Goal: Task Accomplishment & Management: Complete application form

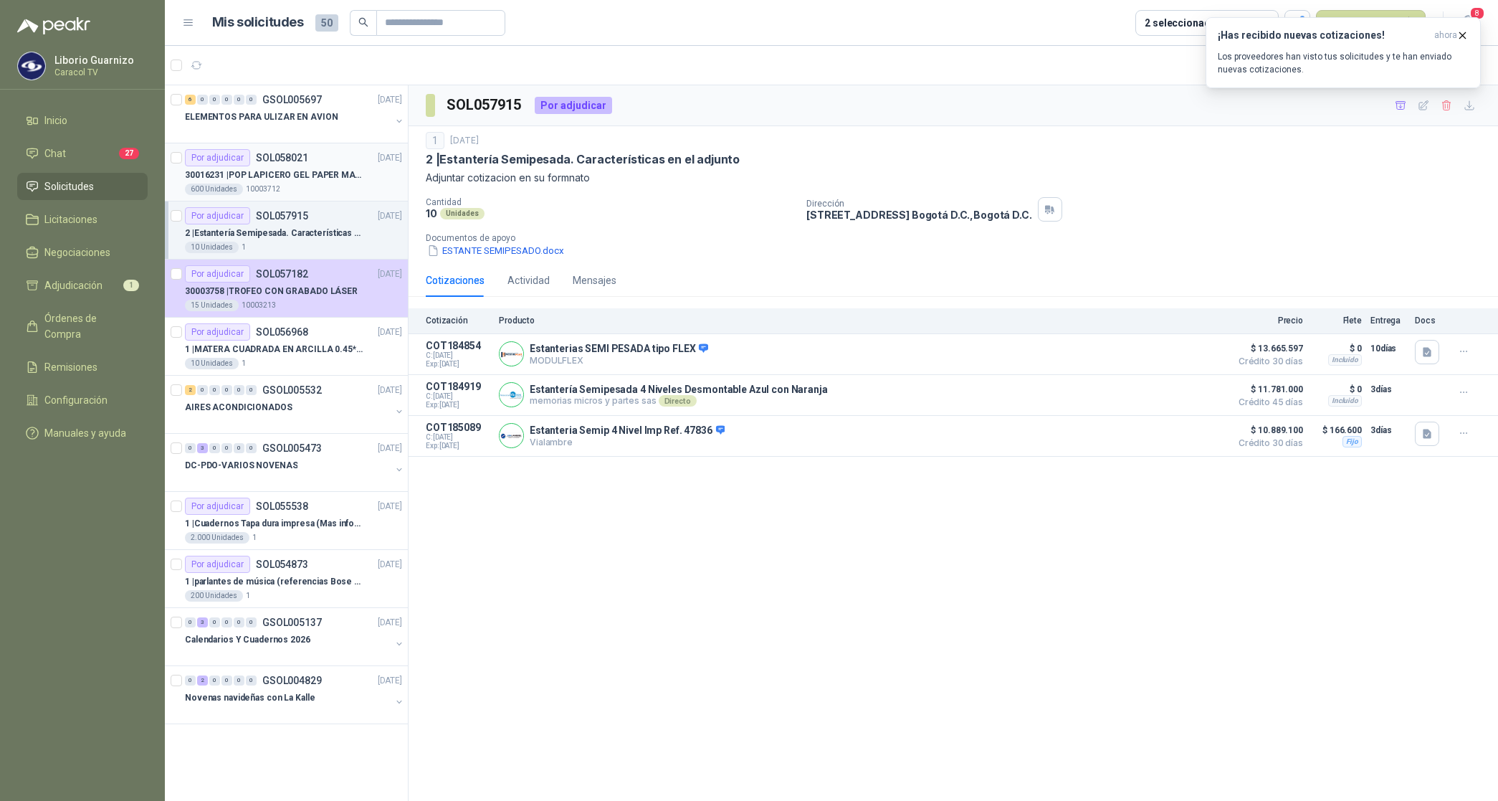
click at [306, 176] on p "30016231 | POP LAPICERO GEL PAPER MATE INKJOY 0.7 (Revisar el adjunto)" at bounding box center [274, 175] width 179 height 14
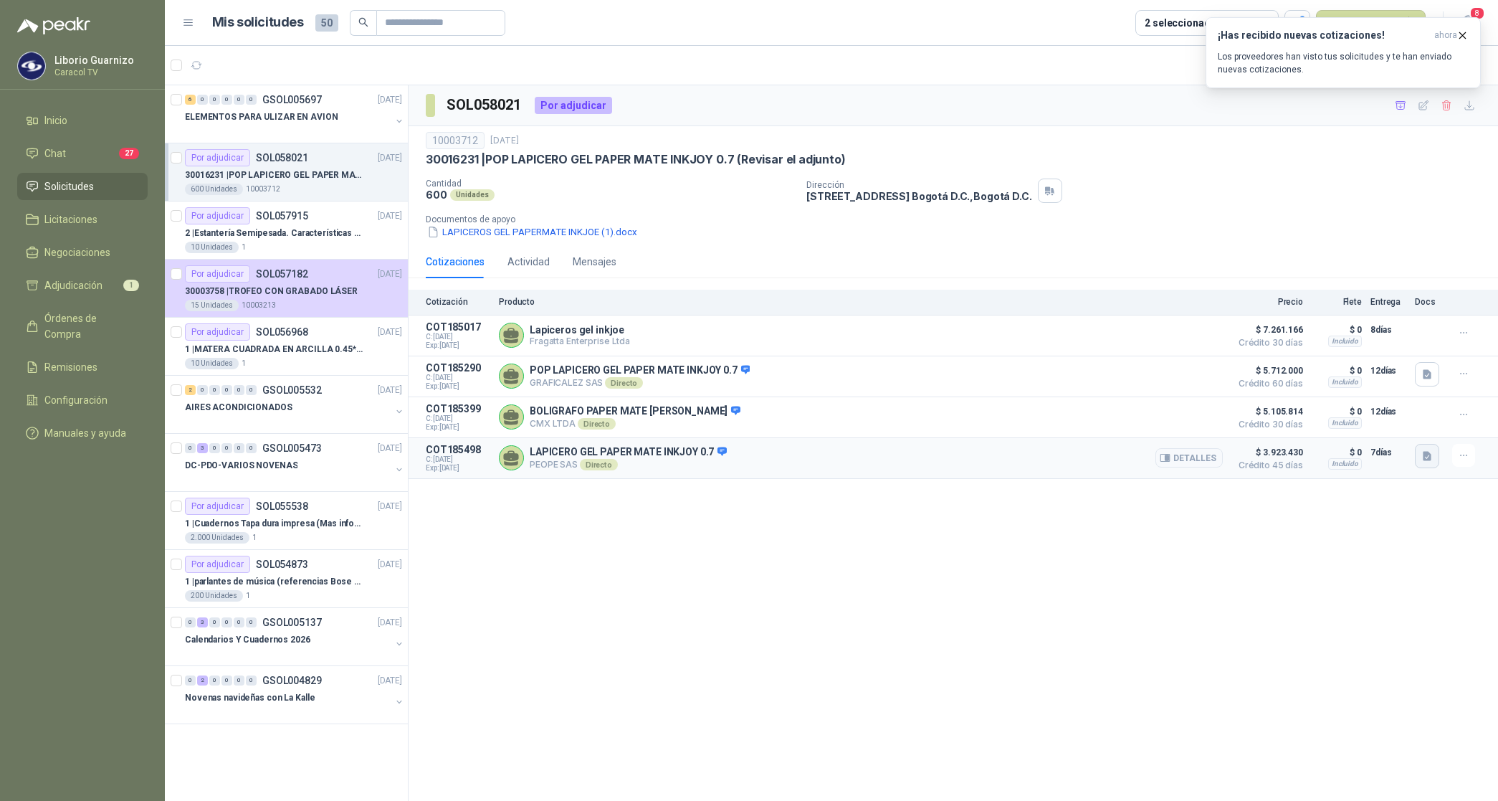
click at [1424, 460] on icon "button" at bounding box center [1427, 455] width 9 height 9
click at [1371, 419] on div "250925 AR Peope_Caracol-Lapiceros Papermate.pptx (2).pdf" at bounding box center [1293, 429] width 295 height 34
click at [1354, 427] on button "250925 AR Peope_Caracol-Lapiceros Papermate.pptx (2).pdf" at bounding box center [1293, 428] width 276 height 15
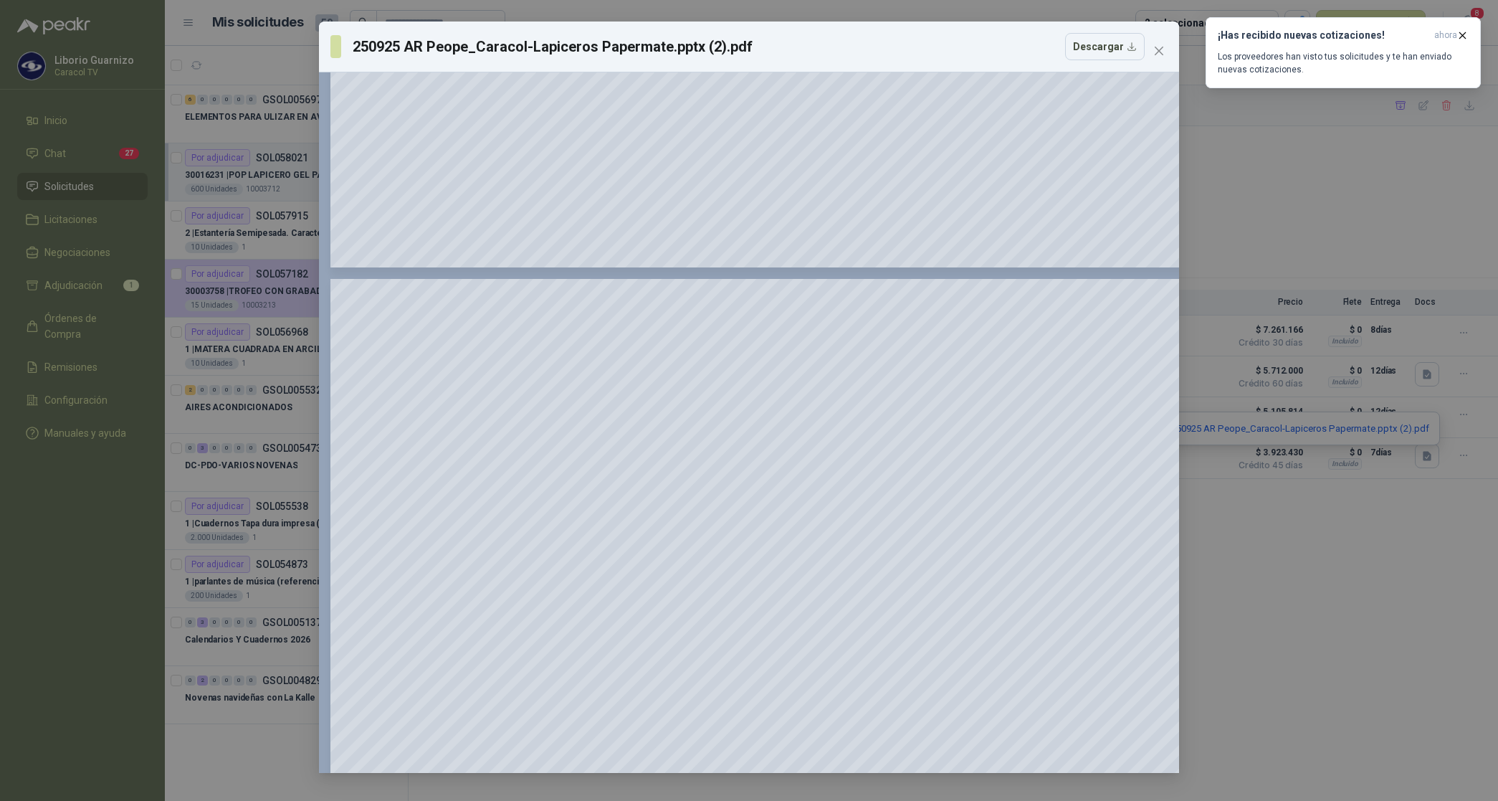
scroll to position [1075, 0]
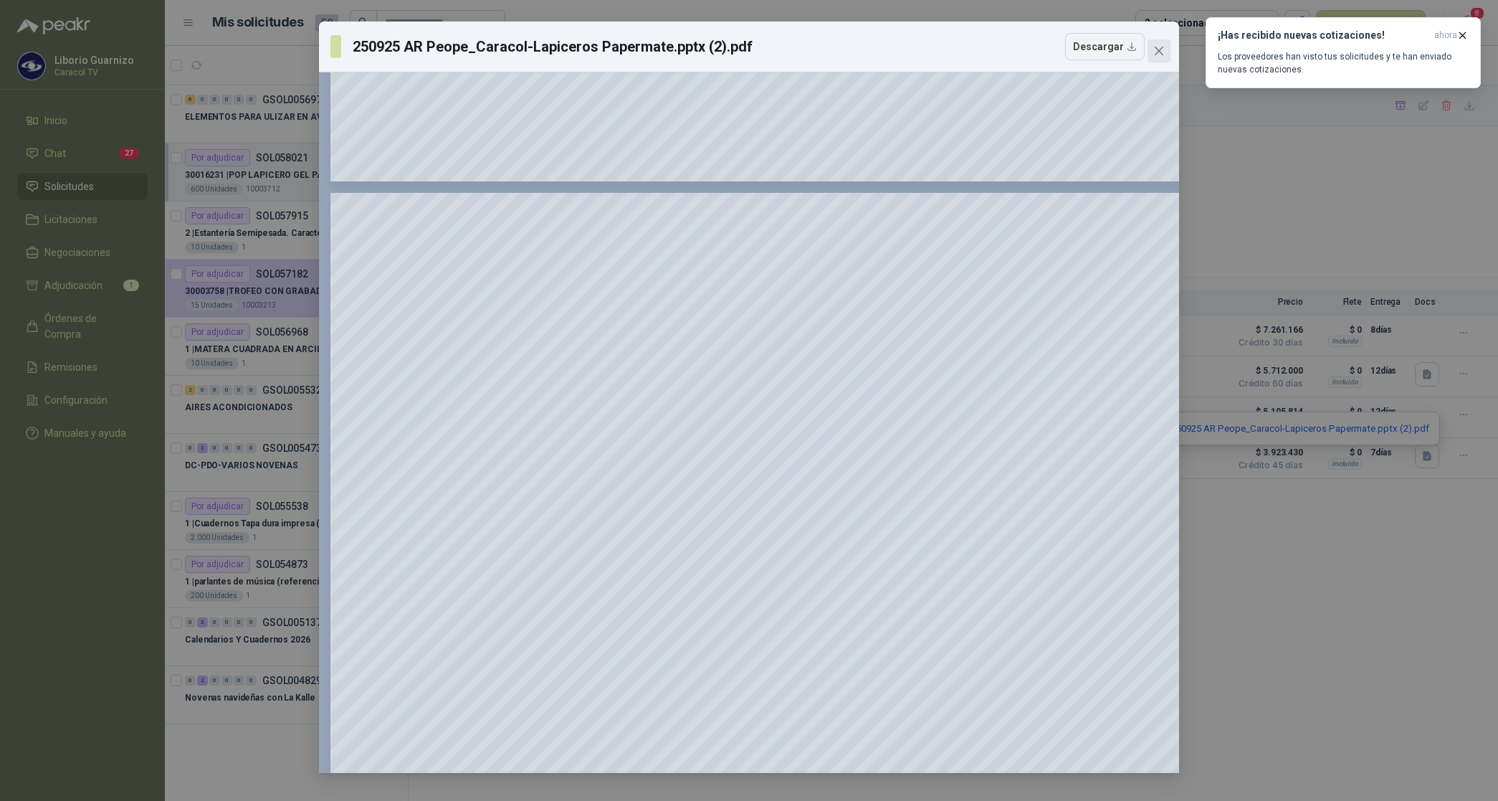
click at [1155, 52] on icon "close" at bounding box center [1159, 50] width 11 height 11
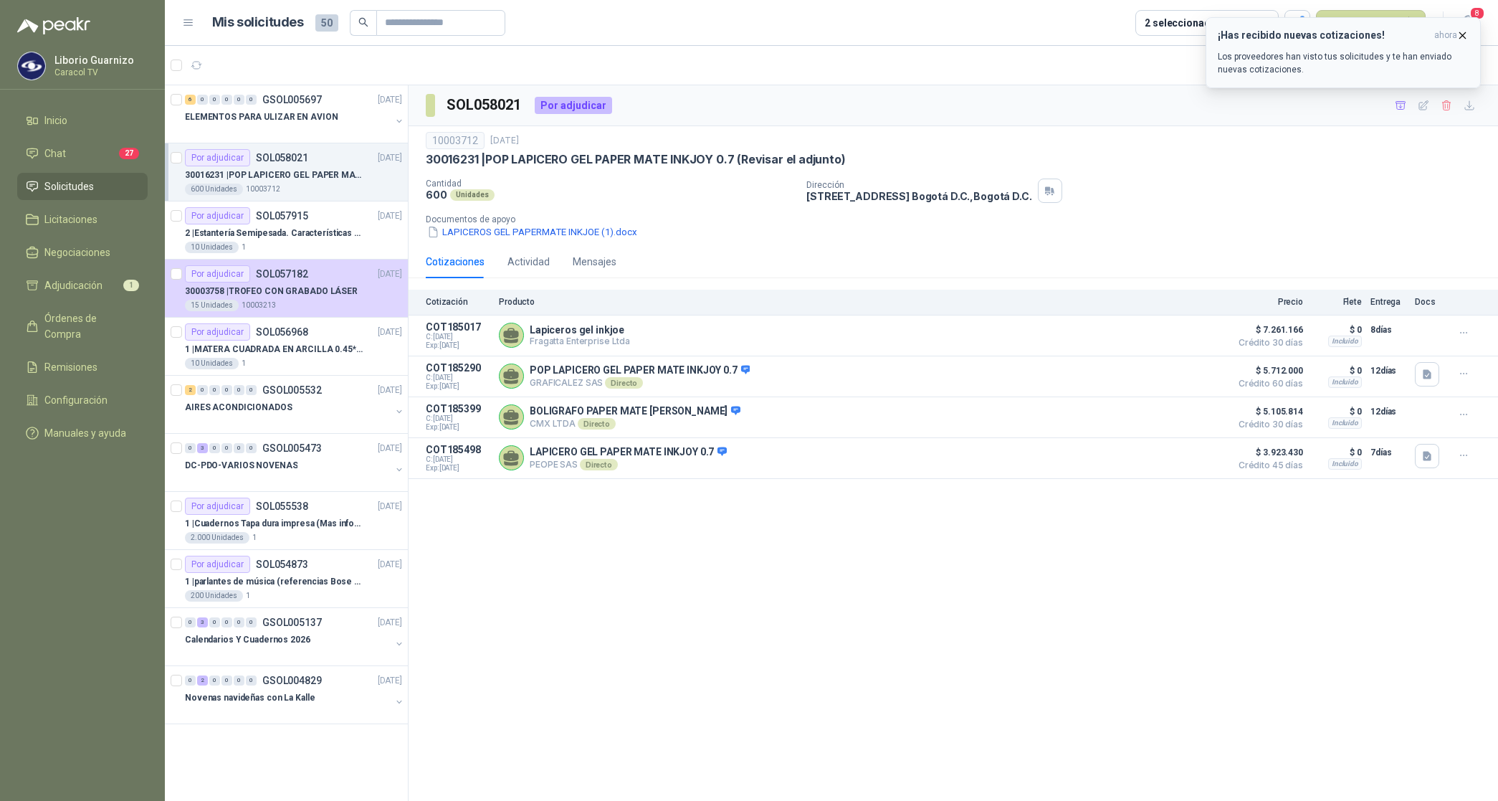
click at [1460, 34] on icon "button" at bounding box center [1463, 35] width 12 height 12
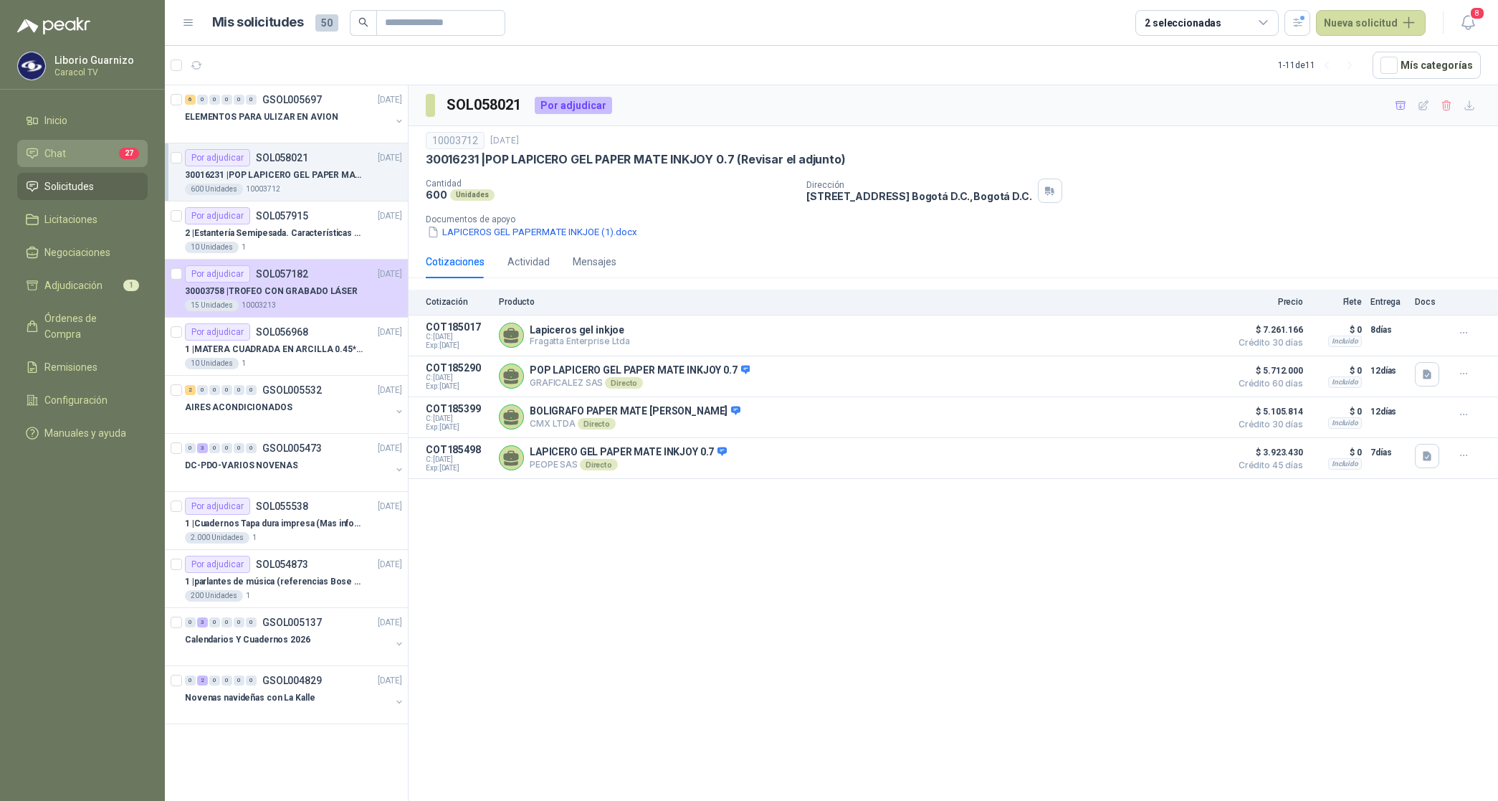
click at [67, 160] on li "Chat 27" at bounding box center [82, 154] width 113 height 16
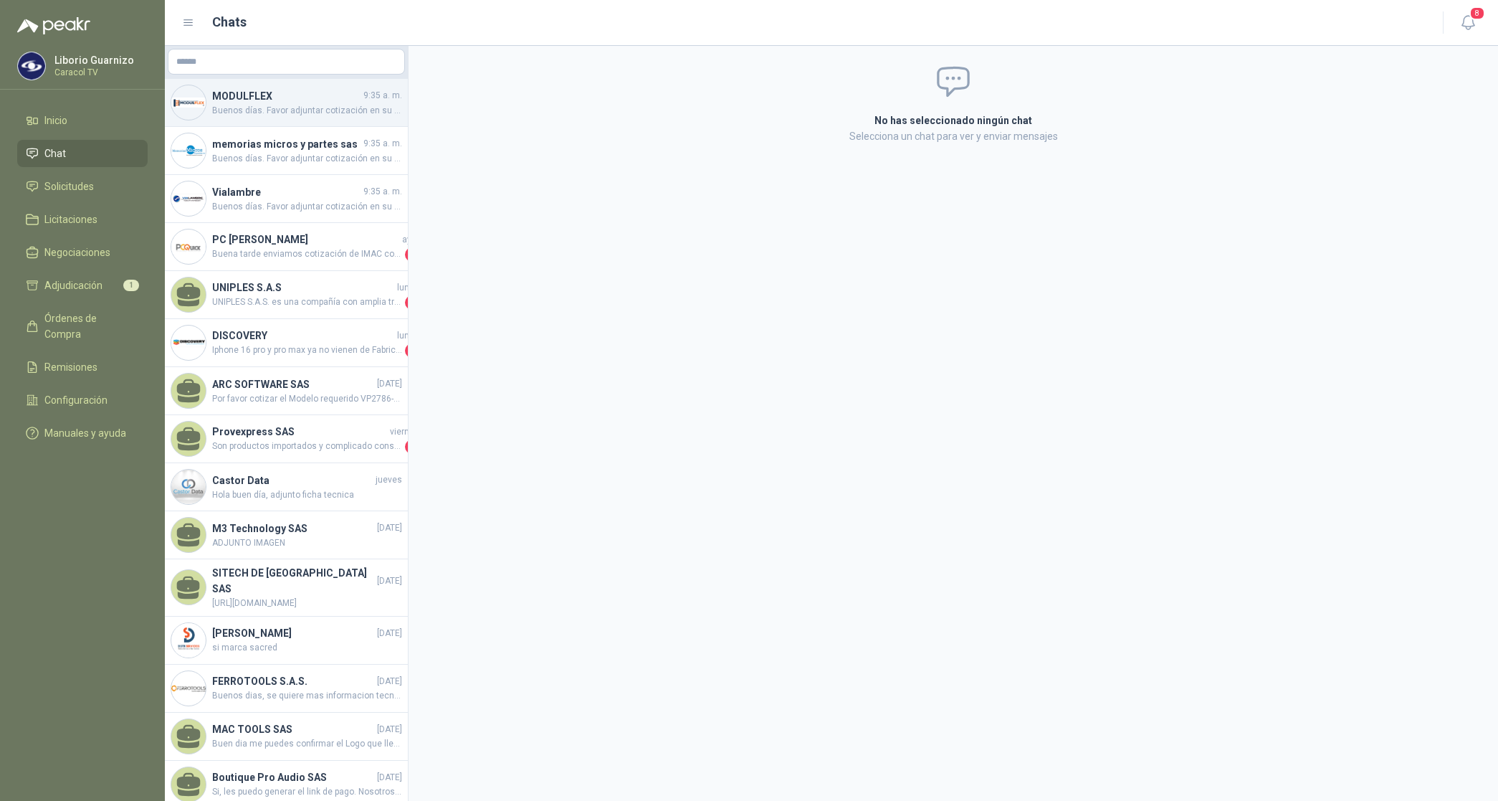
drag, startPoint x: 267, startPoint y: 120, endPoint x: 284, endPoint y: 106, distance: 21.9
click at [269, 120] on div "MODULFLEX 9:35 a. m. Buenos días. Favor adjuntar cotización en su formato y/o e…" at bounding box center [286, 103] width 243 height 48
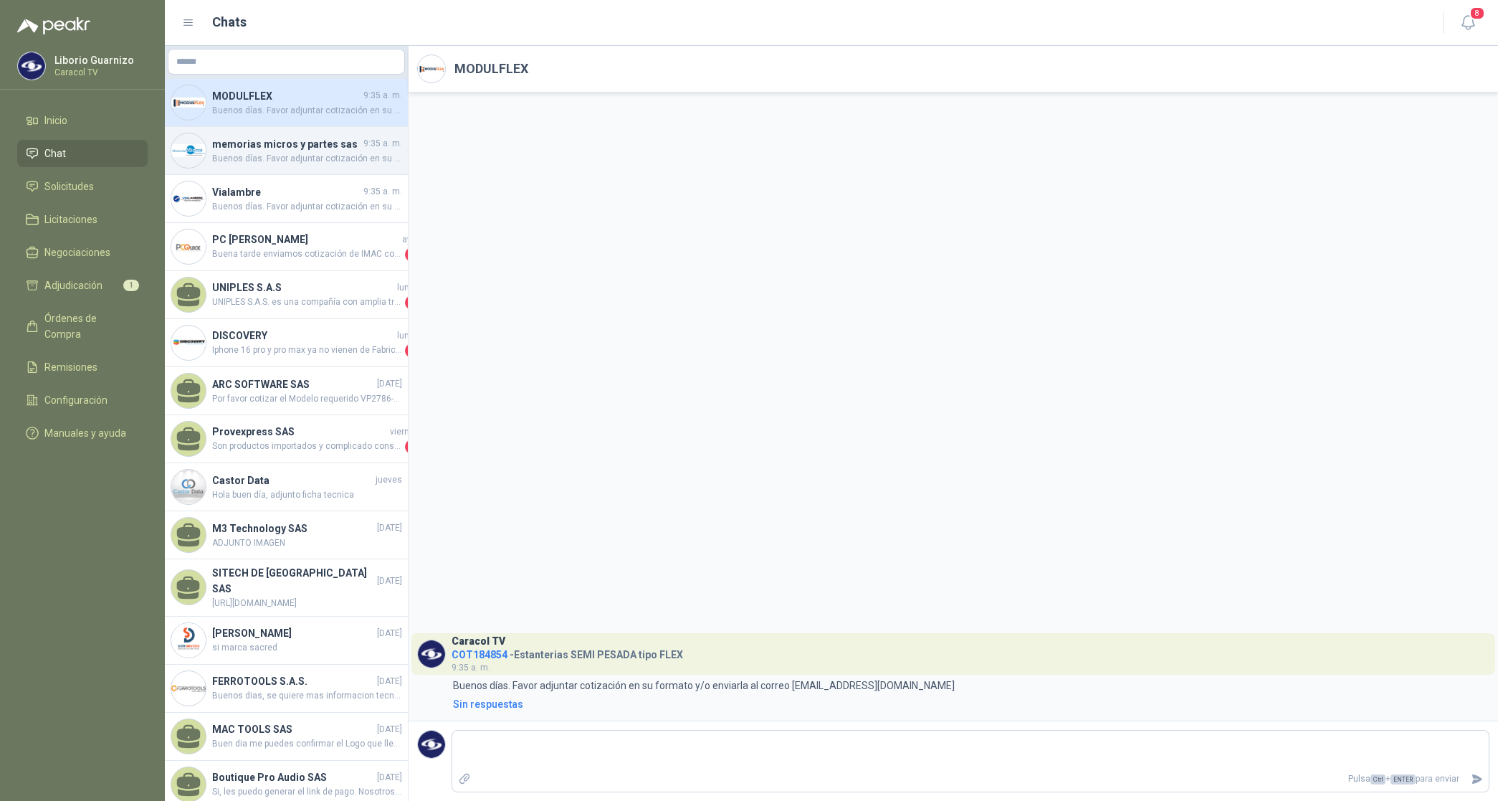
click at [281, 142] on h4 "memorias micros y partes sas" at bounding box center [286, 144] width 148 height 16
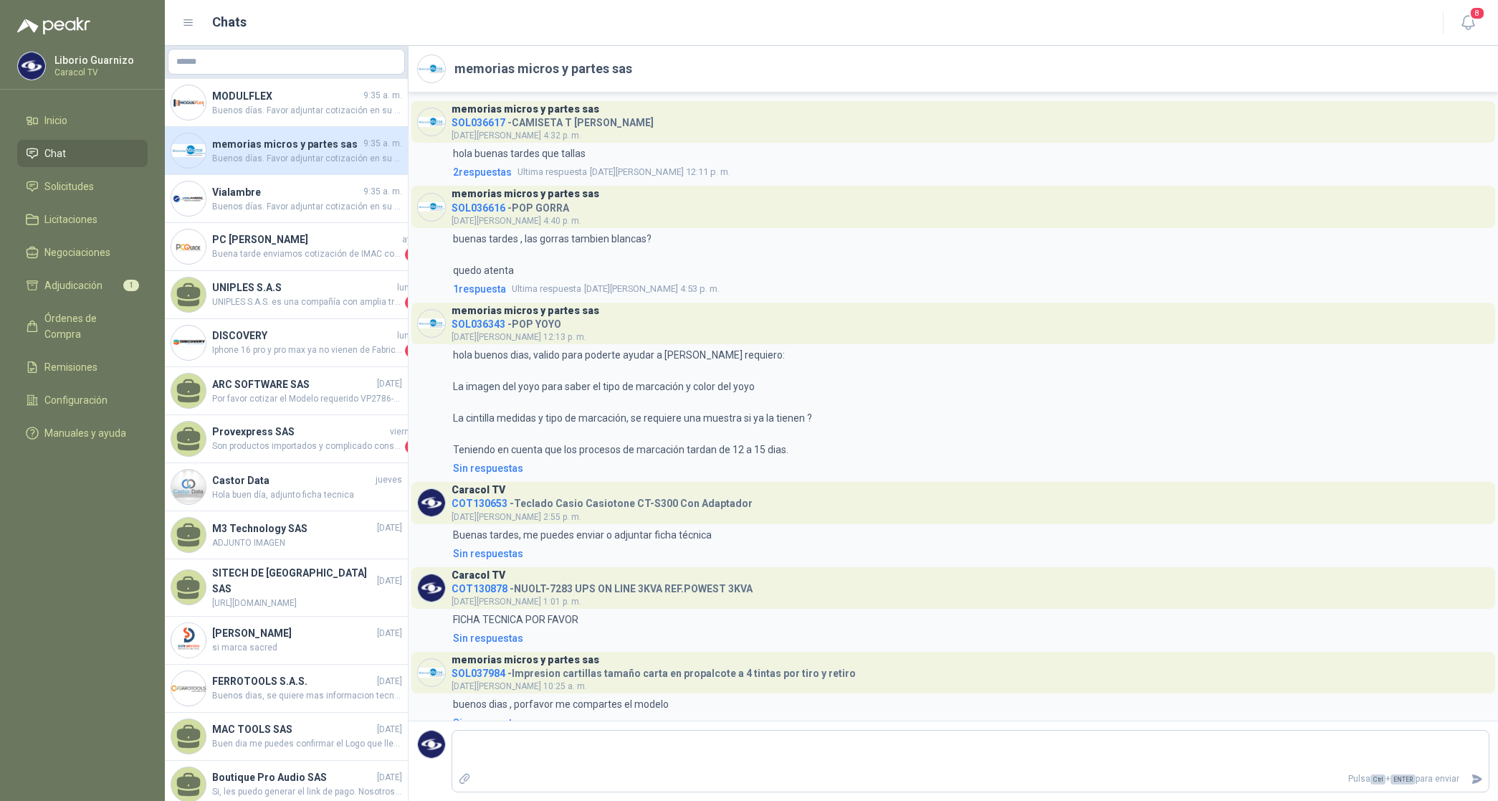
scroll to position [2976, 0]
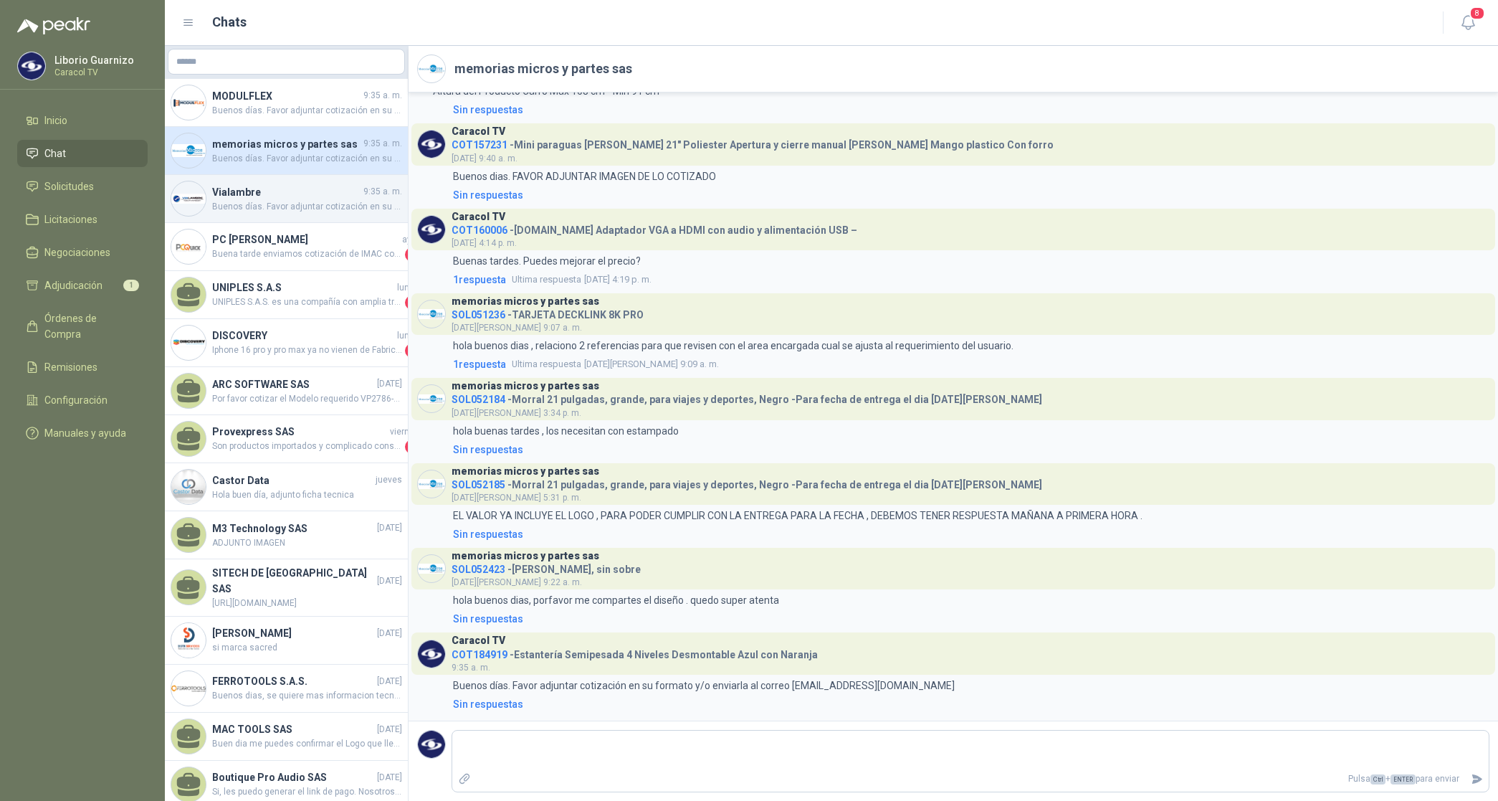
click at [291, 206] on span "Buenos días. Favor adjuntar cotización en su formato y/o enviarla al correo [EM…" at bounding box center [307, 207] width 190 height 14
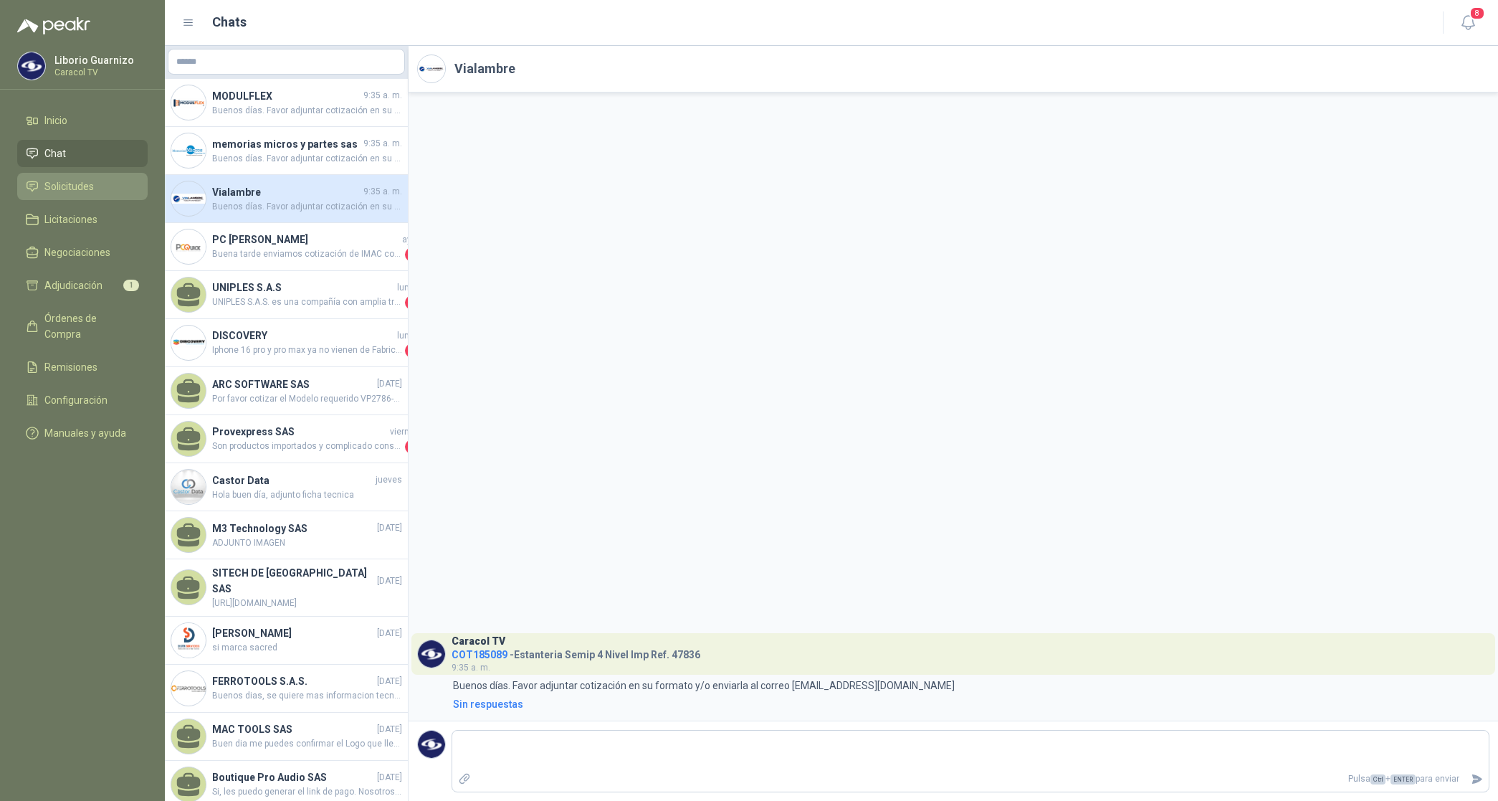
click at [94, 191] on li "Solicitudes" at bounding box center [82, 187] width 113 height 16
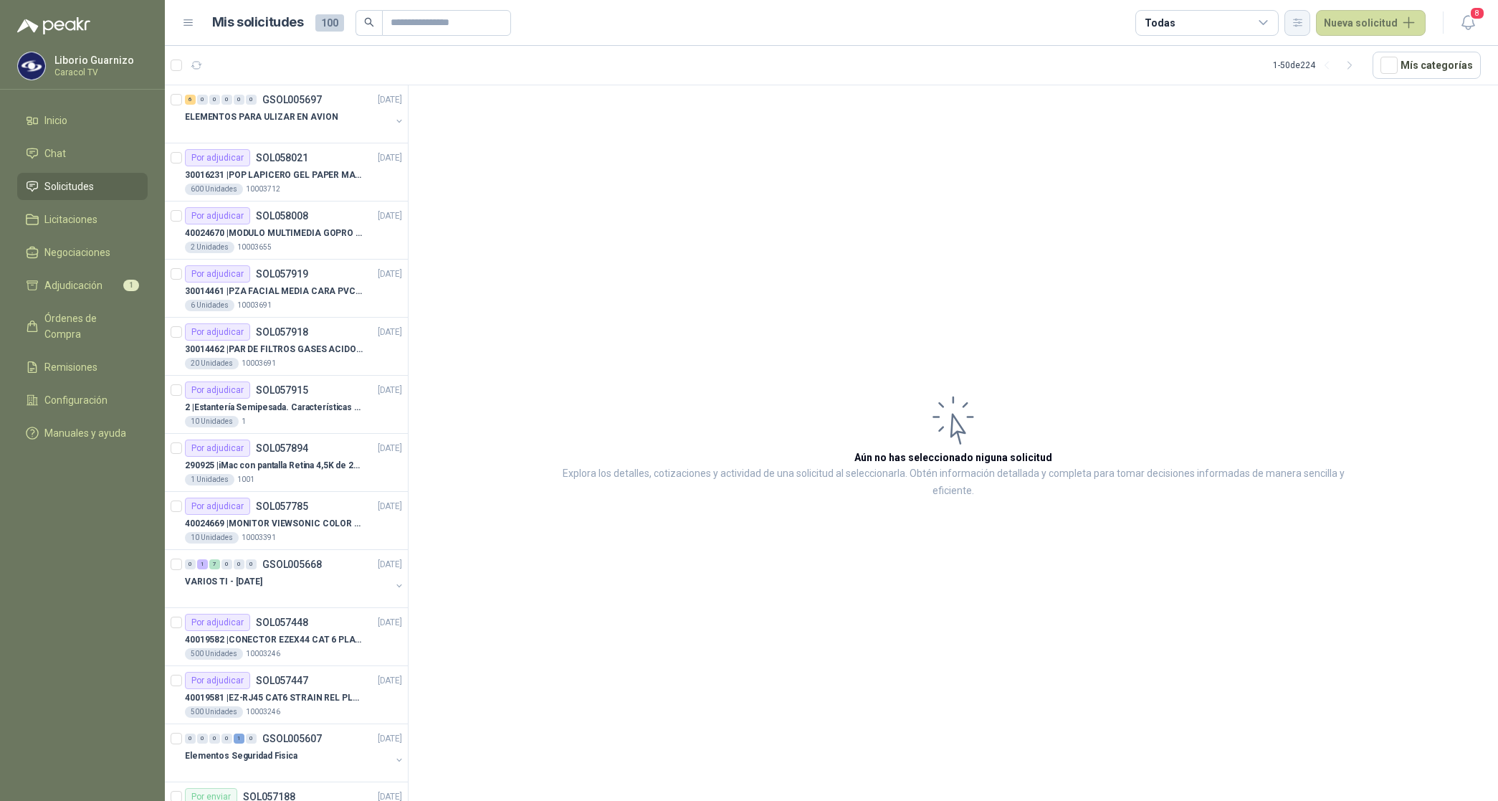
click at [1303, 24] on icon "button" at bounding box center [1298, 22] width 12 height 12
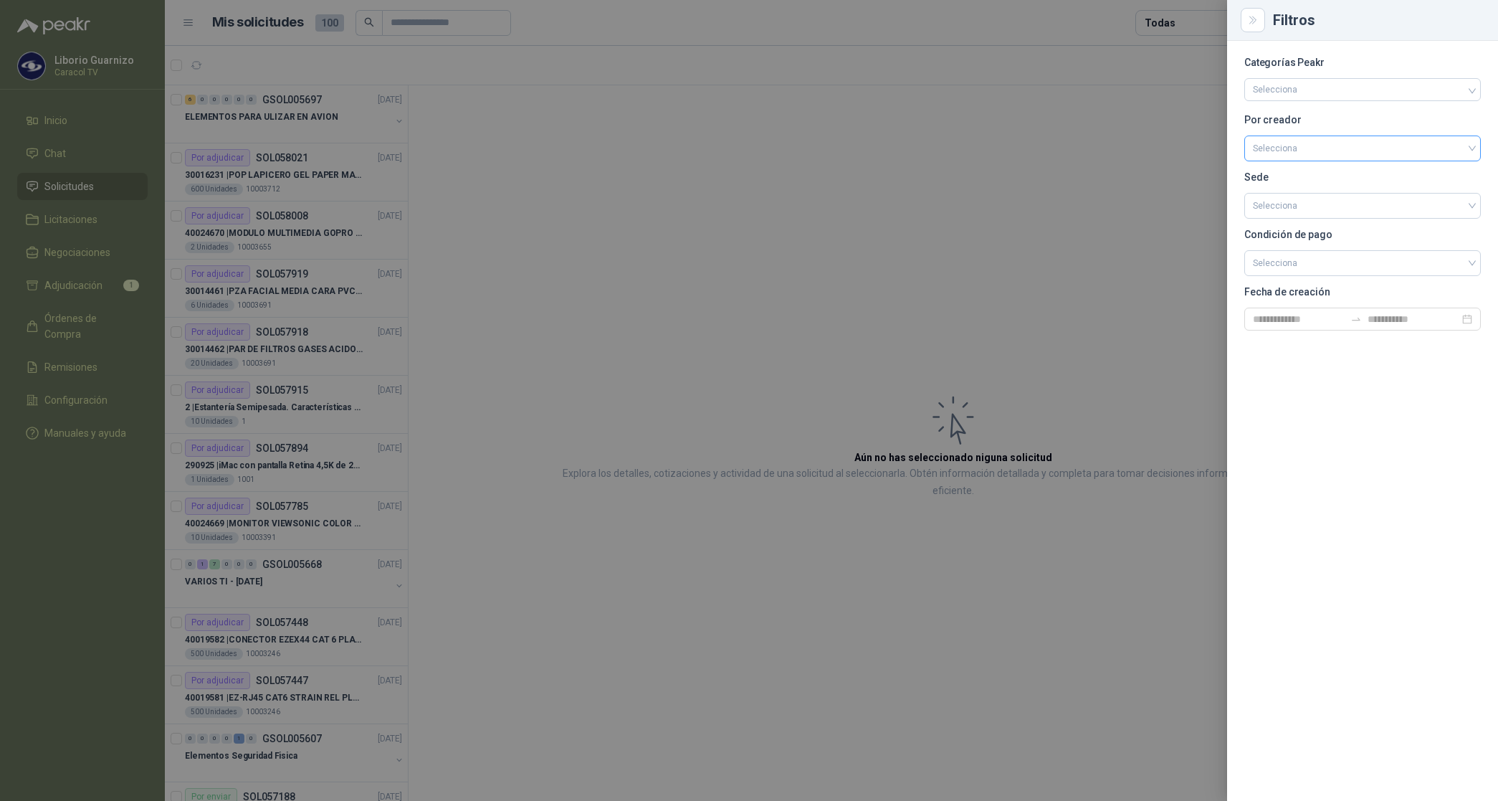
click at [1316, 141] on input "search" at bounding box center [1362, 147] width 219 height 22
click at [1311, 219] on div "[PERSON_NAME]" at bounding box center [1363, 225] width 214 height 16
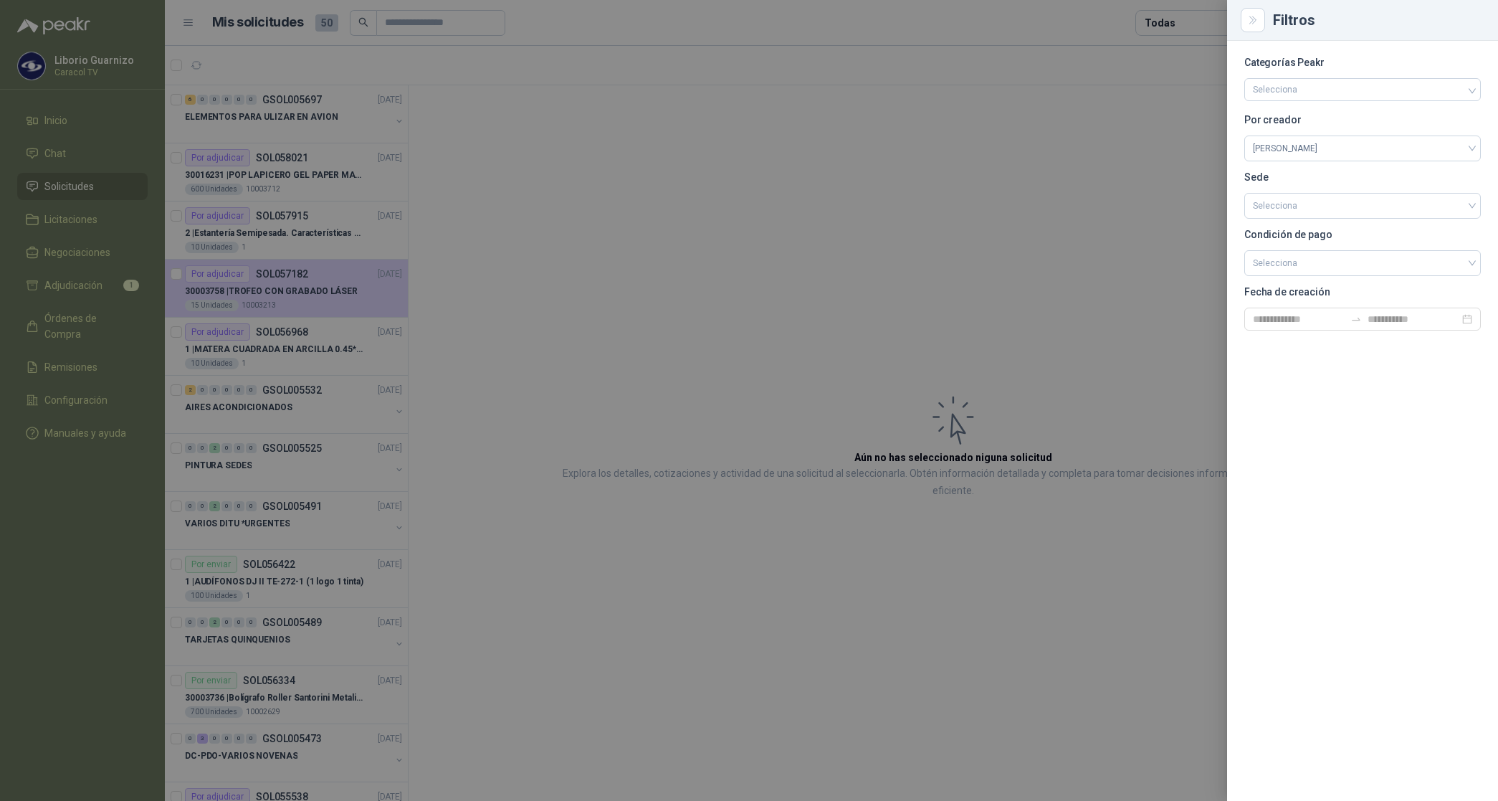
click at [1172, 27] on div at bounding box center [749, 400] width 1498 height 801
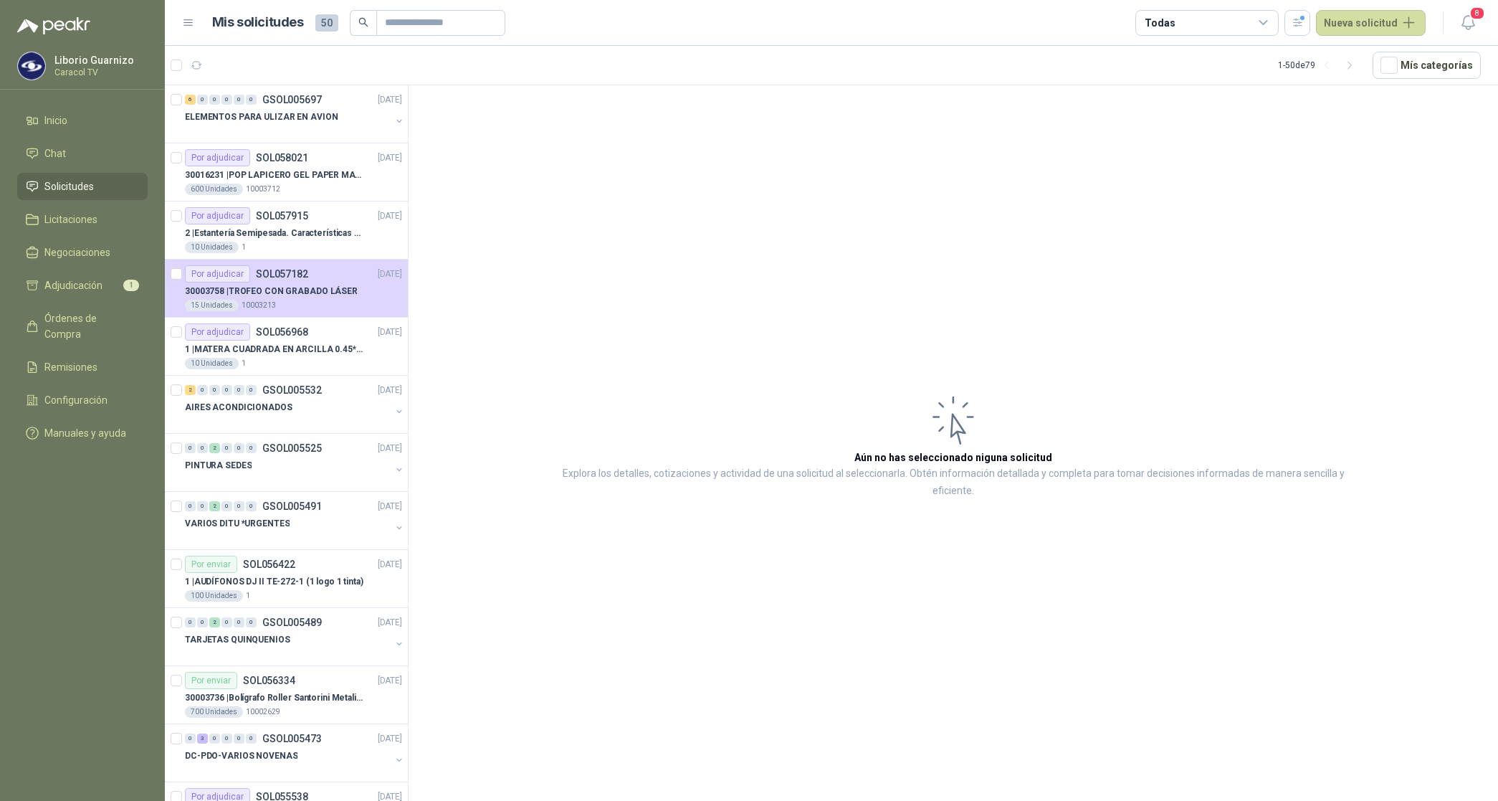
click at [1181, 22] on div "Todas" at bounding box center [1207, 23] width 143 height 26
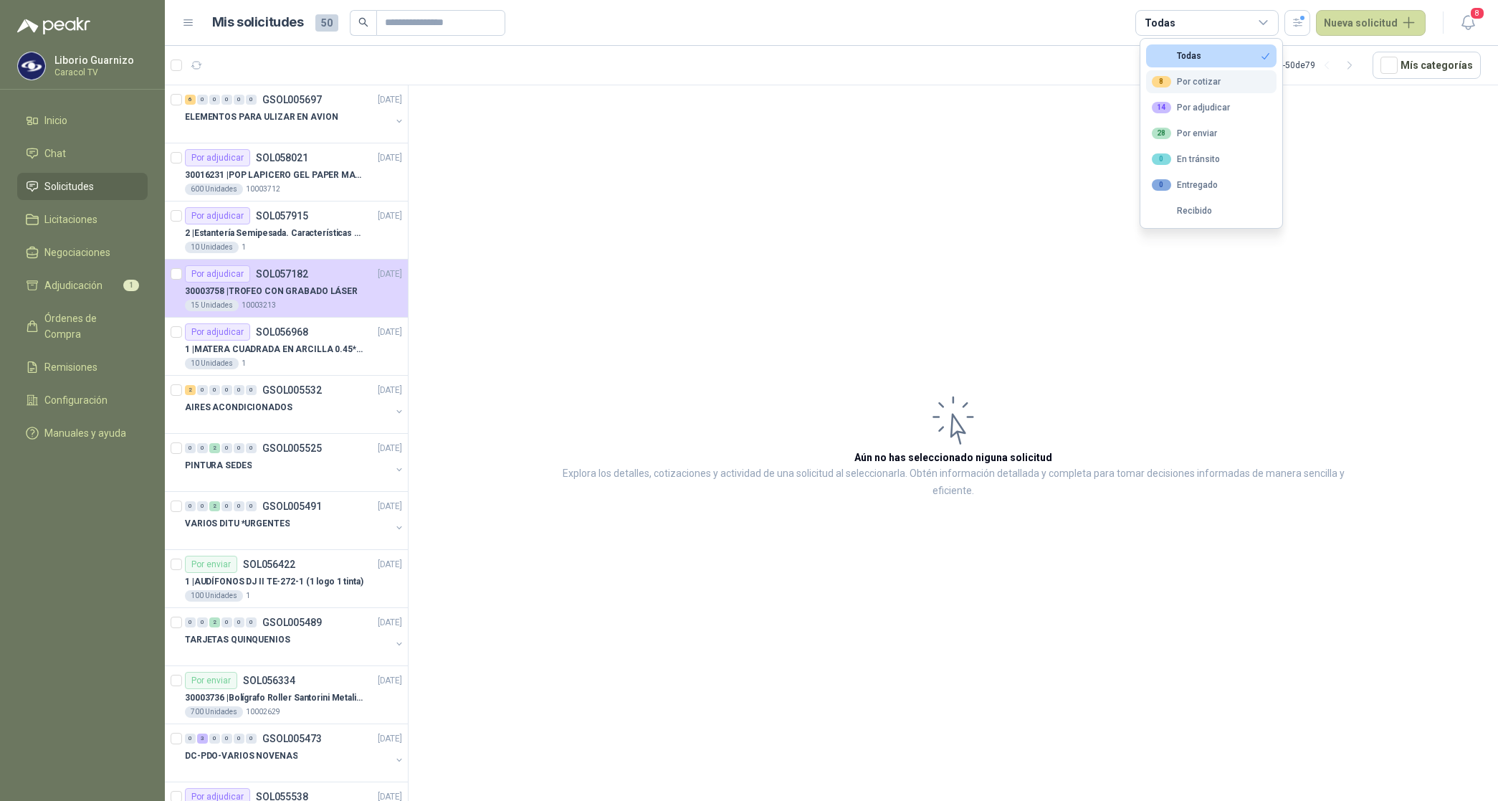
click at [1212, 79] on div "8 Por cotizar" at bounding box center [1186, 81] width 69 height 11
click at [1232, 102] on button "14 Por adjudicar" at bounding box center [1211, 107] width 130 height 23
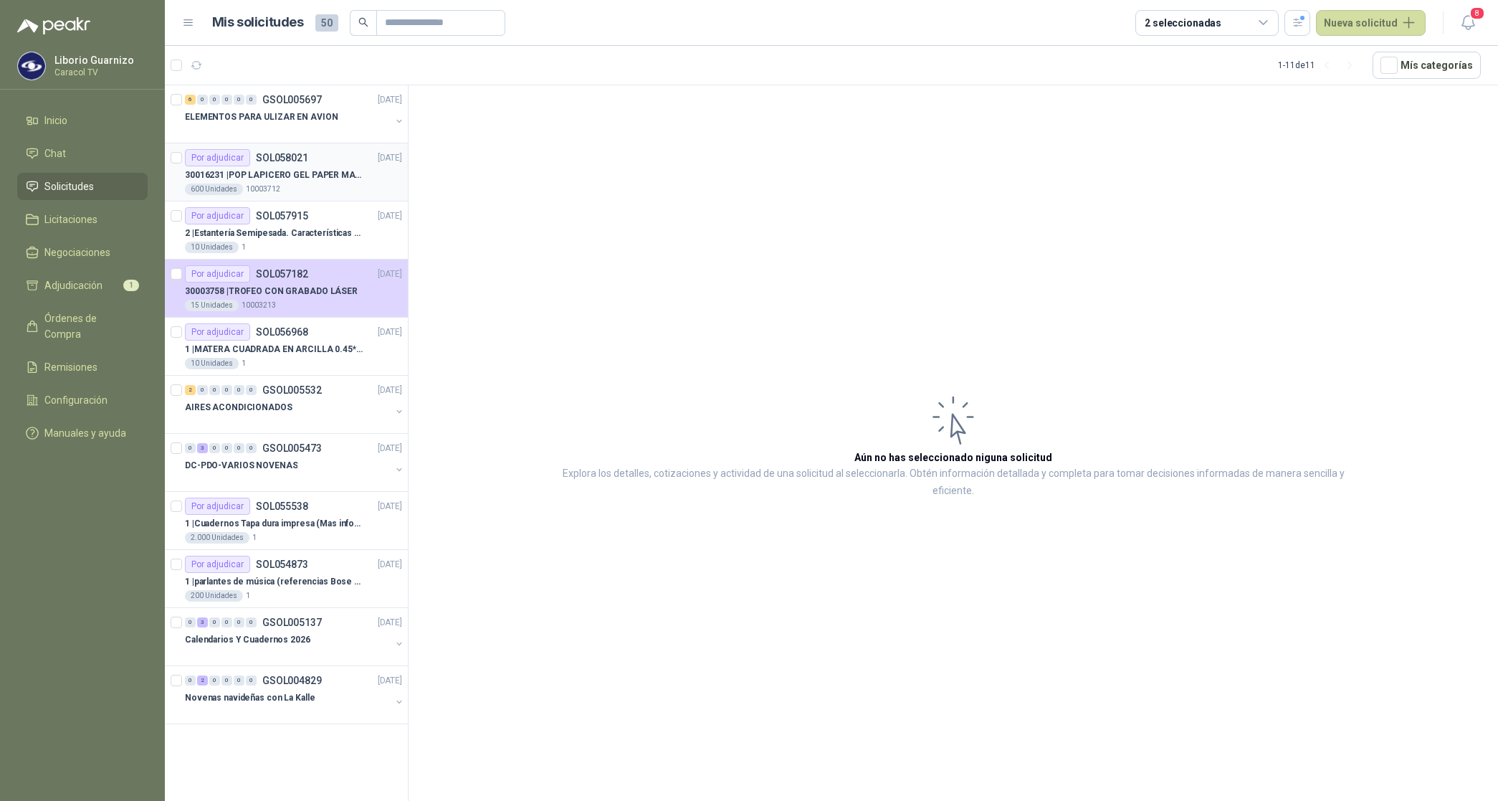
click at [333, 170] on p "30016231 | POP LAPICERO GEL PAPER MATE INKJOY 0.7 (Revisar el adjunto)" at bounding box center [274, 175] width 179 height 14
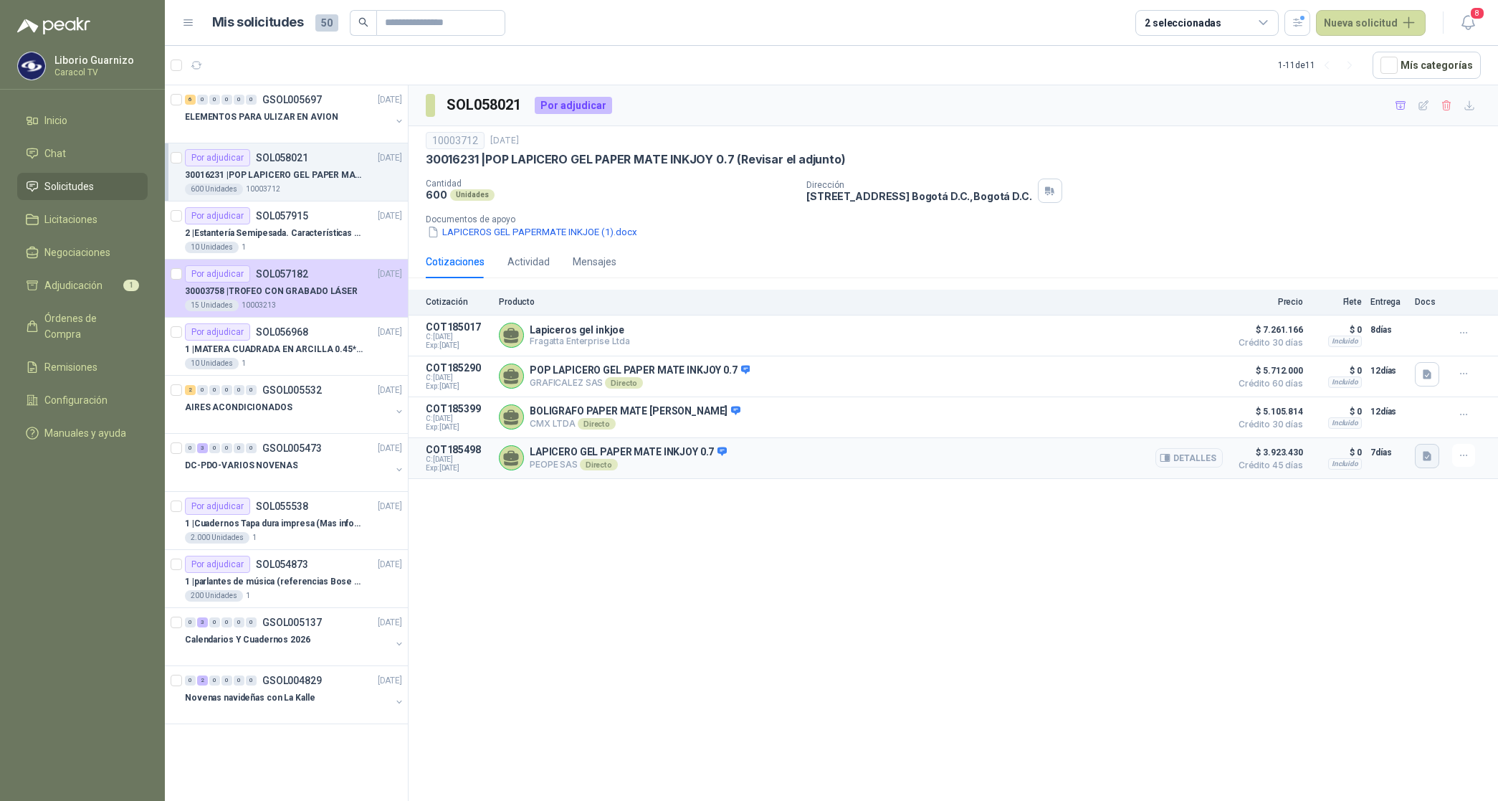
click at [1434, 461] on button "button" at bounding box center [1427, 456] width 24 height 24
click at [1339, 434] on button "250925 AR Peope_Caracol-Lapiceros Papermate.pptx (2).pdf" at bounding box center [1293, 428] width 276 height 15
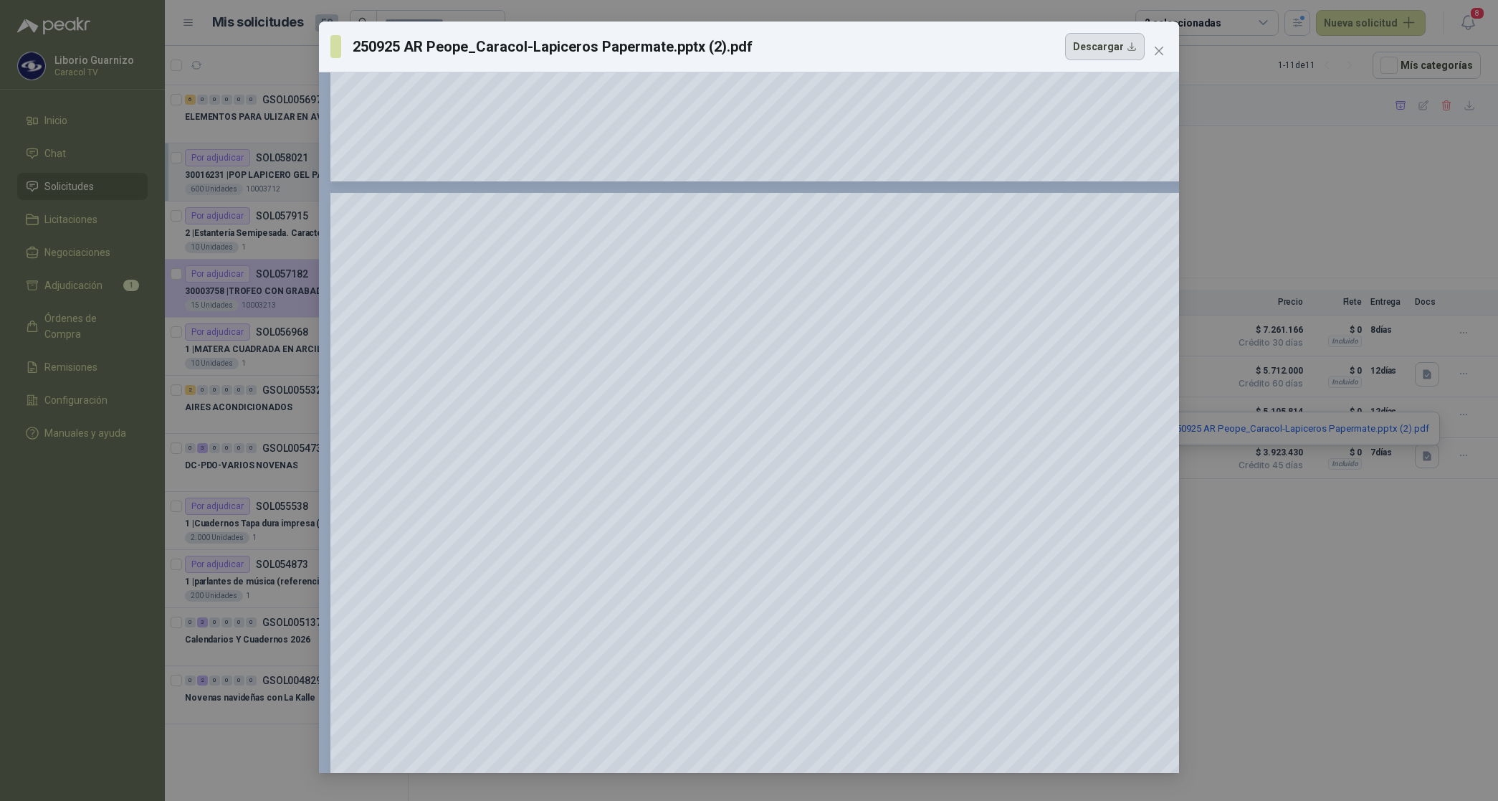
click at [1099, 54] on button "Descargar" at bounding box center [1105, 46] width 80 height 27
drag, startPoint x: 1414, startPoint y: 617, endPoint x: 1430, endPoint y: 510, distance: 107.4
click at [1414, 617] on div "250925 AR Peope_Caracol-Lapiceros Papermate.pptx (2).pdf Descargar 150 %" at bounding box center [749, 400] width 1498 height 801
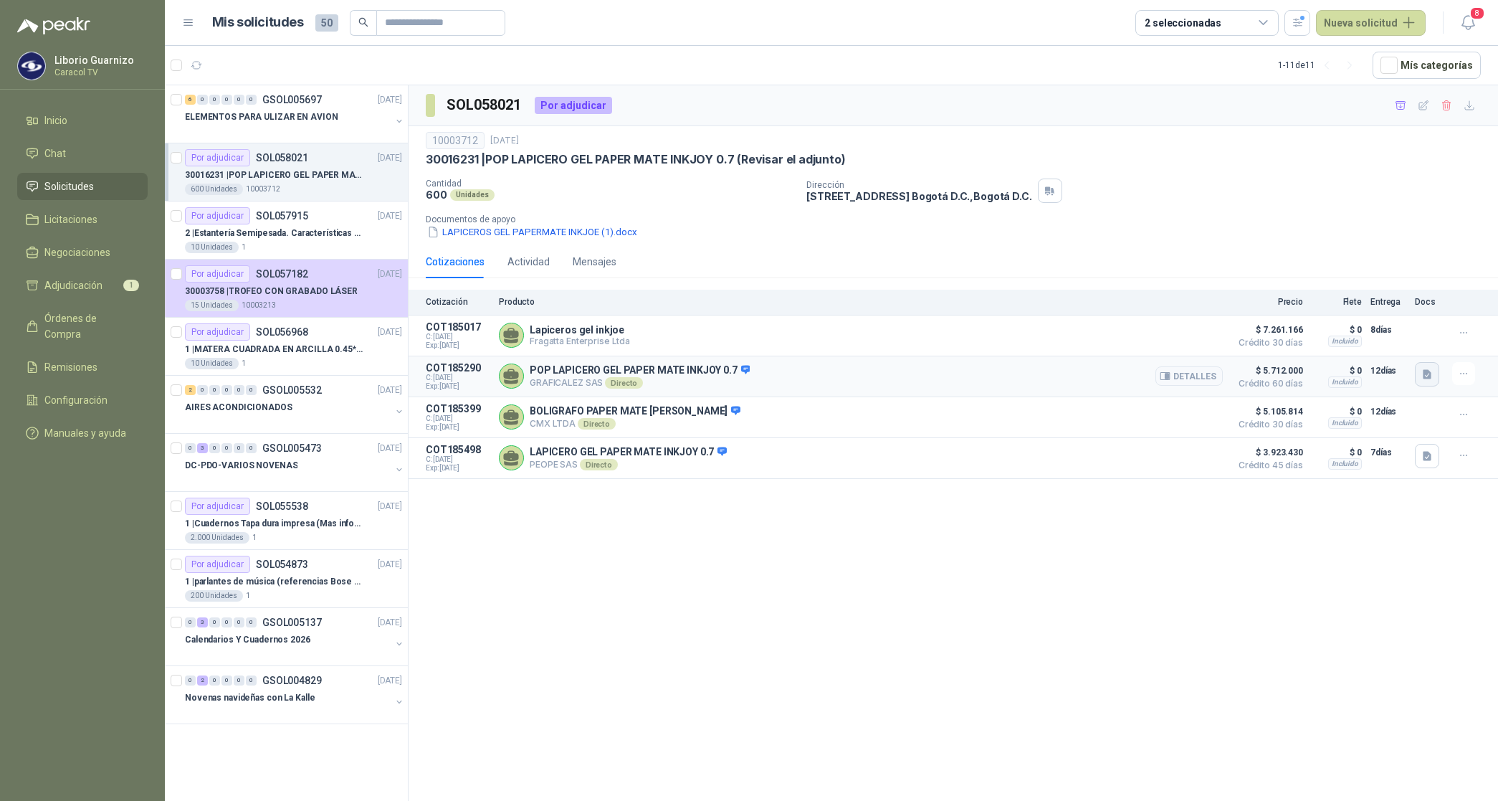
click at [1427, 378] on icon "button" at bounding box center [1428, 375] width 12 height 12
click at [1303, 350] on button "COTIZACIÓN -00-1456 CARACOL TELEVISIÓN - POP LAPICERO GEL PAPER MATE INKJOY 0.7…" at bounding box center [1220, 344] width 422 height 15
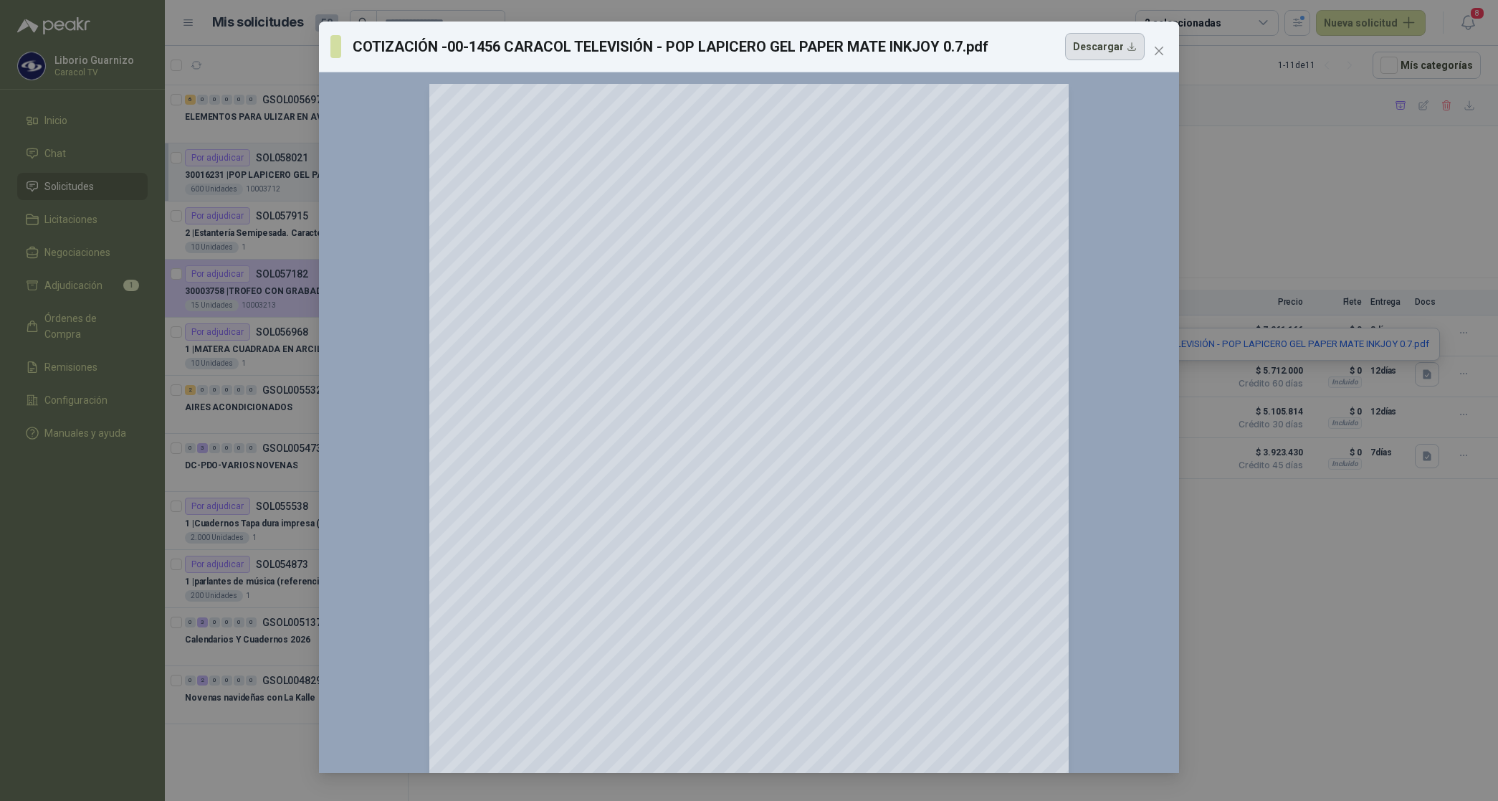
click at [1102, 45] on button "Descargar" at bounding box center [1105, 46] width 80 height 27
drag, startPoint x: 1386, startPoint y: 654, endPoint x: 1414, endPoint y: 591, distance: 68.4
click at [1386, 654] on div "COTIZACIÓN -00-1456 CARACOL TELEVISIÓN - POP LAPICERO GEL PAPER MATE INKJOY 0.7…" at bounding box center [749, 400] width 1498 height 801
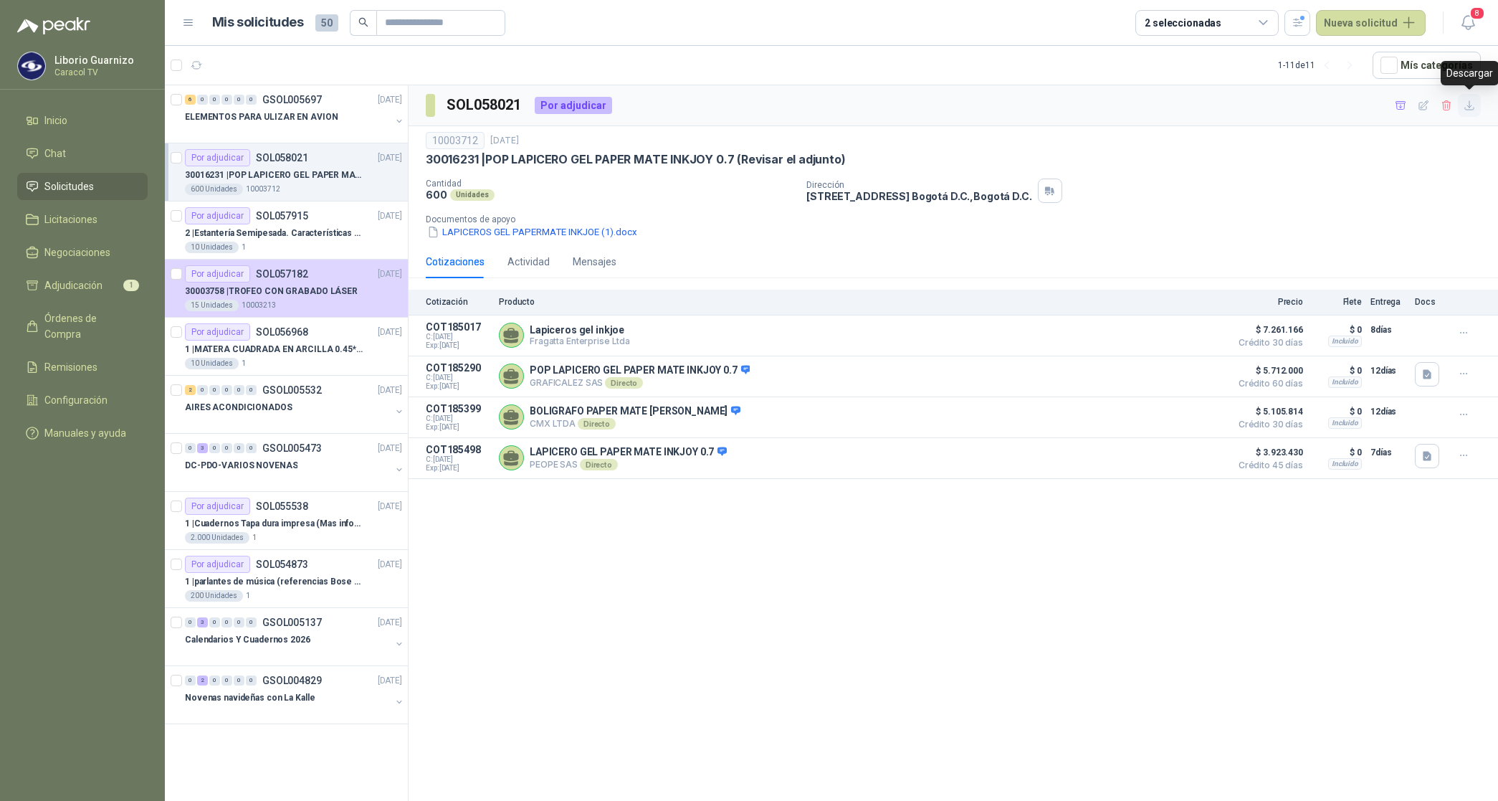
click at [1470, 105] on icon "button" at bounding box center [1469, 105] width 9 height 9
drag, startPoint x: 1135, startPoint y: 531, endPoint x: 1152, endPoint y: 527, distance: 17.7
click at [1135, 532] on div "SOL058021 Por adjudicar 10003712 [DATE] 30016231 | POP LAPICERO GEL PAPER MATE …" at bounding box center [954, 445] width 1090 height 721
click at [1402, 108] on icon "button" at bounding box center [1401, 106] width 12 height 12
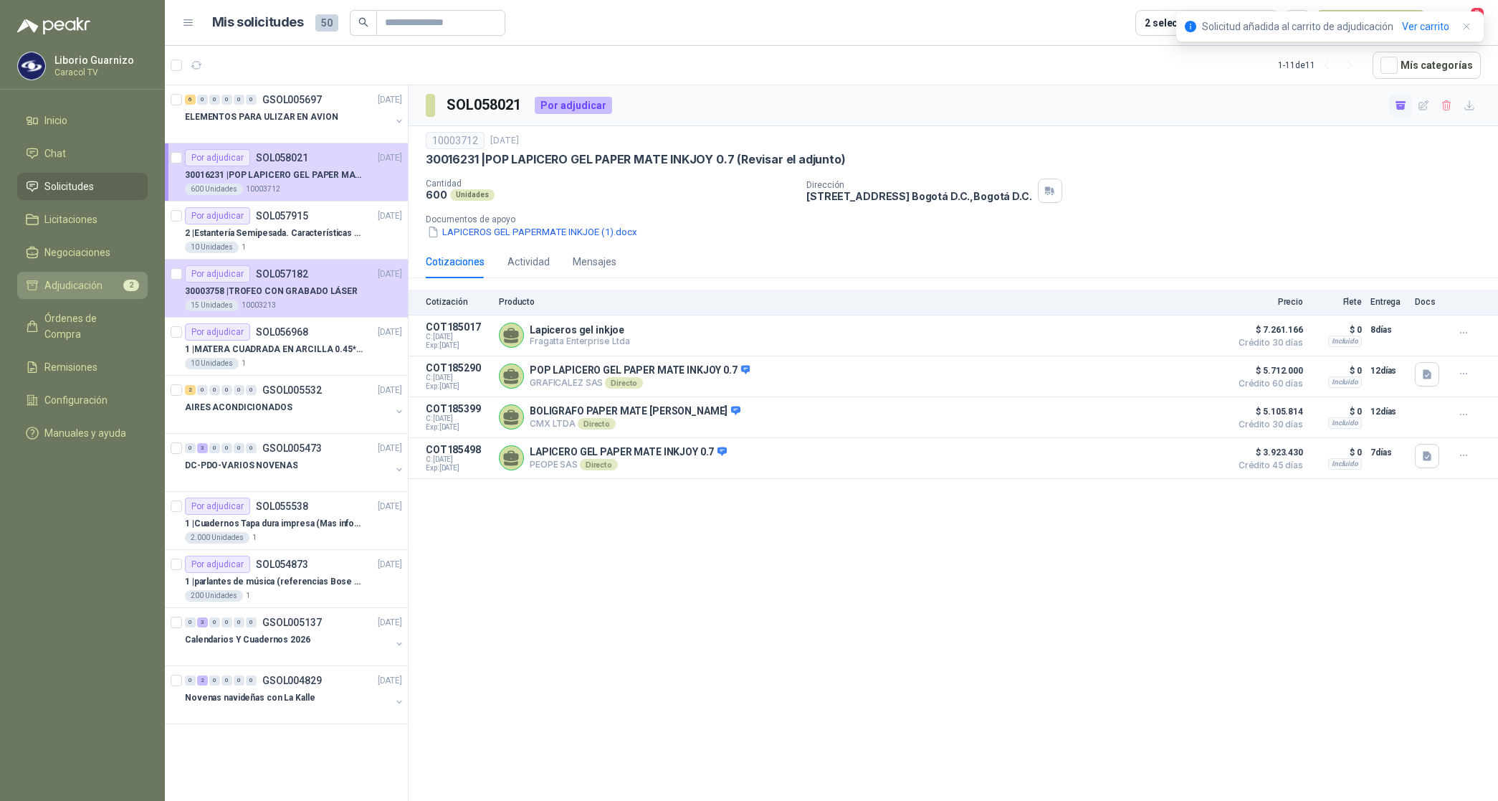
click at [82, 285] on span "Adjudicación" at bounding box center [73, 285] width 58 height 16
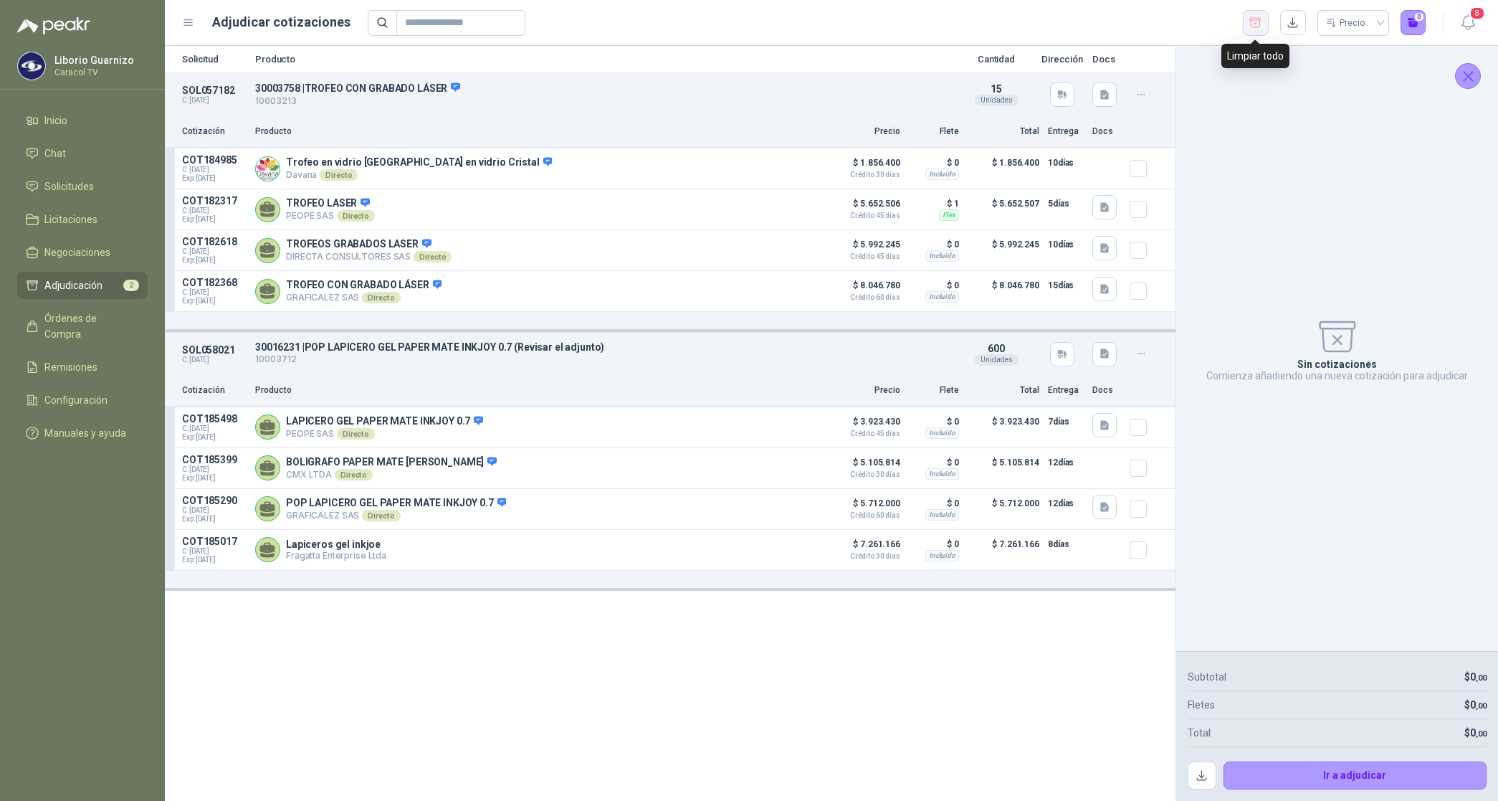
click at [1259, 23] on icon "button" at bounding box center [1256, 23] width 14 height 14
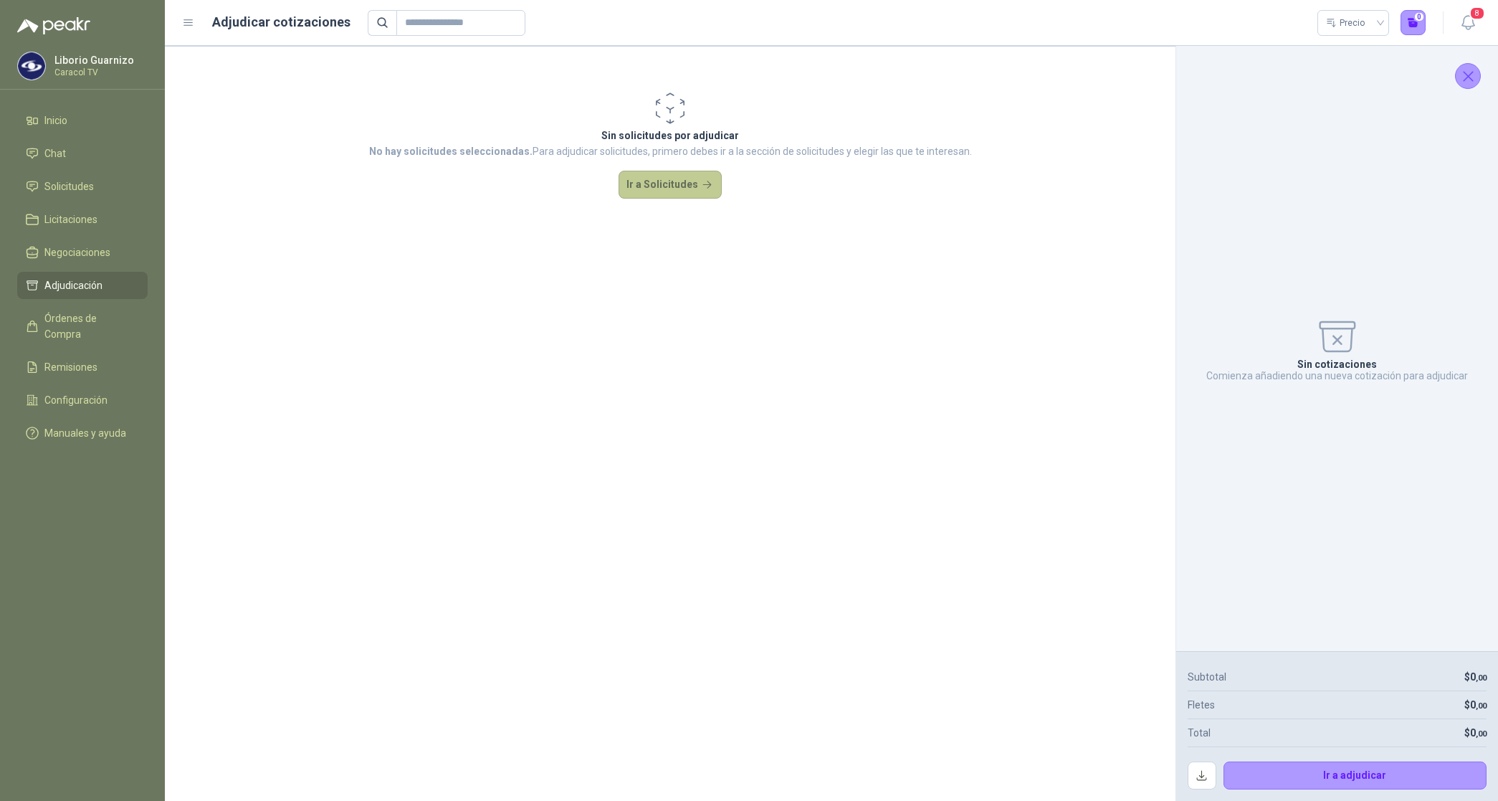
click at [663, 176] on button "Ir a Solicitudes" at bounding box center [670, 185] width 103 height 29
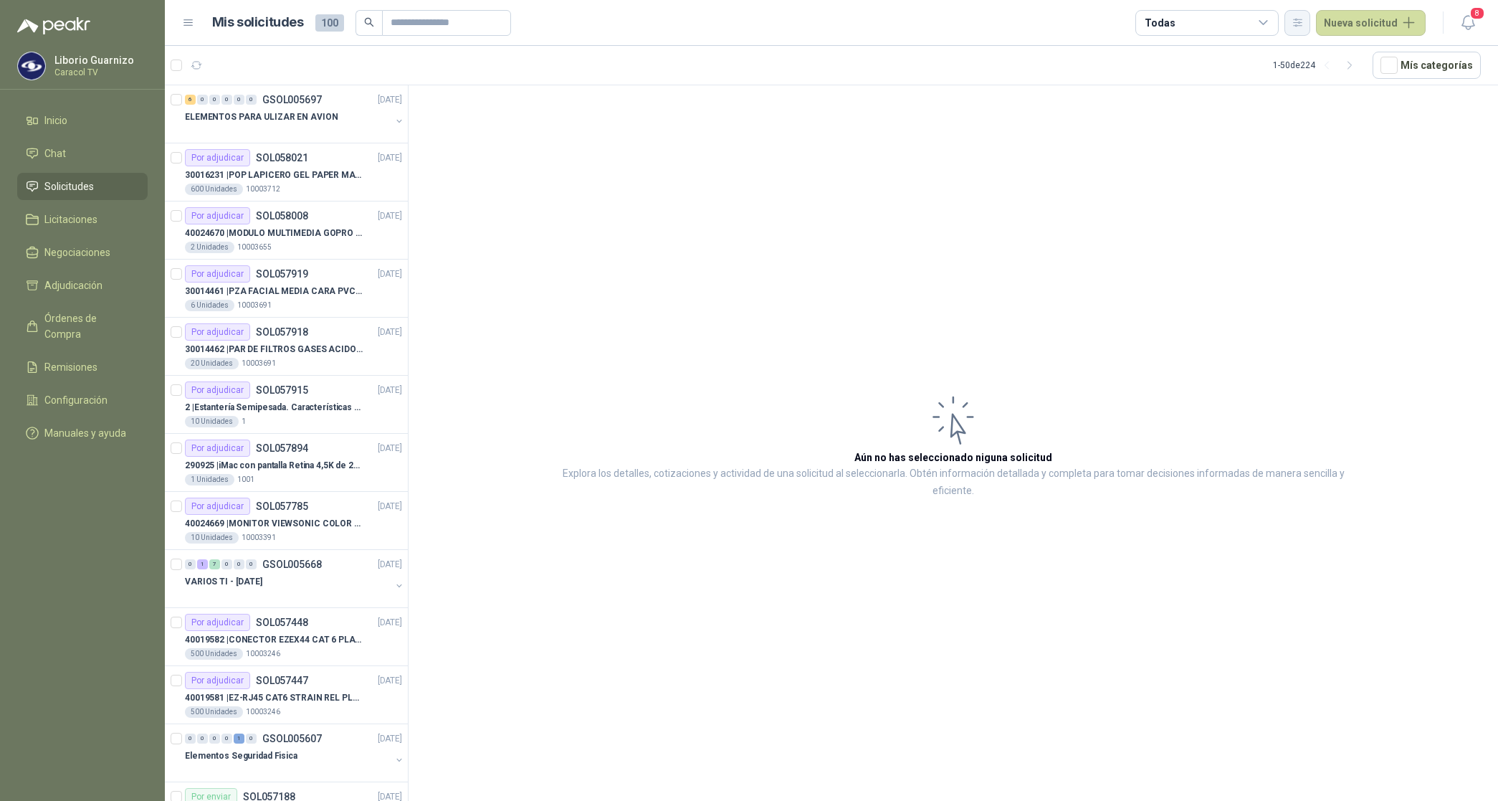
click at [1306, 29] on button "button" at bounding box center [1298, 23] width 26 height 26
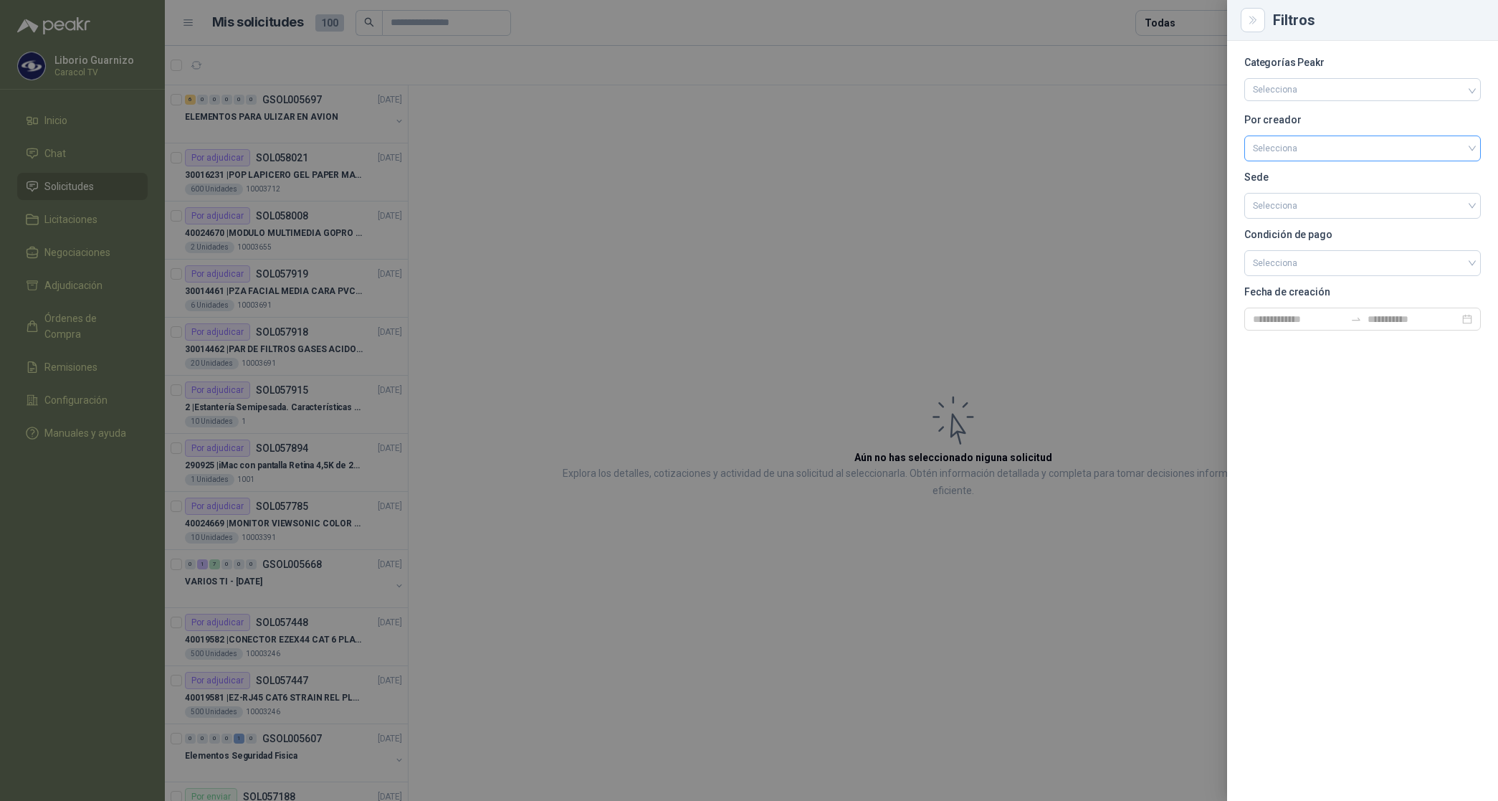
click at [1290, 137] on input "search" at bounding box center [1362, 147] width 219 height 22
click at [1295, 224] on div "[PERSON_NAME]" at bounding box center [1363, 225] width 214 height 16
click at [1174, 24] on div at bounding box center [749, 400] width 1498 height 801
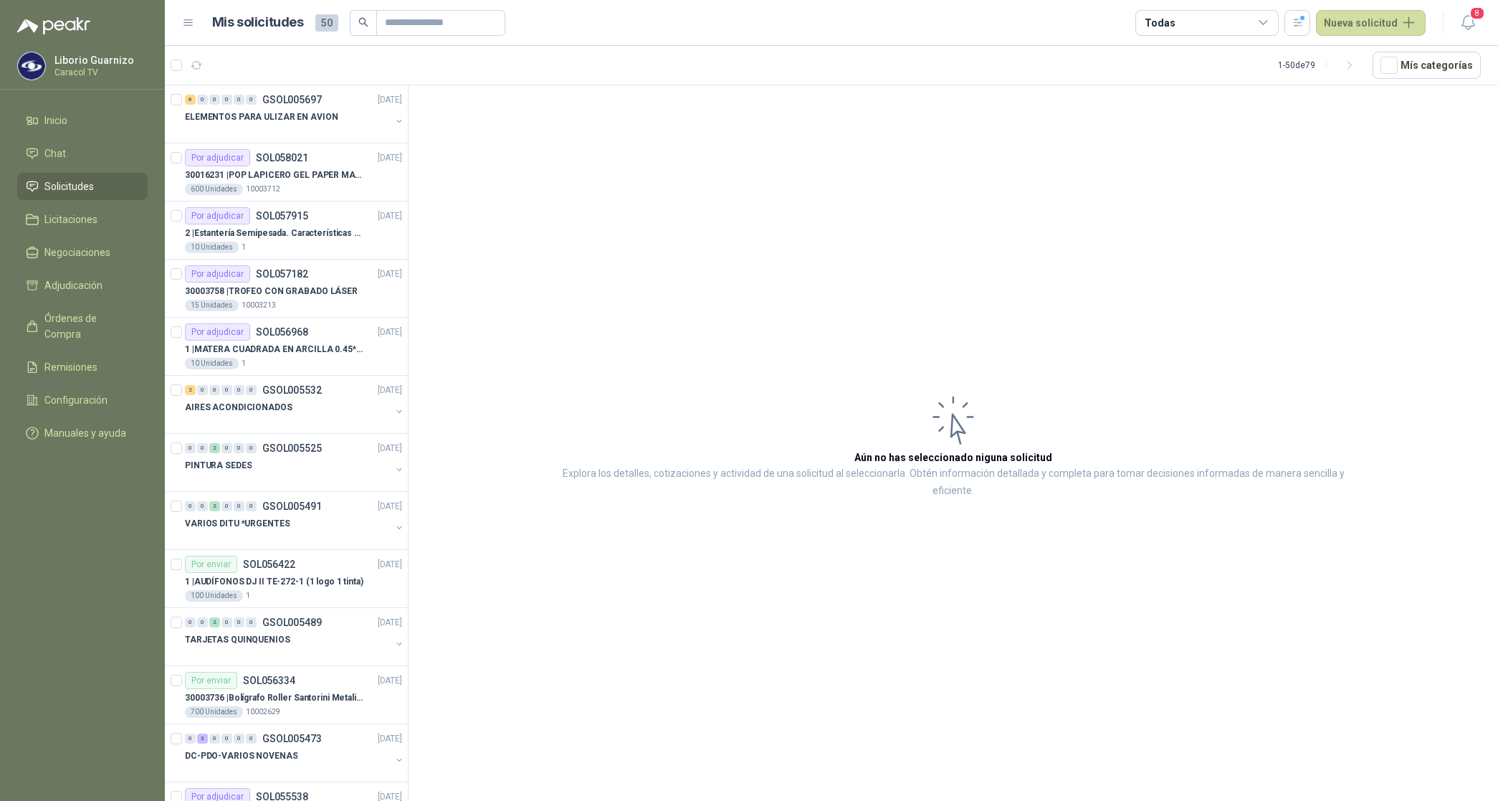
click at [1174, 24] on div "Todas" at bounding box center [1160, 23] width 30 height 16
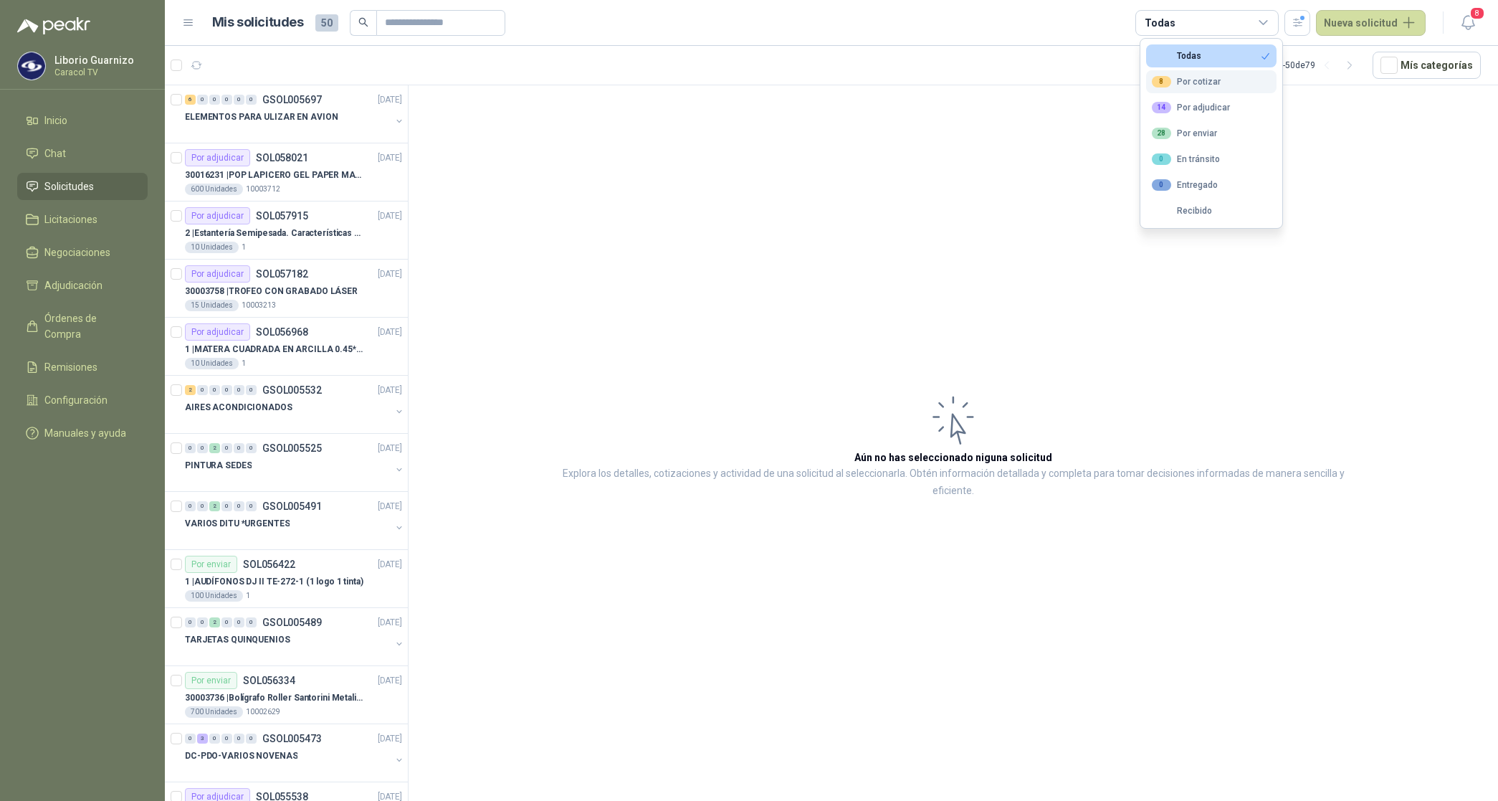
drag, startPoint x: 1174, startPoint y: 24, endPoint x: 1184, endPoint y: 81, distance: 58.1
click at [1184, 80] on div "8 Por cotizar" at bounding box center [1186, 81] width 69 height 11
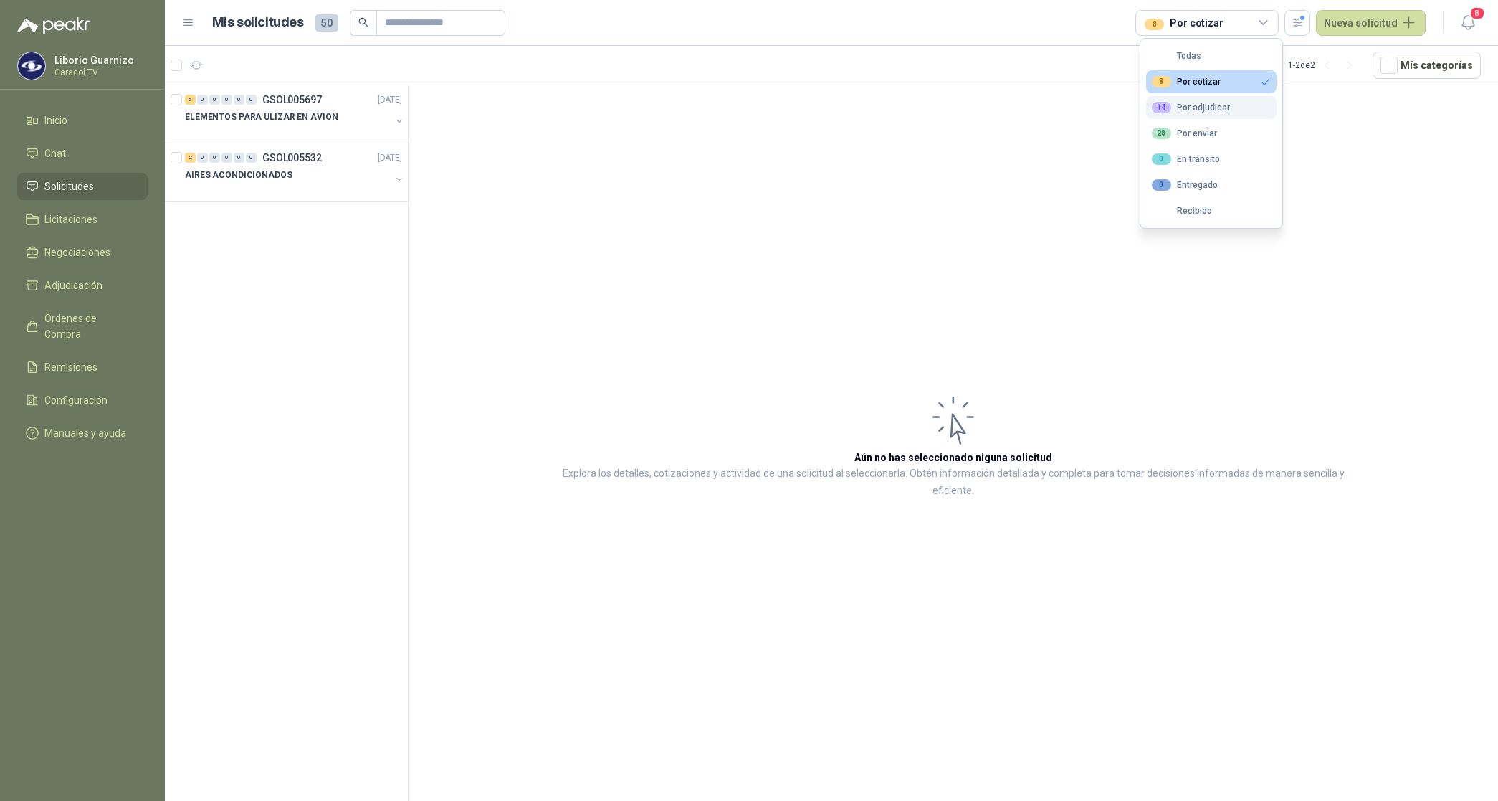
click at [1219, 116] on button "14 Por adjudicar" at bounding box center [1211, 107] width 130 height 23
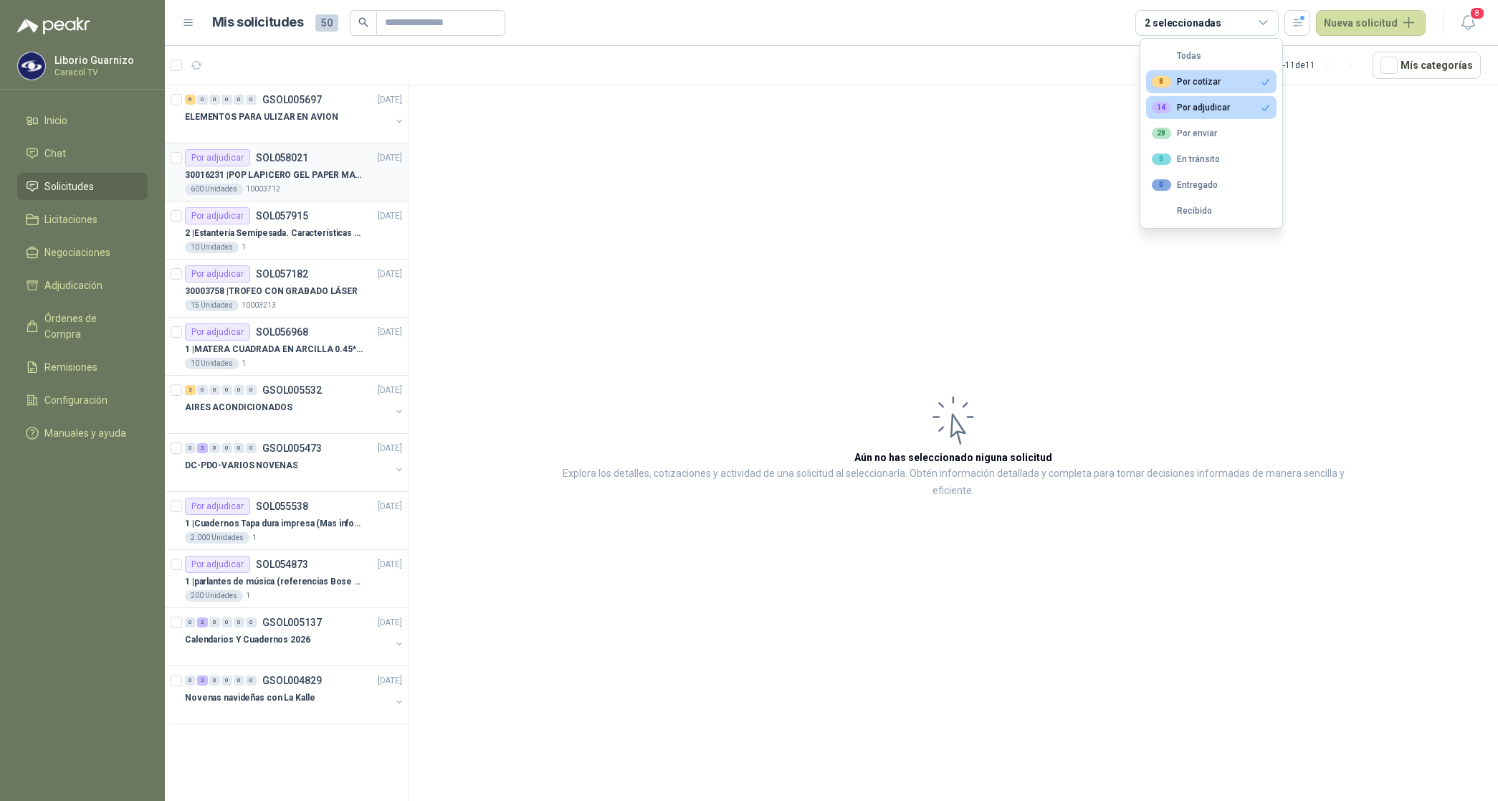
click at [326, 167] on div "30016231 | POP LAPICERO GEL PAPER MATE INKJOY 0.7 (Revisar el adjunto)" at bounding box center [293, 174] width 217 height 17
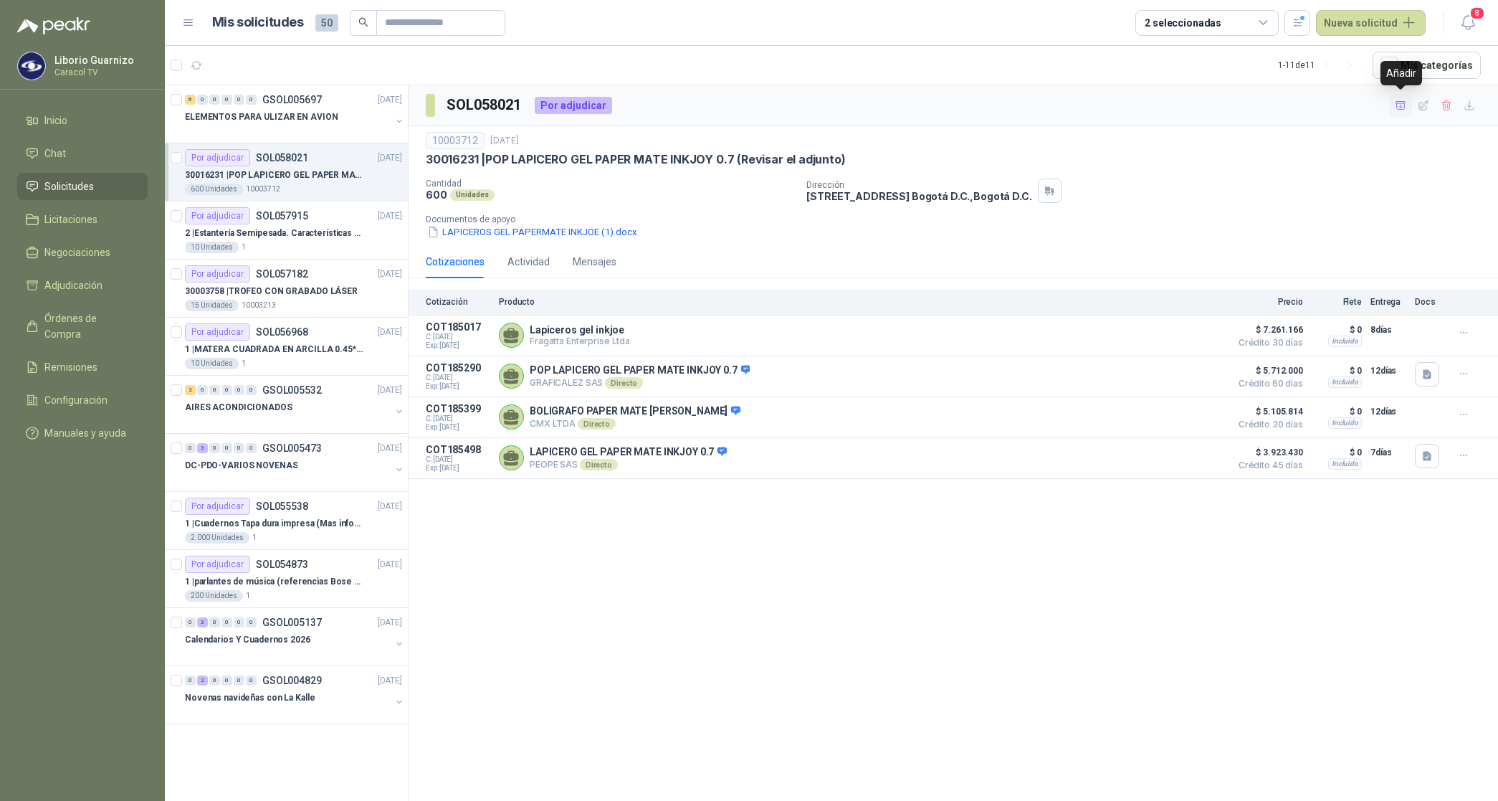
click at [1402, 102] on icon "button" at bounding box center [1401, 106] width 12 height 12
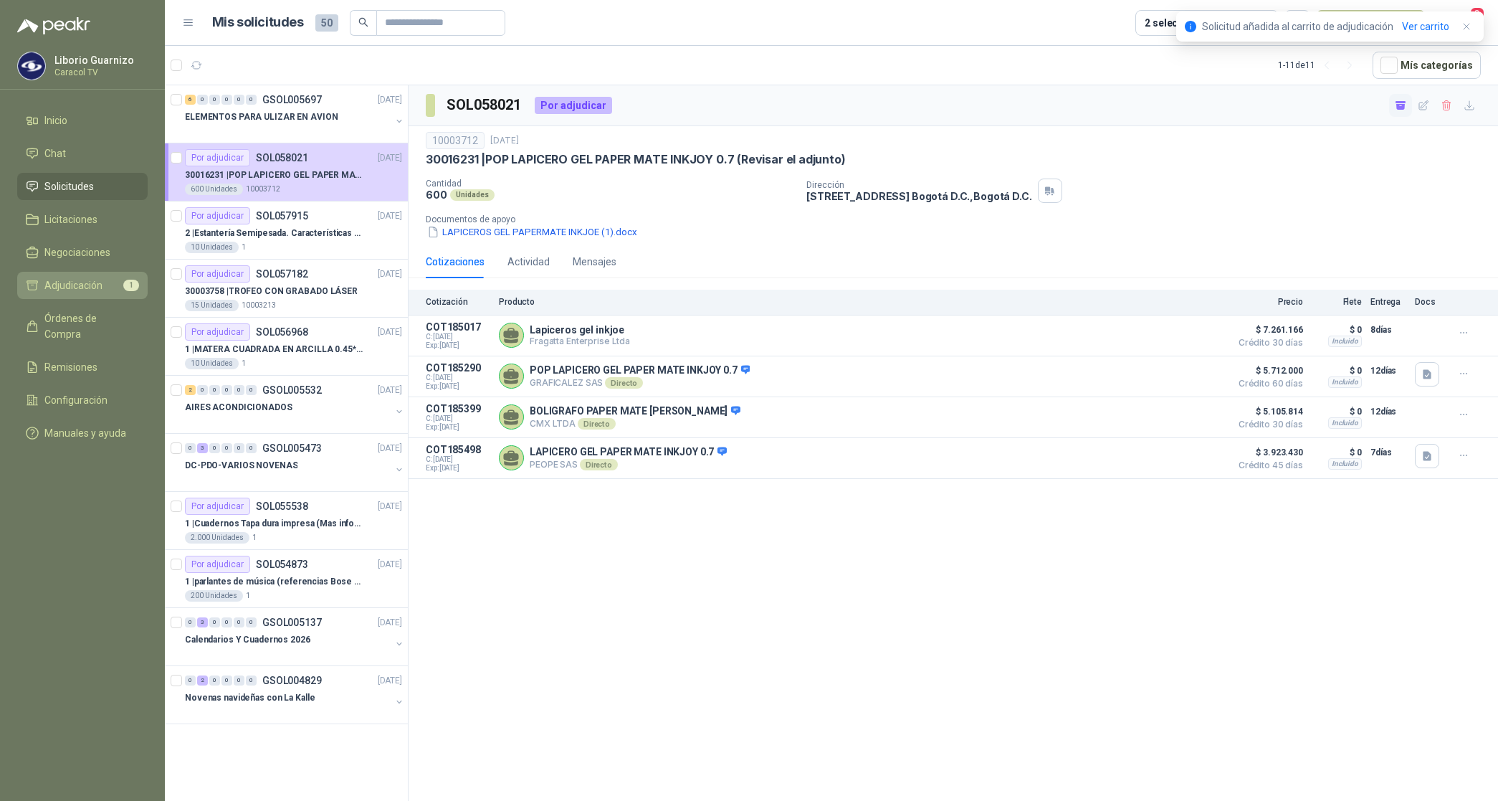
click at [57, 295] on link "Adjudicación 1" at bounding box center [82, 285] width 130 height 27
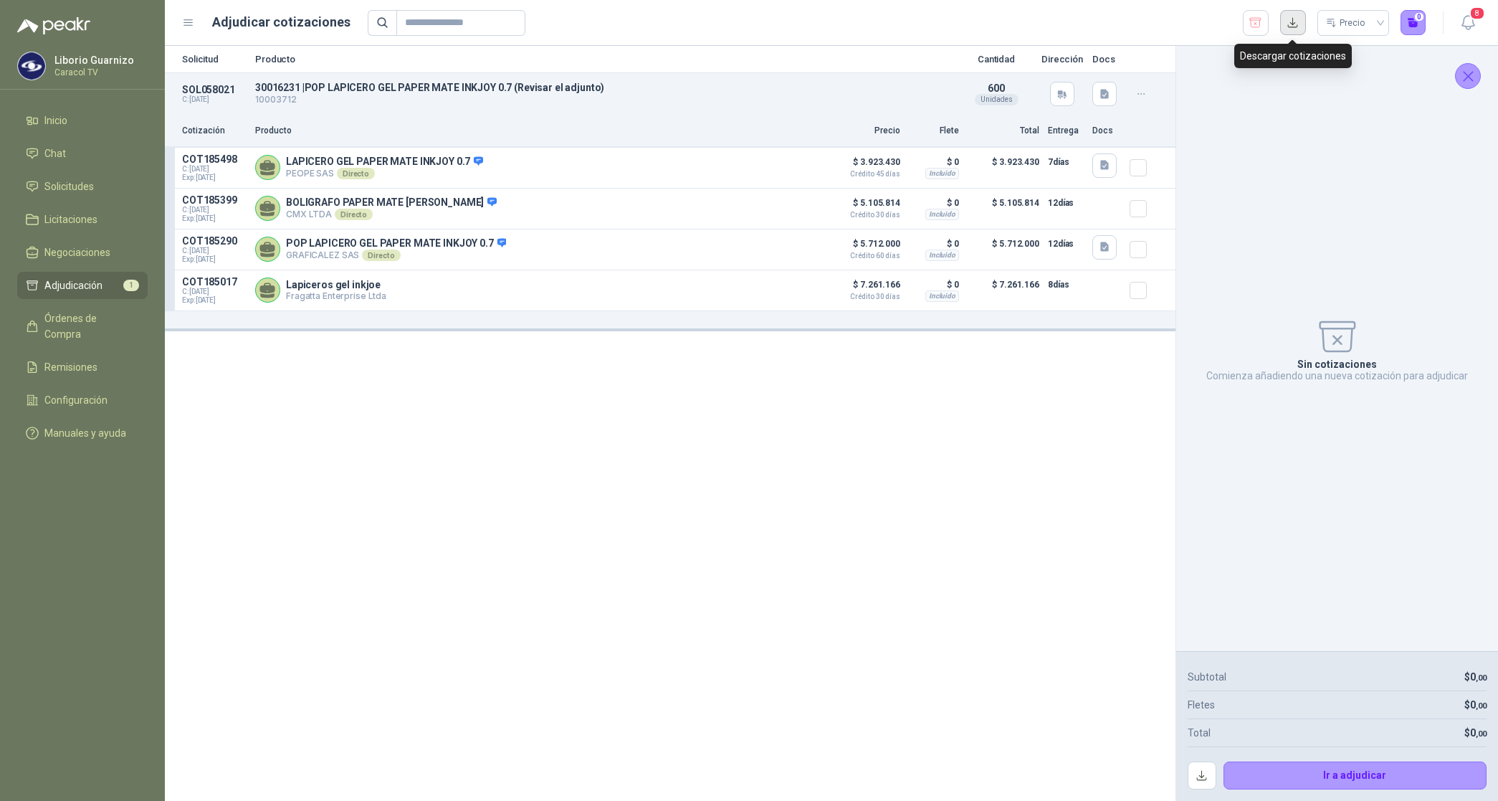
click at [1287, 24] on button "button" at bounding box center [1293, 23] width 26 height 26
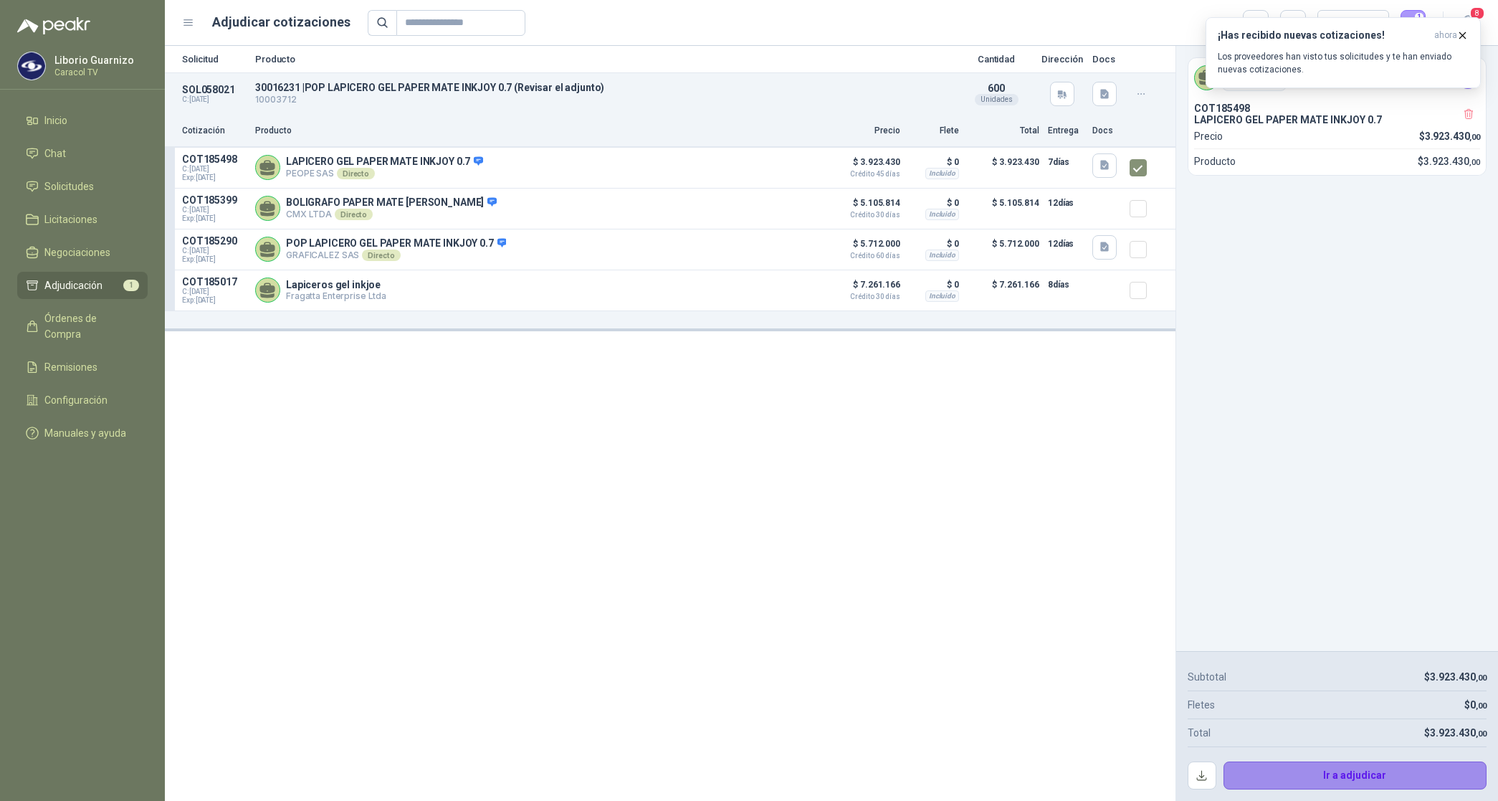
click at [1326, 776] on button "Ir a adjudicar" at bounding box center [1356, 775] width 264 height 29
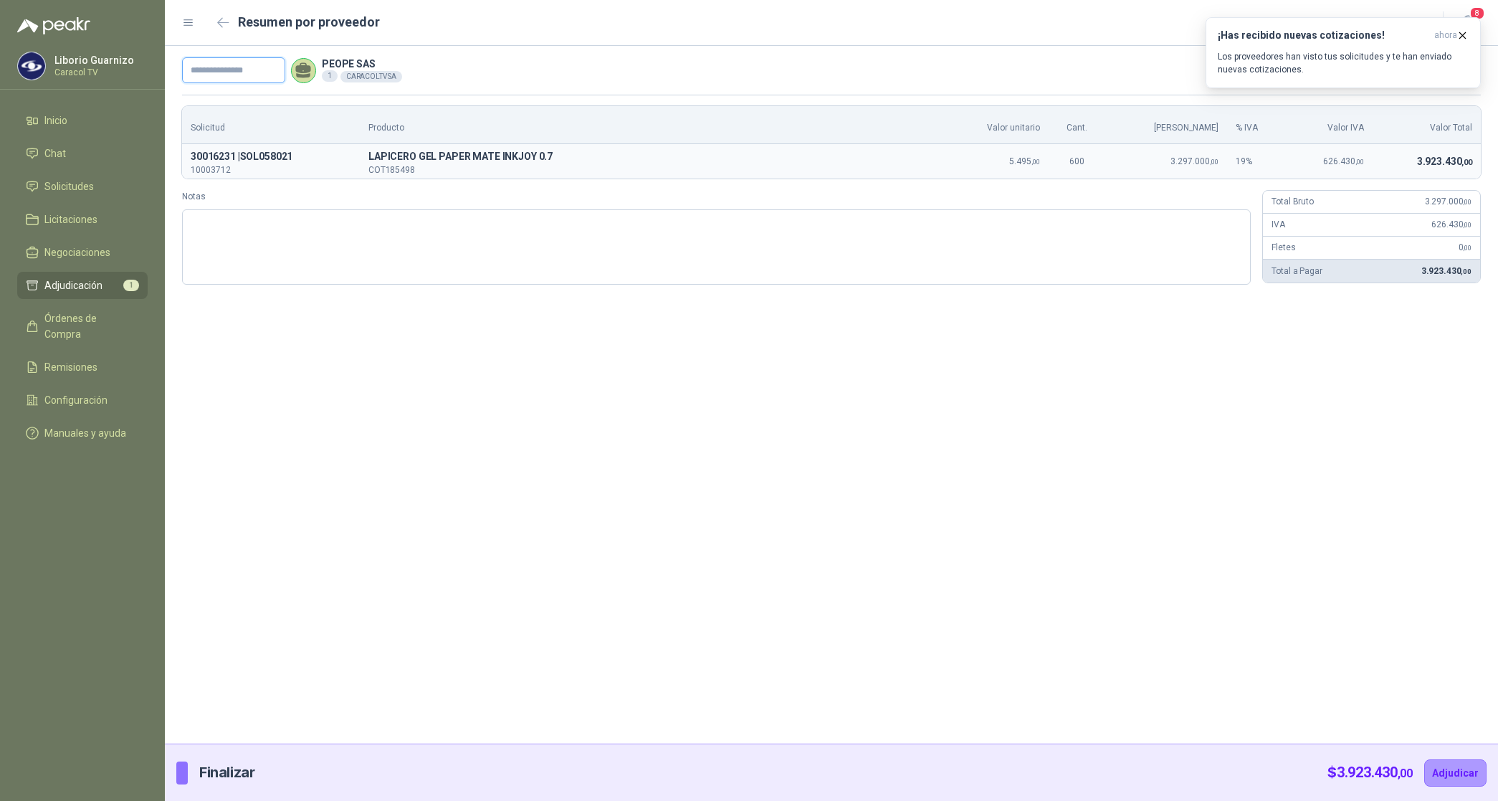
click at [238, 73] on input "text" at bounding box center [233, 70] width 103 height 26
paste input "**********"
type input "**********"
click at [1450, 772] on button "Adjudicar" at bounding box center [1456, 772] width 62 height 27
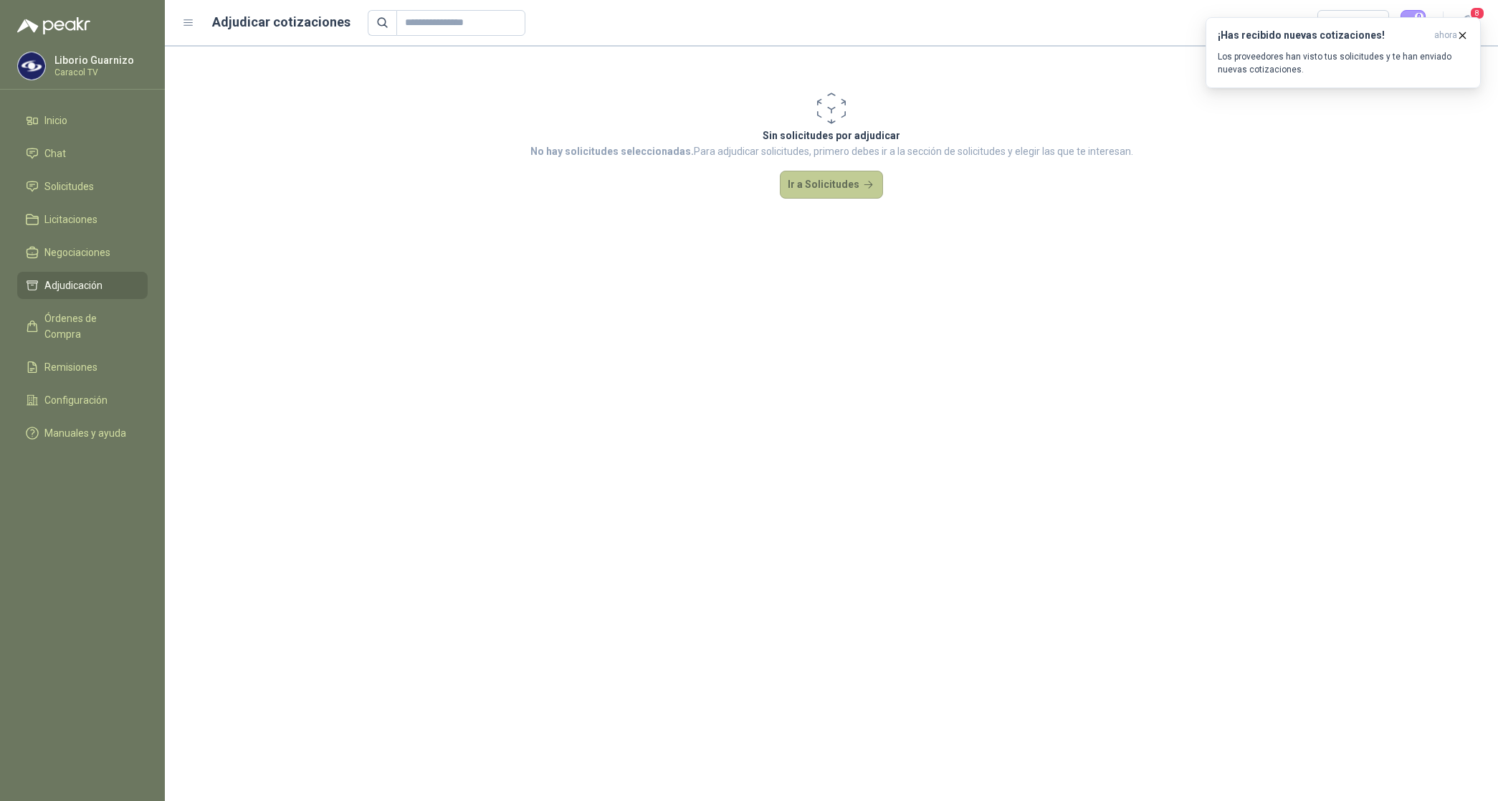
click at [821, 187] on button "Ir a Solicitudes" at bounding box center [831, 185] width 103 height 29
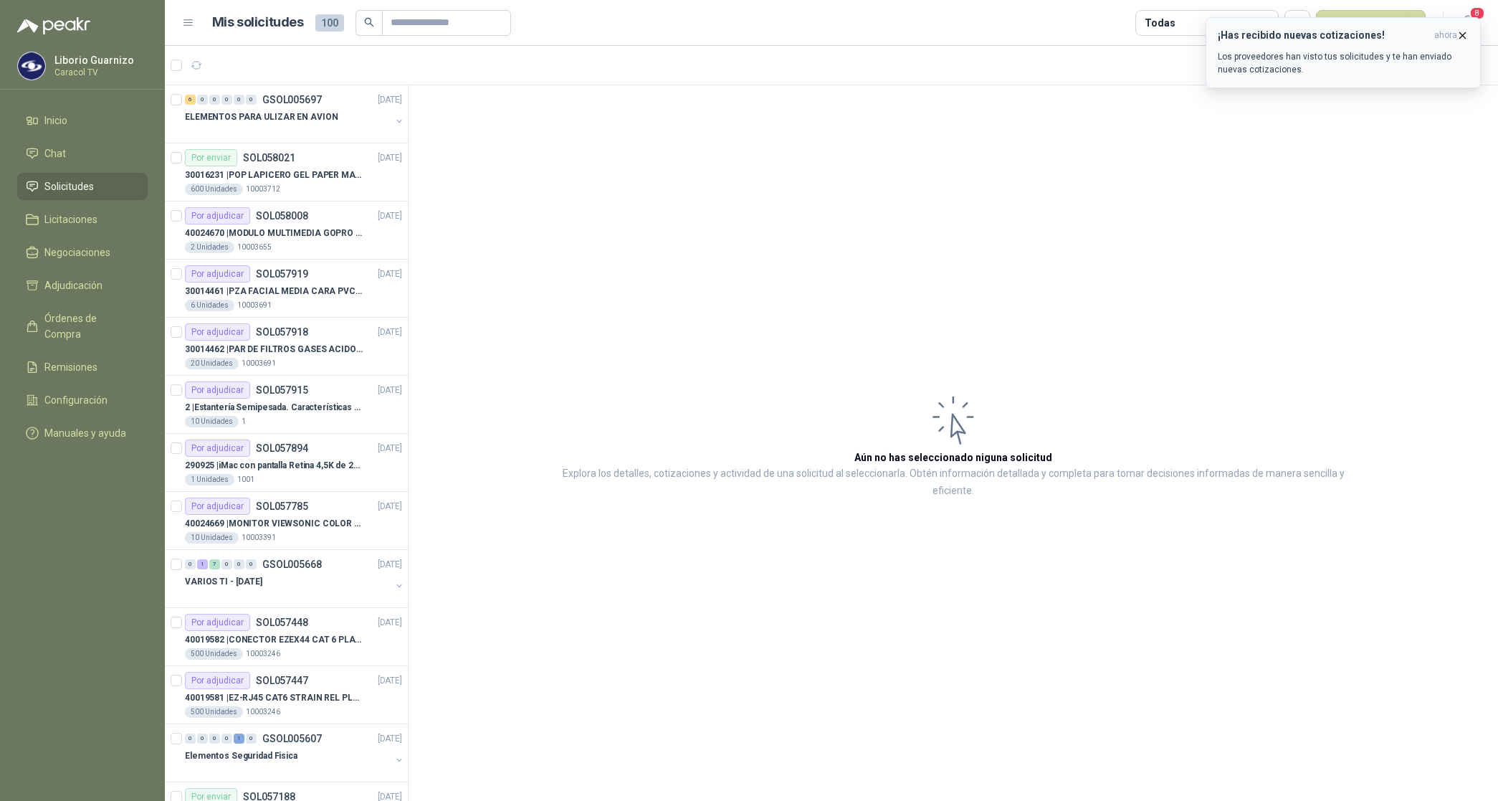
click at [1466, 34] on icon "button" at bounding box center [1463, 35] width 12 height 12
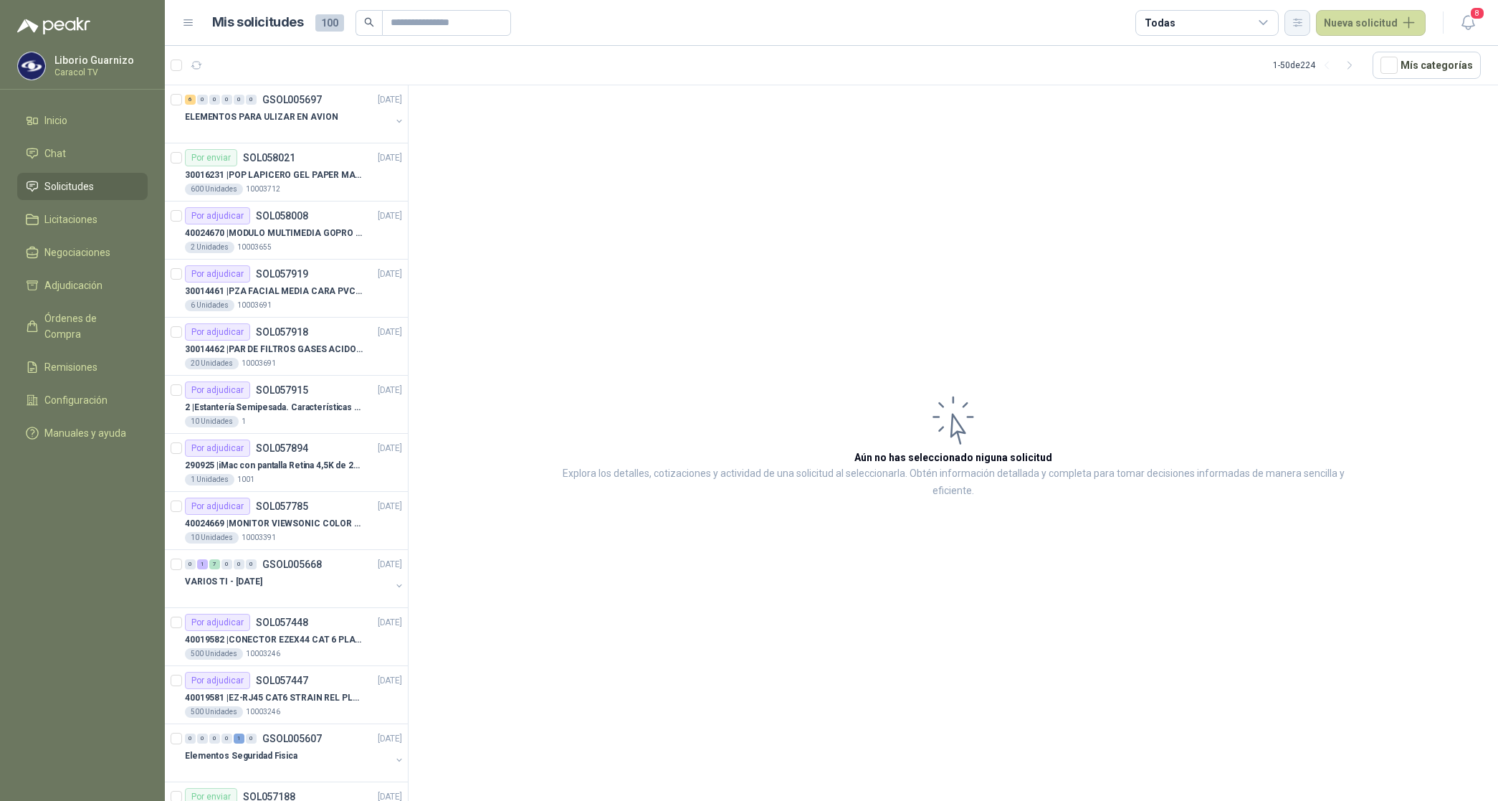
click at [1303, 27] on icon "button" at bounding box center [1298, 22] width 12 height 12
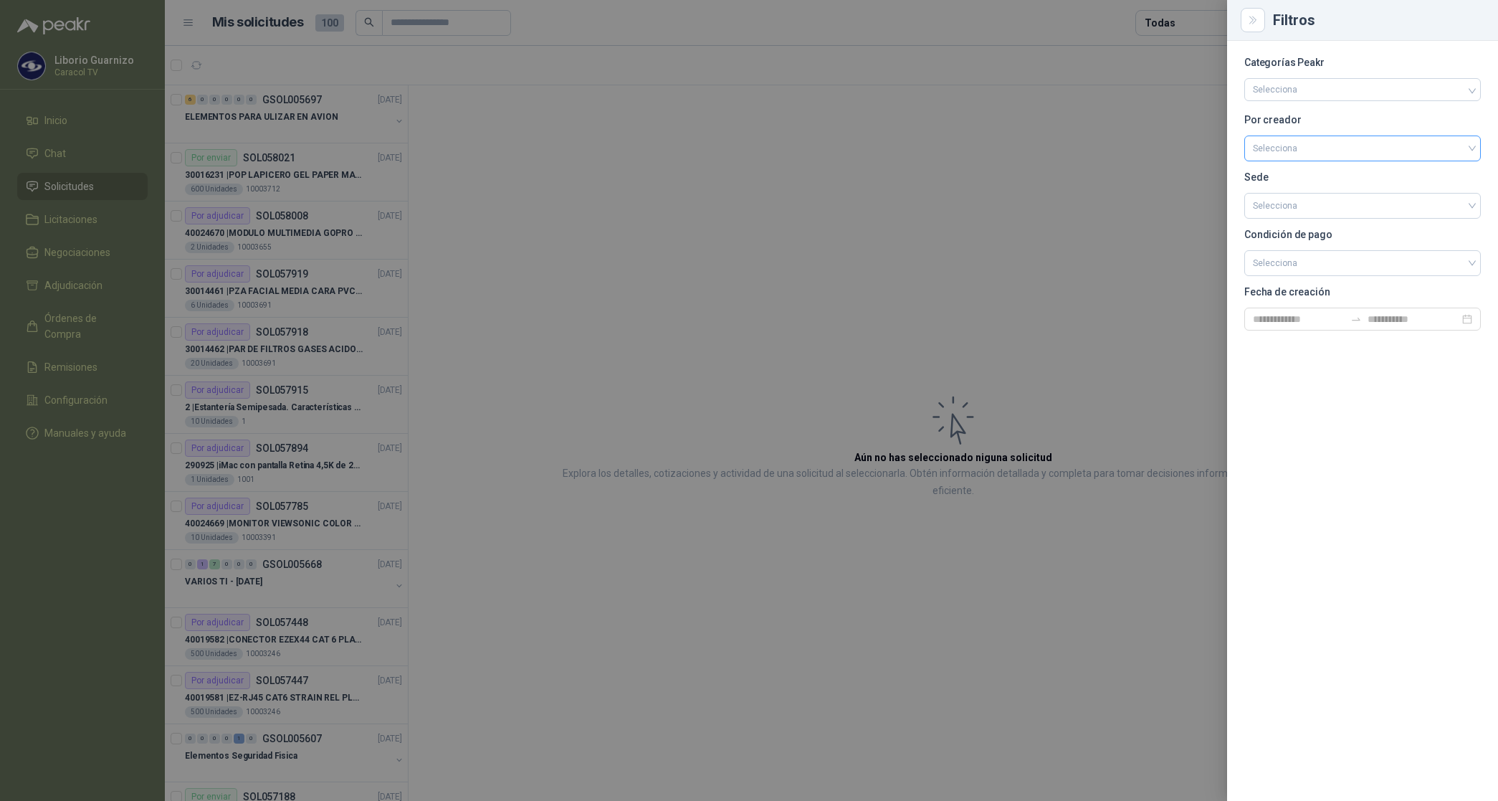
click at [1311, 155] on input "search" at bounding box center [1362, 147] width 219 height 22
click at [1311, 219] on div "[PERSON_NAME]" at bounding box center [1363, 225] width 214 height 16
click at [1189, 16] on div at bounding box center [749, 400] width 1498 height 801
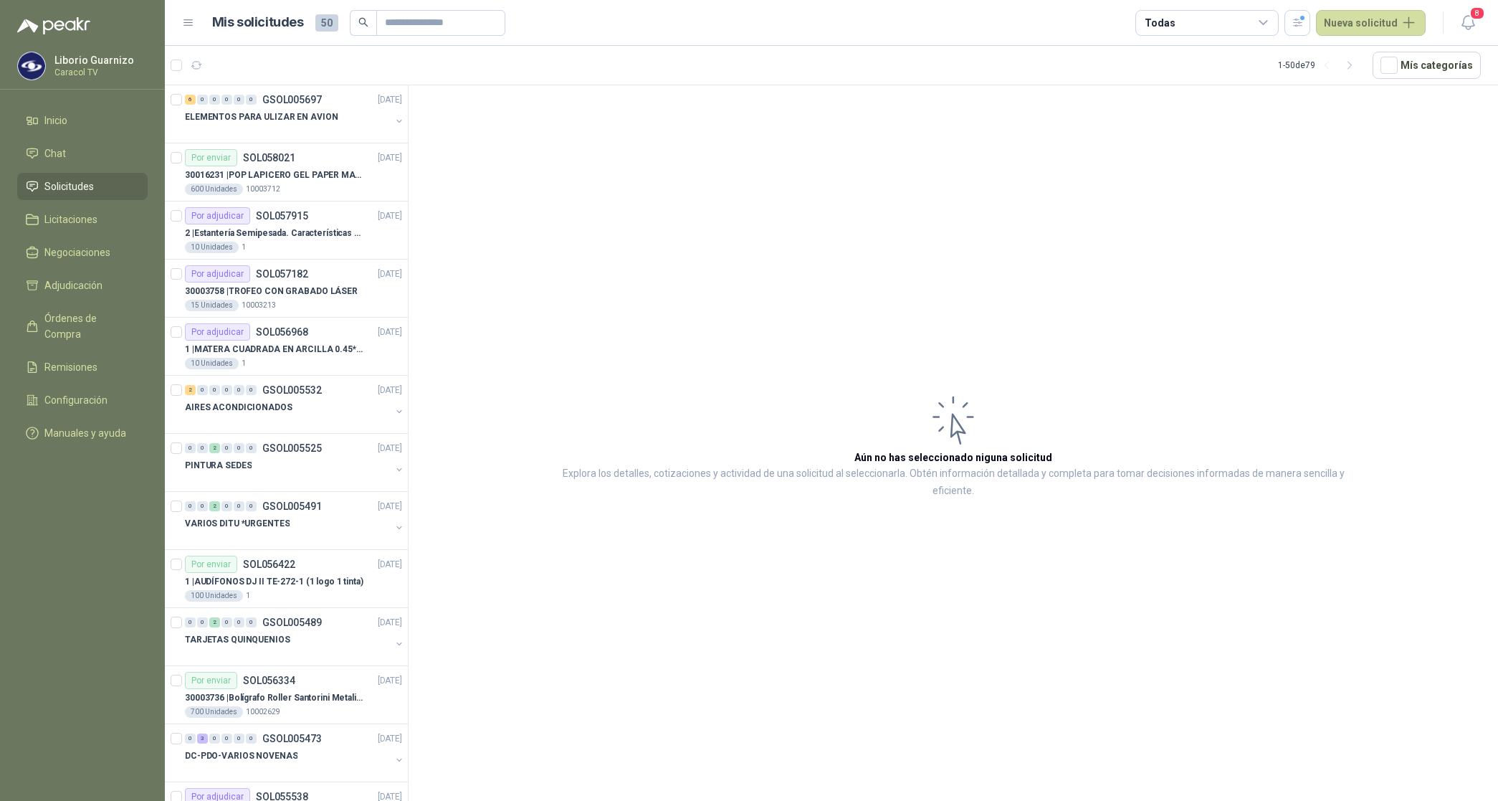
click at [1188, 15] on div "Todas" at bounding box center [1207, 23] width 143 height 26
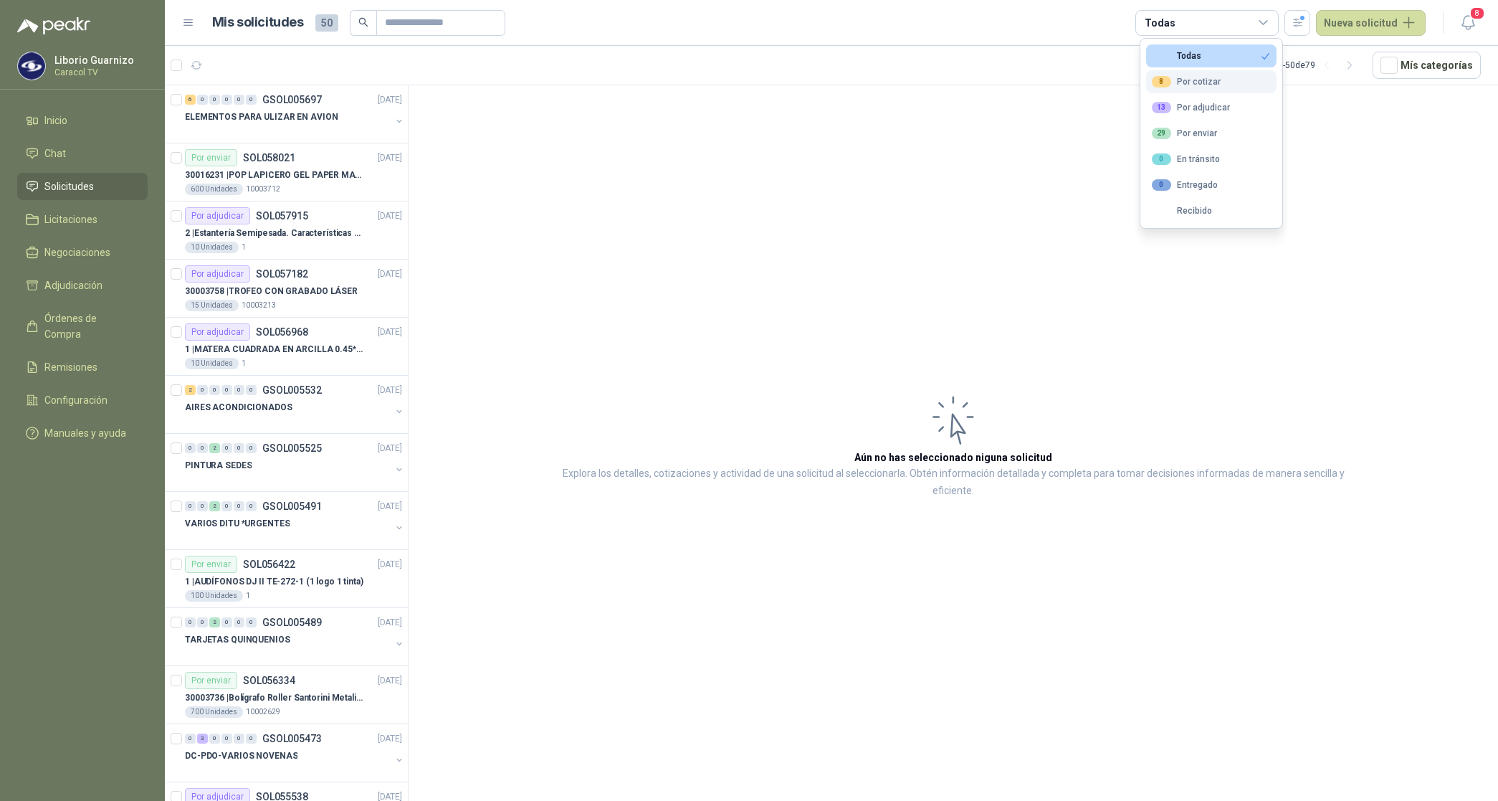
click at [1194, 75] on button "8 Por cotizar" at bounding box center [1211, 81] width 130 height 23
click at [1207, 108] on div "13 Por adjudicar" at bounding box center [1191, 107] width 78 height 11
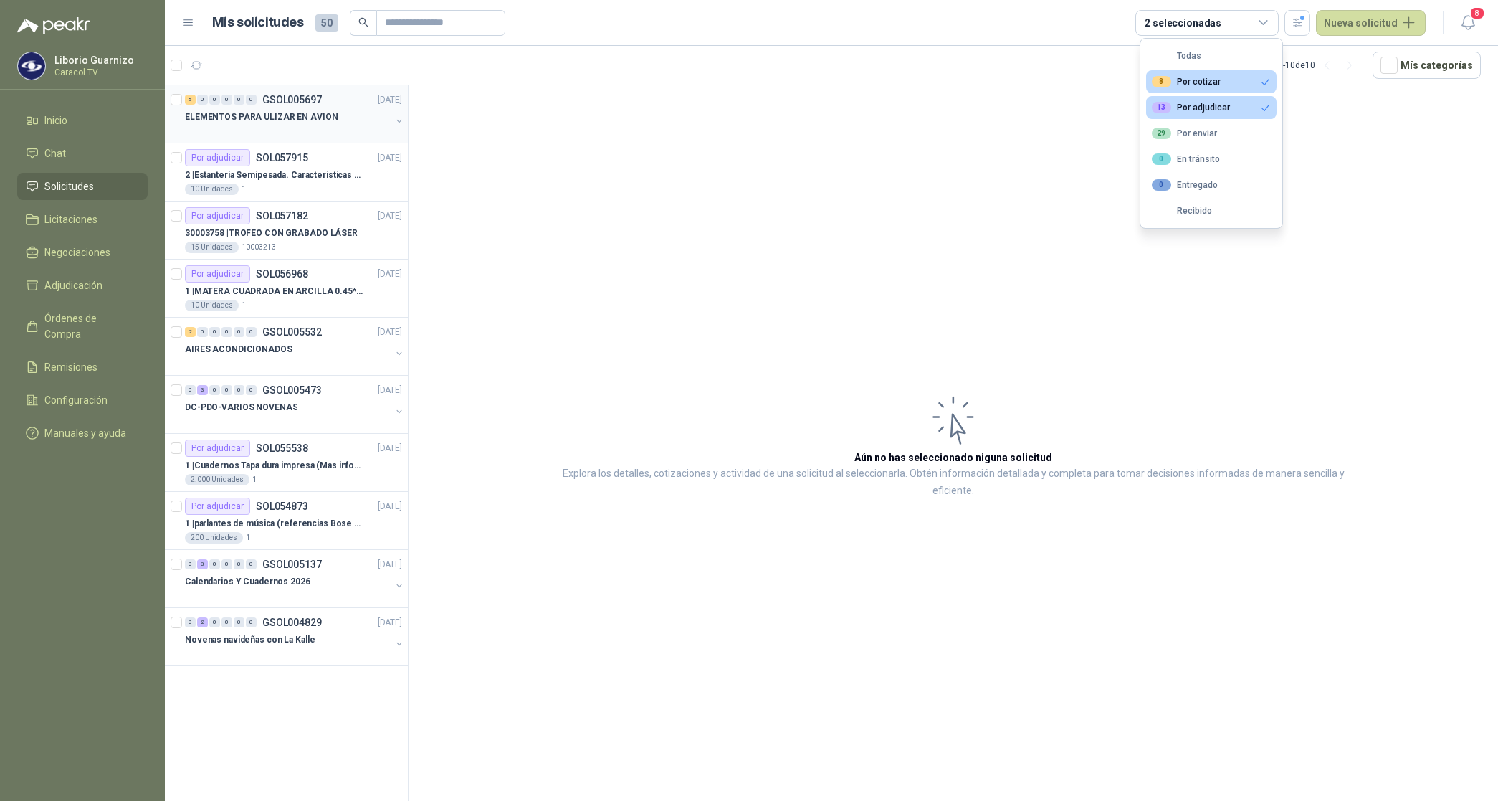
click at [264, 119] on p "ELEMENTOS PARA ULIZAR EN AVION" at bounding box center [261, 117] width 153 height 14
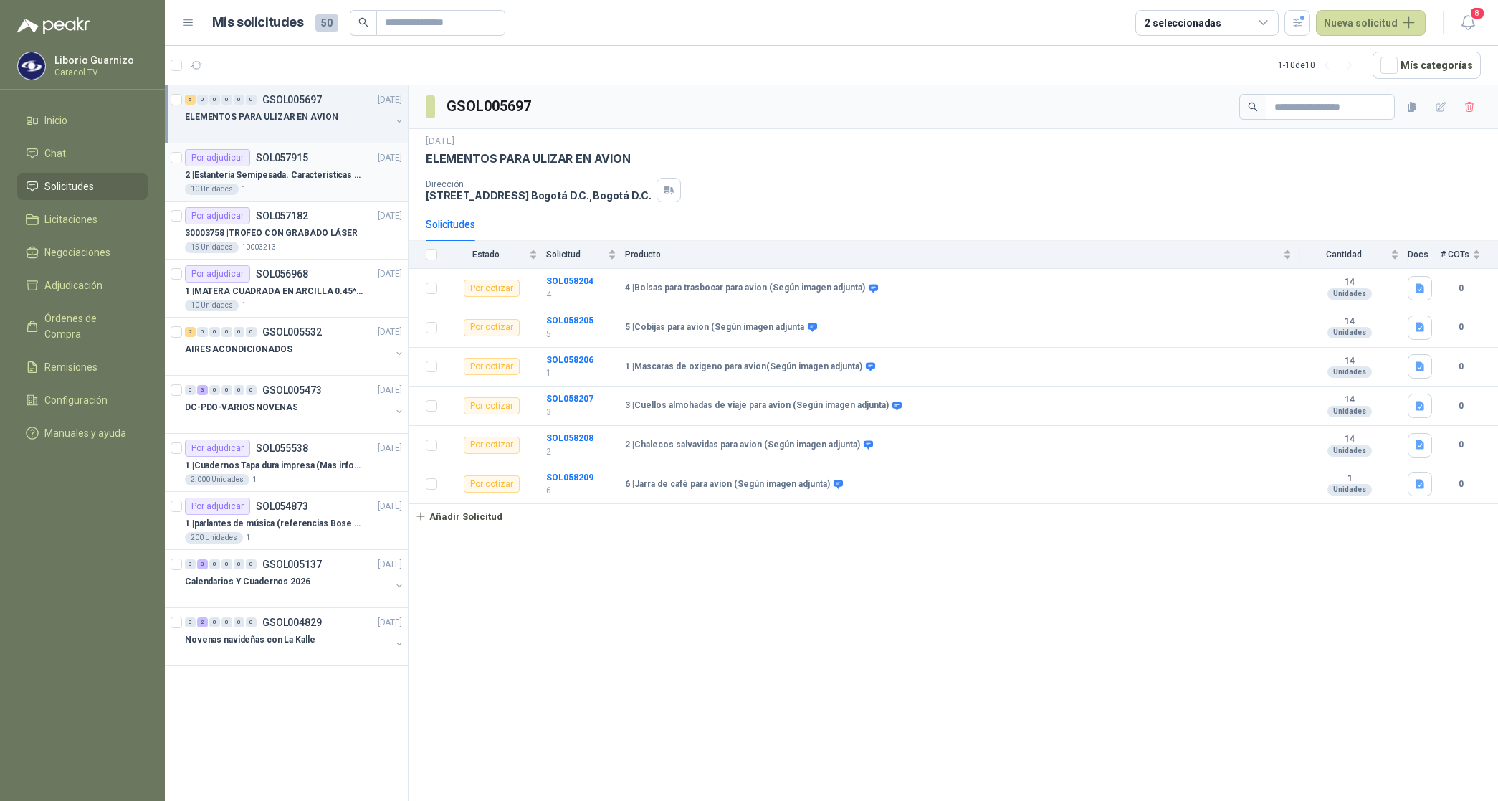
click at [305, 180] on p "2 | Estantería Semipesada. Características en el adjunto" at bounding box center [274, 175] width 179 height 14
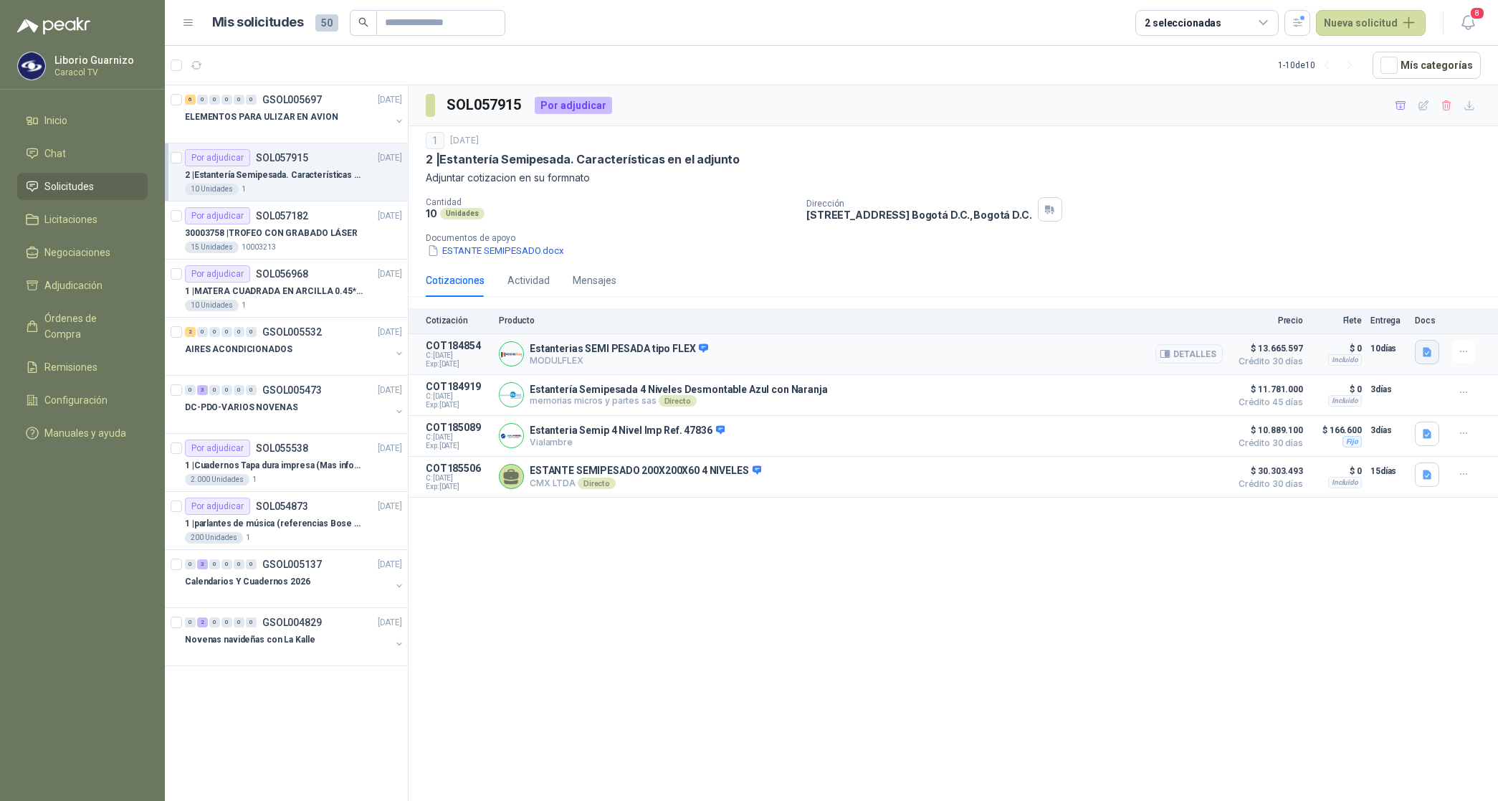
click at [1432, 353] on icon "button" at bounding box center [1428, 352] width 12 height 12
click at [1325, 320] on button "Captura de pantalla [DATE] a la(s) 1.36.49 p.m..png" at bounding box center [1317, 320] width 228 height 15
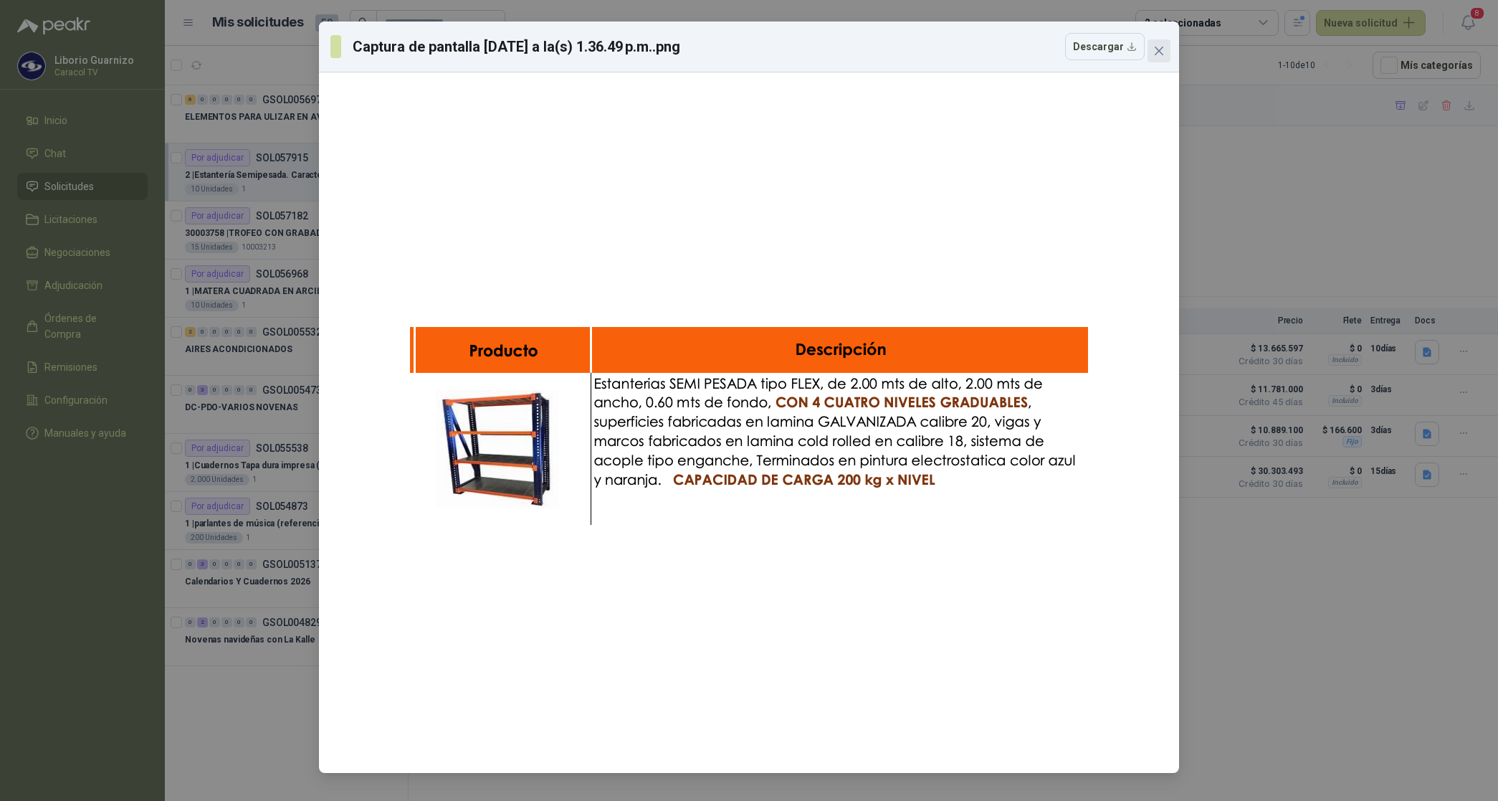
click at [1155, 51] on icon "close" at bounding box center [1159, 50] width 11 height 11
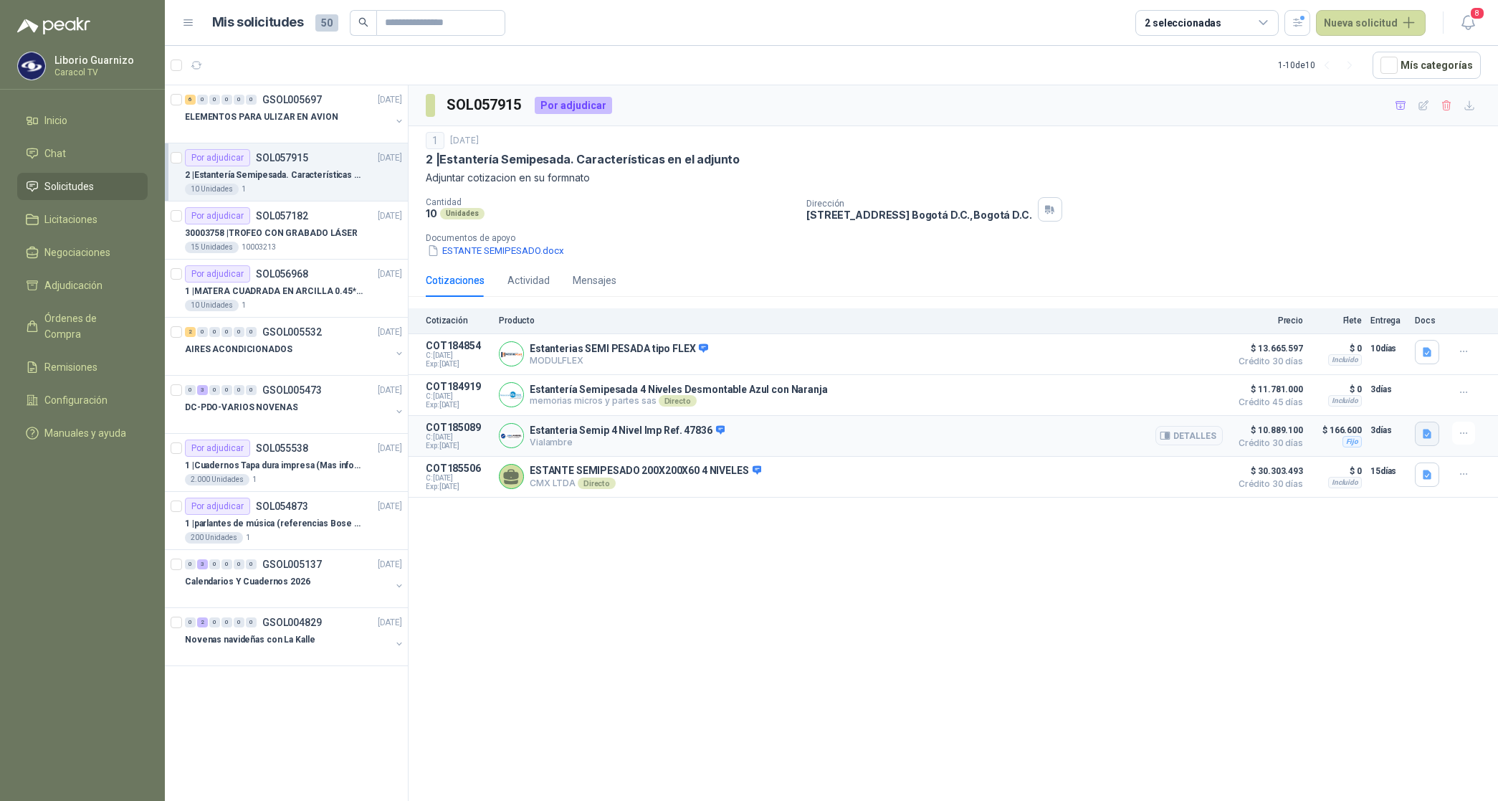
click at [1429, 438] on icon "button" at bounding box center [1427, 433] width 9 height 9
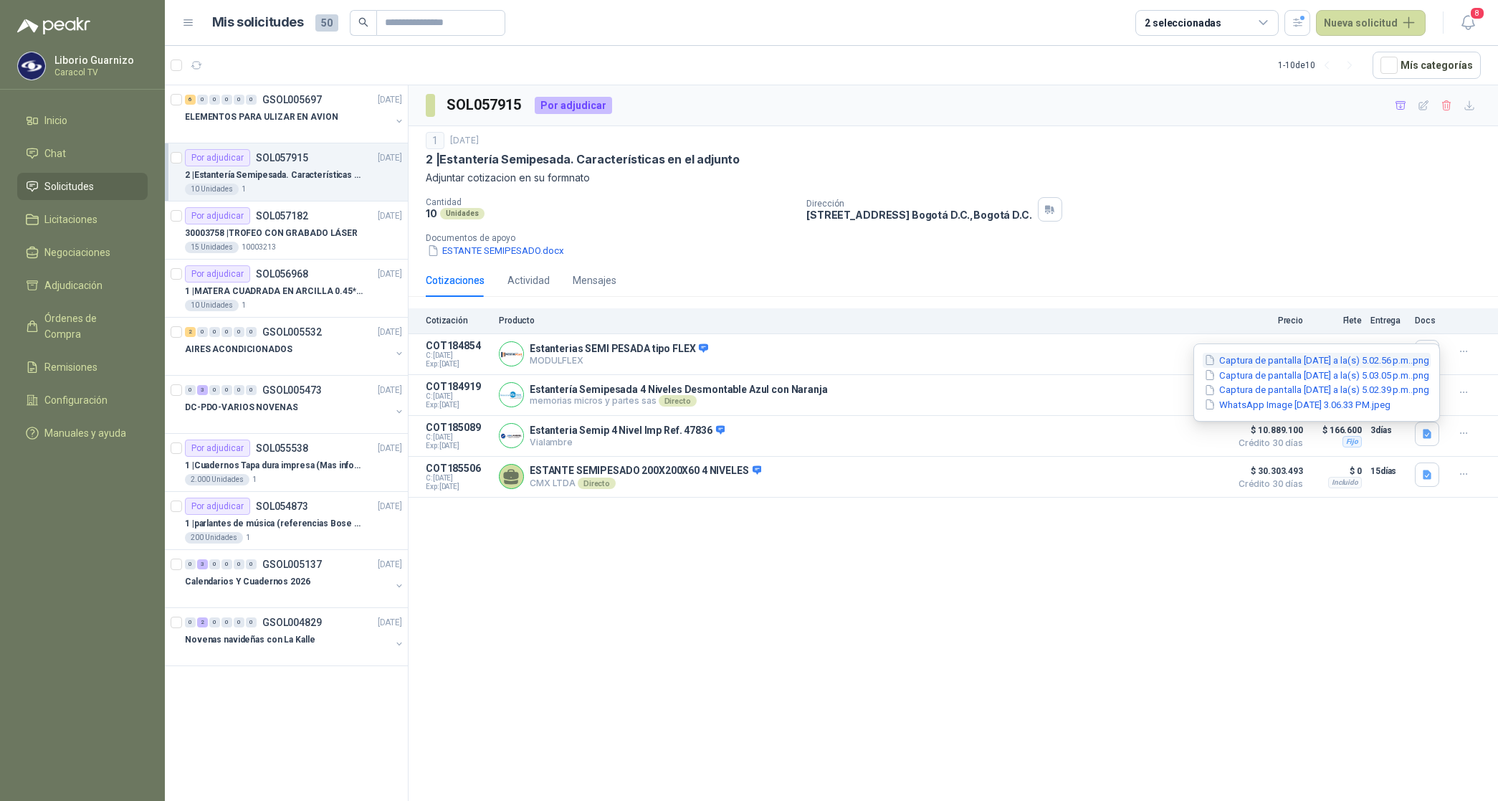
click at [1374, 360] on button "Captura de pantalla [DATE] a la(s) 5.02.56 p.m..png" at bounding box center [1317, 360] width 228 height 15
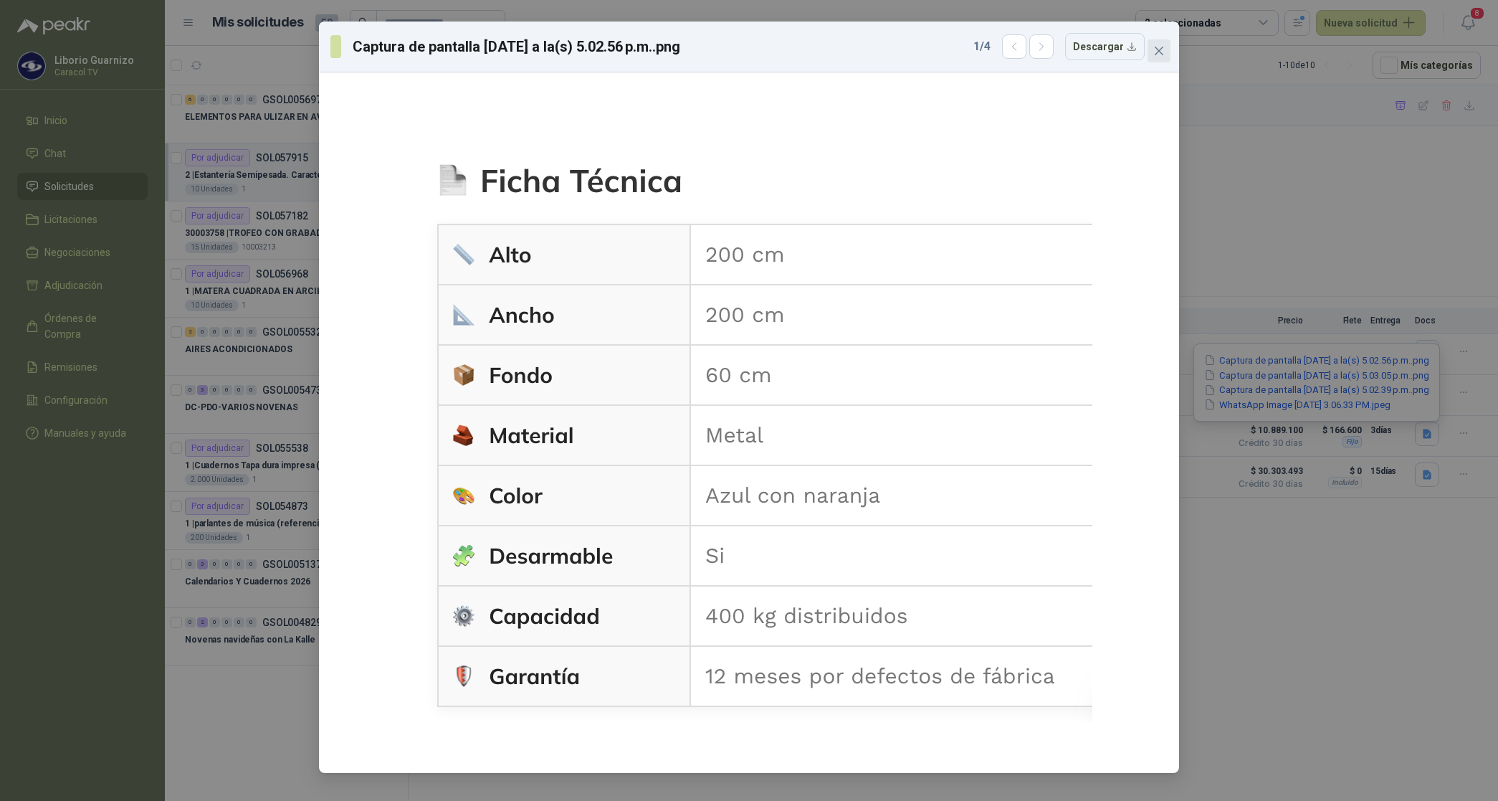
click at [1164, 48] on icon "close" at bounding box center [1159, 50] width 11 height 11
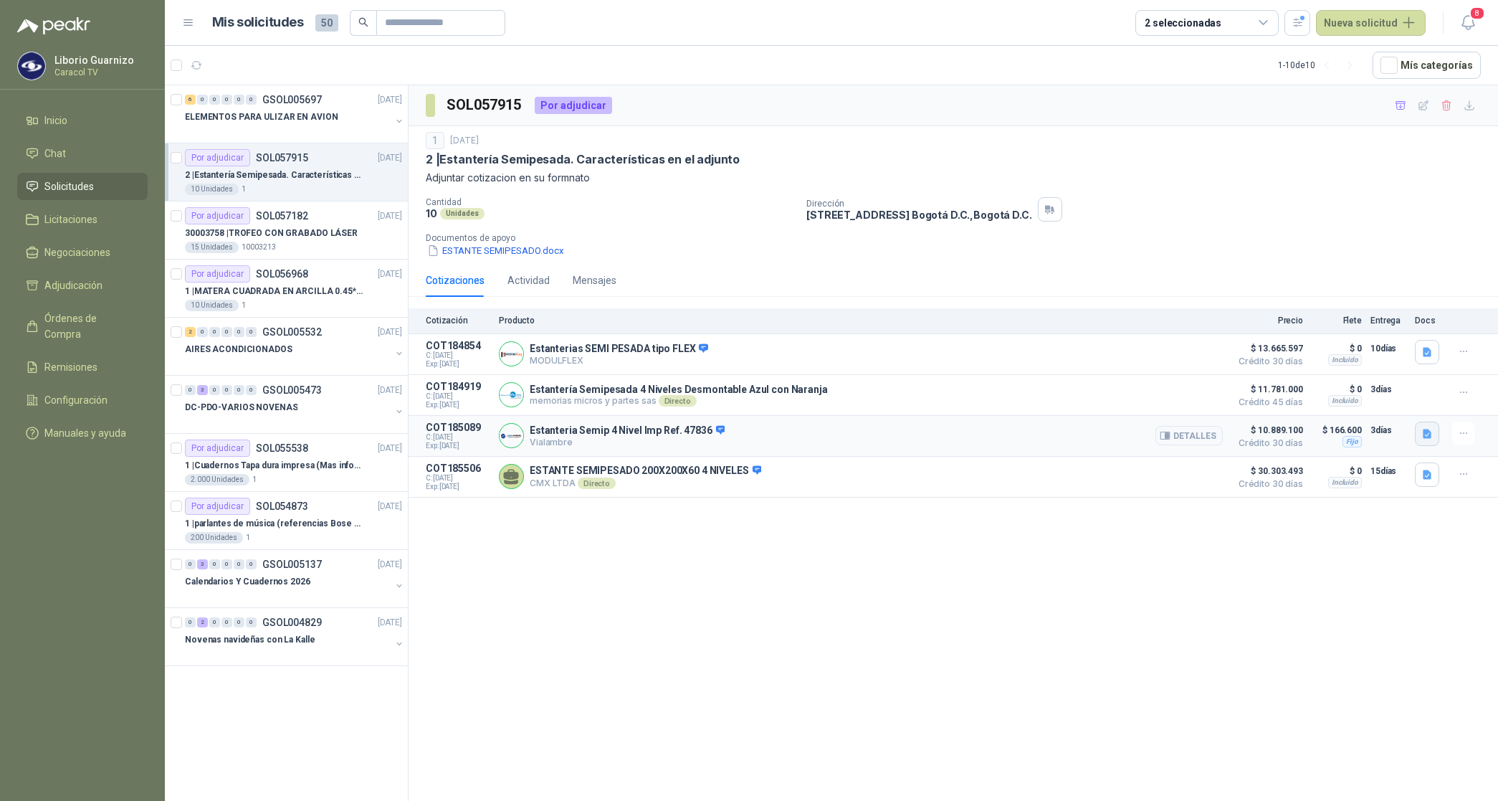
click at [1425, 432] on icon "button" at bounding box center [1428, 434] width 12 height 12
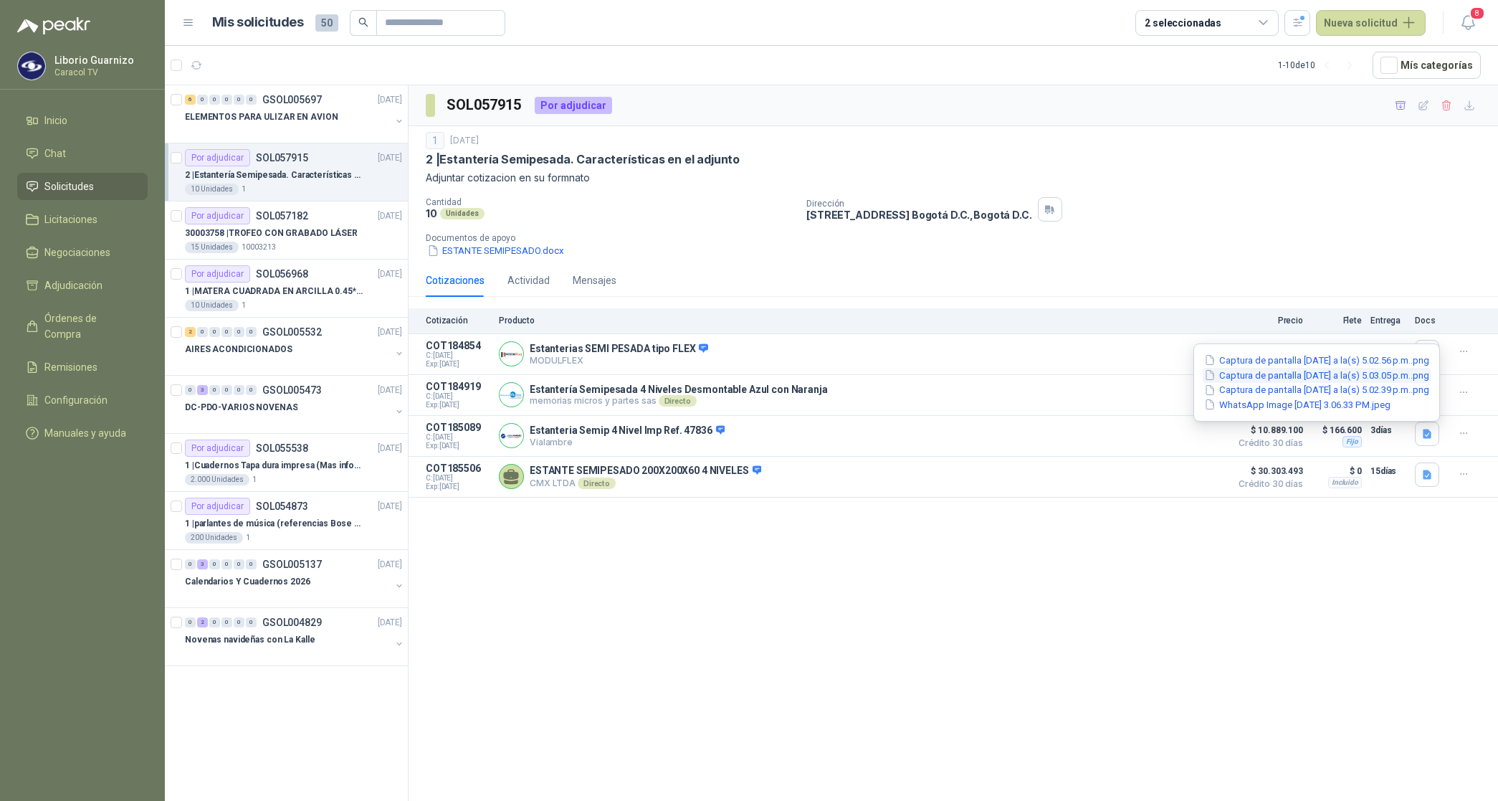
click at [1370, 375] on button "Captura de pantalla [DATE] a la(s) 5.03.05 p.m..png" at bounding box center [1317, 375] width 228 height 15
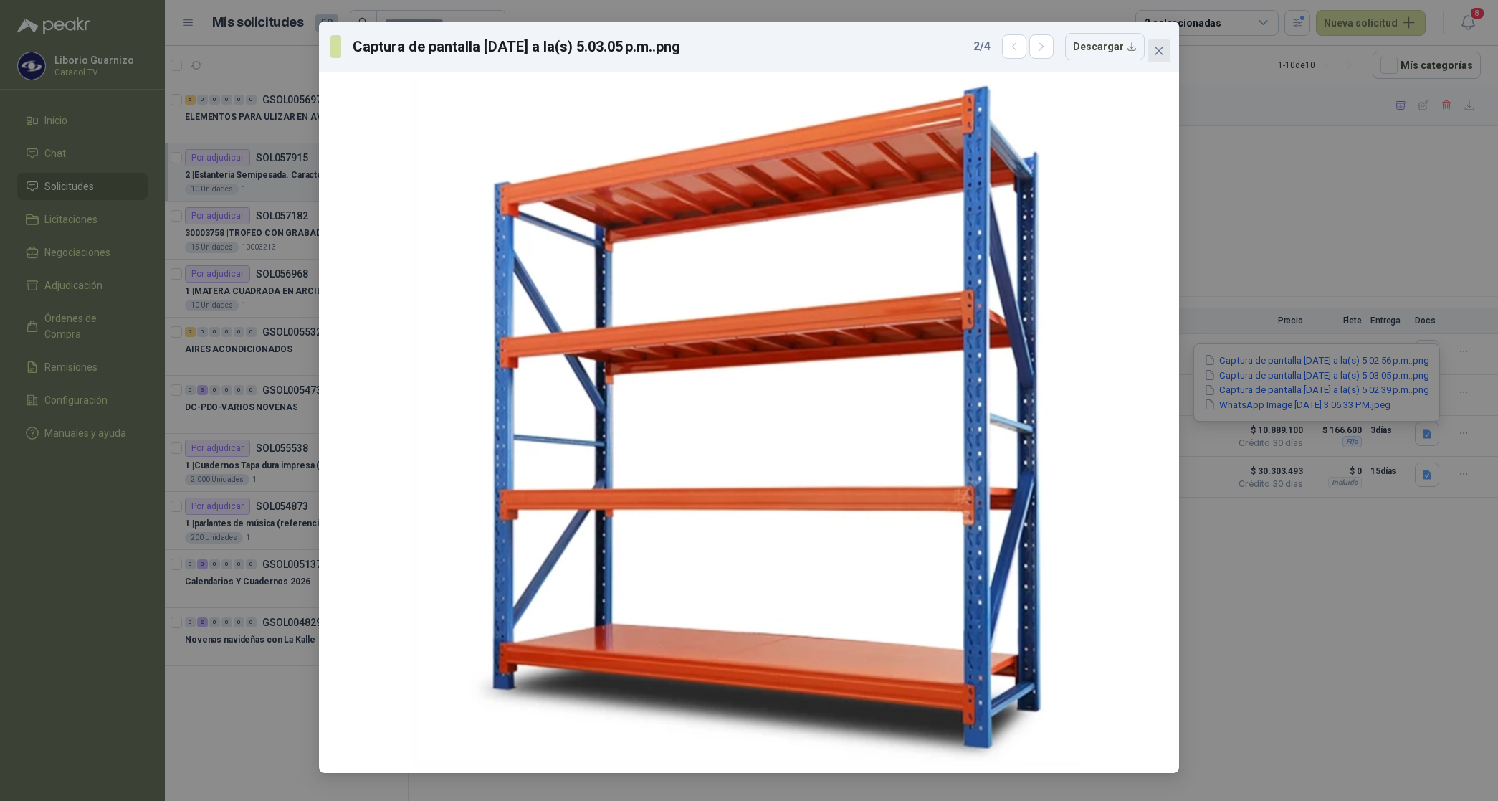
click at [1158, 41] on button "Close" at bounding box center [1159, 50] width 23 height 23
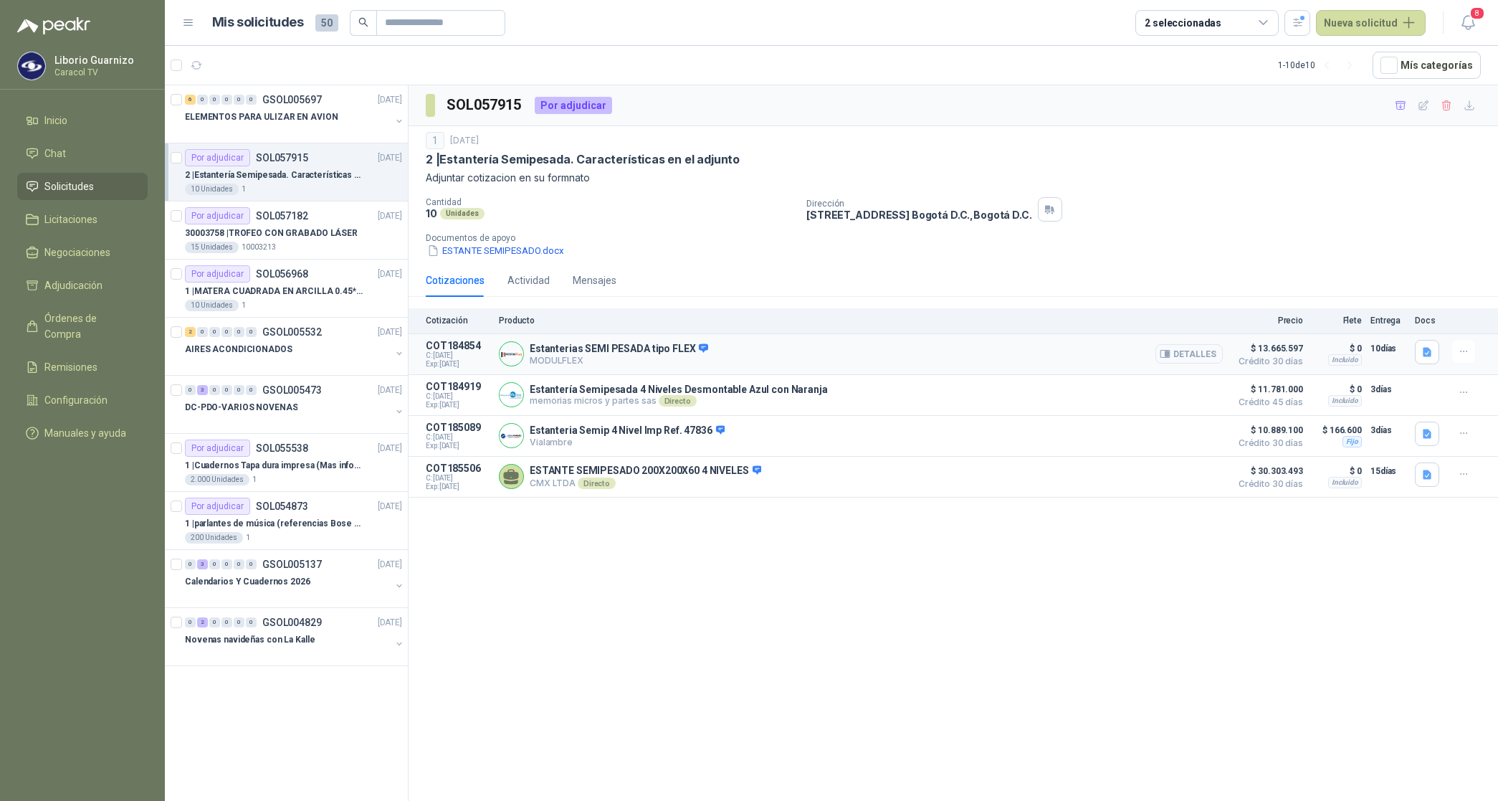
click at [1194, 353] on button "Detalles" at bounding box center [1189, 353] width 67 height 19
click at [1202, 389] on button "Detalles" at bounding box center [1189, 394] width 67 height 19
click at [1192, 438] on button "Detalles" at bounding box center [1189, 435] width 67 height 19
click at [1190, 482] on button "Detalles" at bounding box center [1189, 476] width 67 height 19
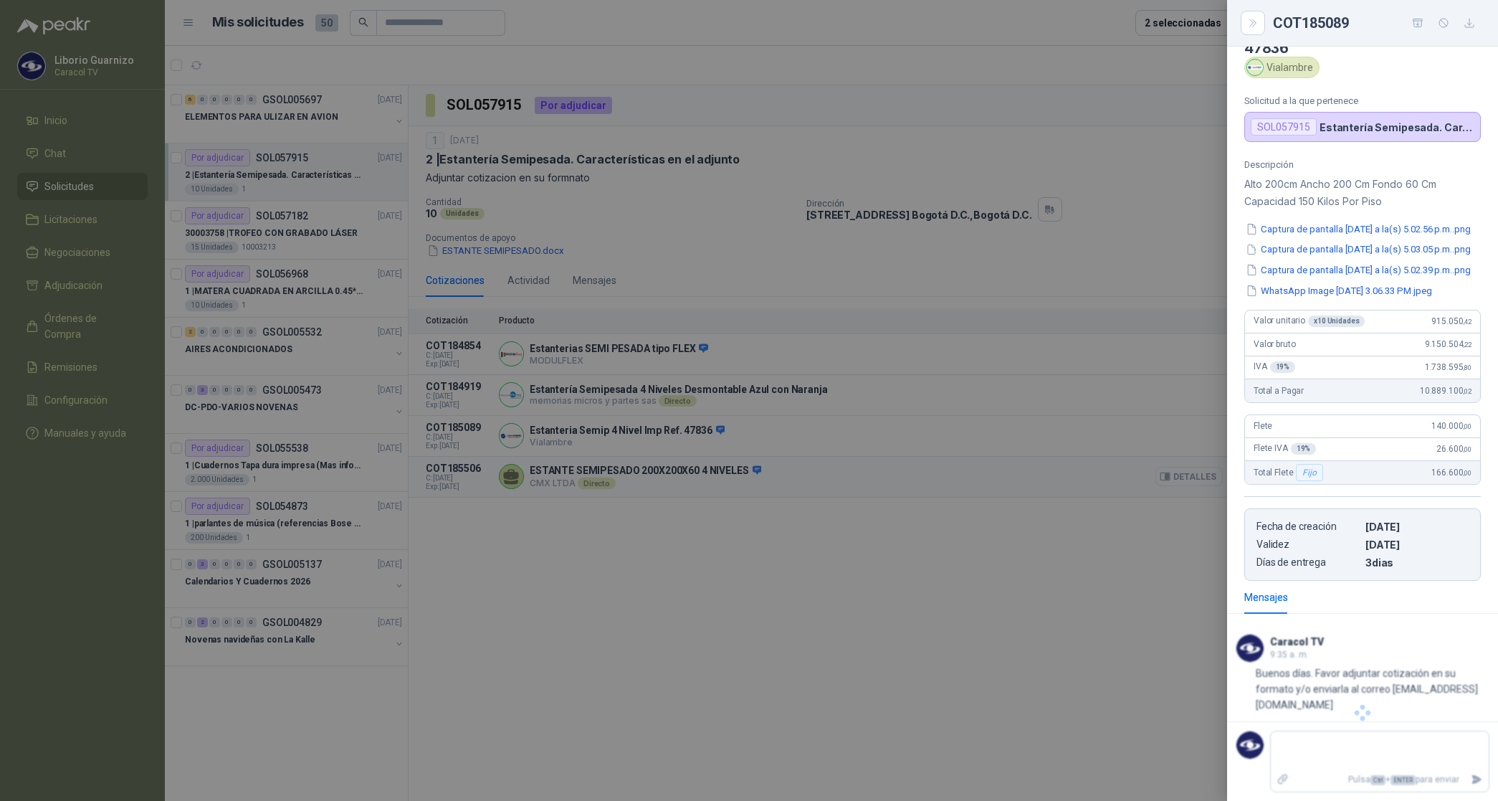
scroll to position [0, 0]
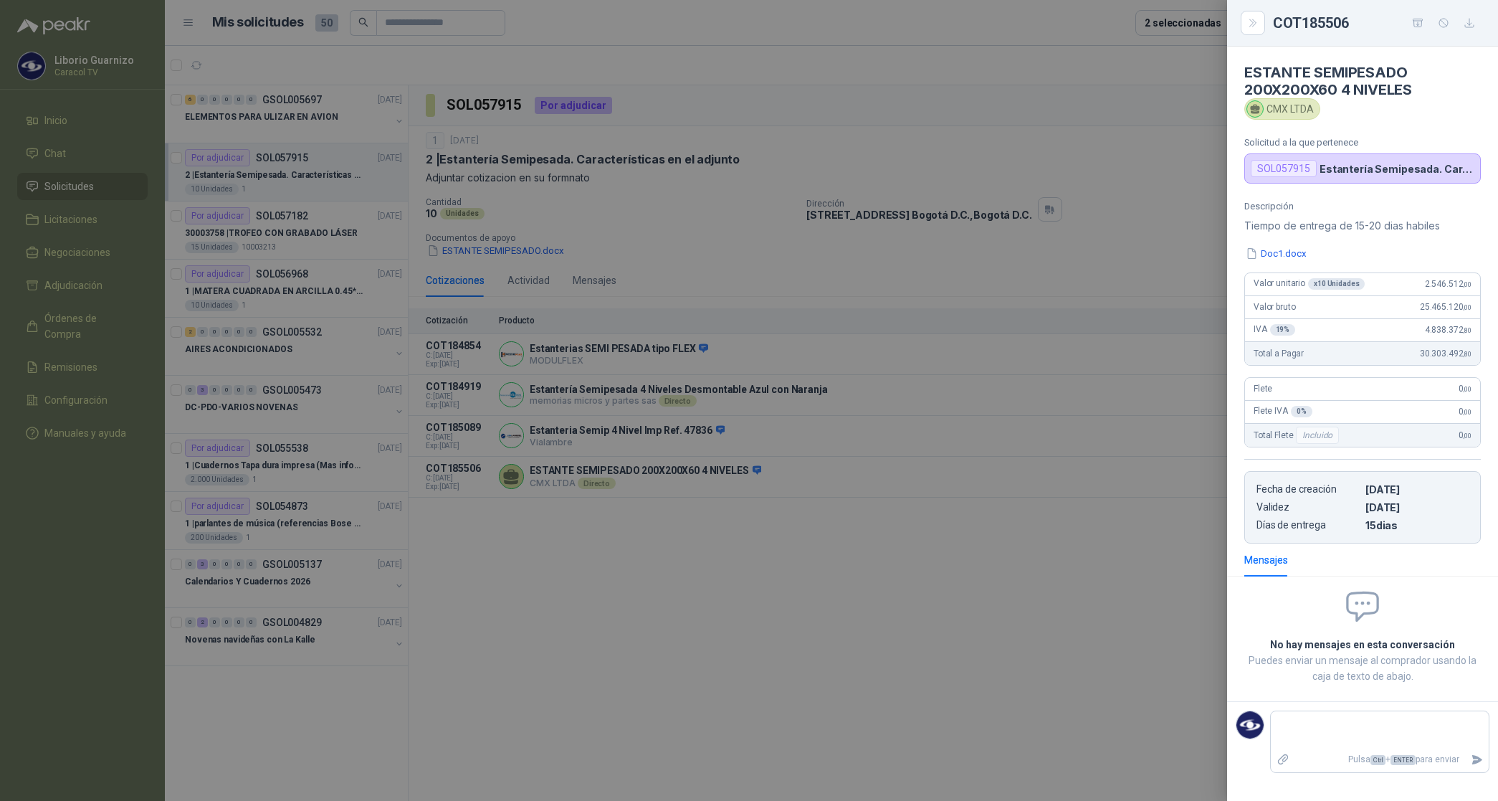
click at [805, 234] on div at bounding box center [749, 400] width 1498 height 801
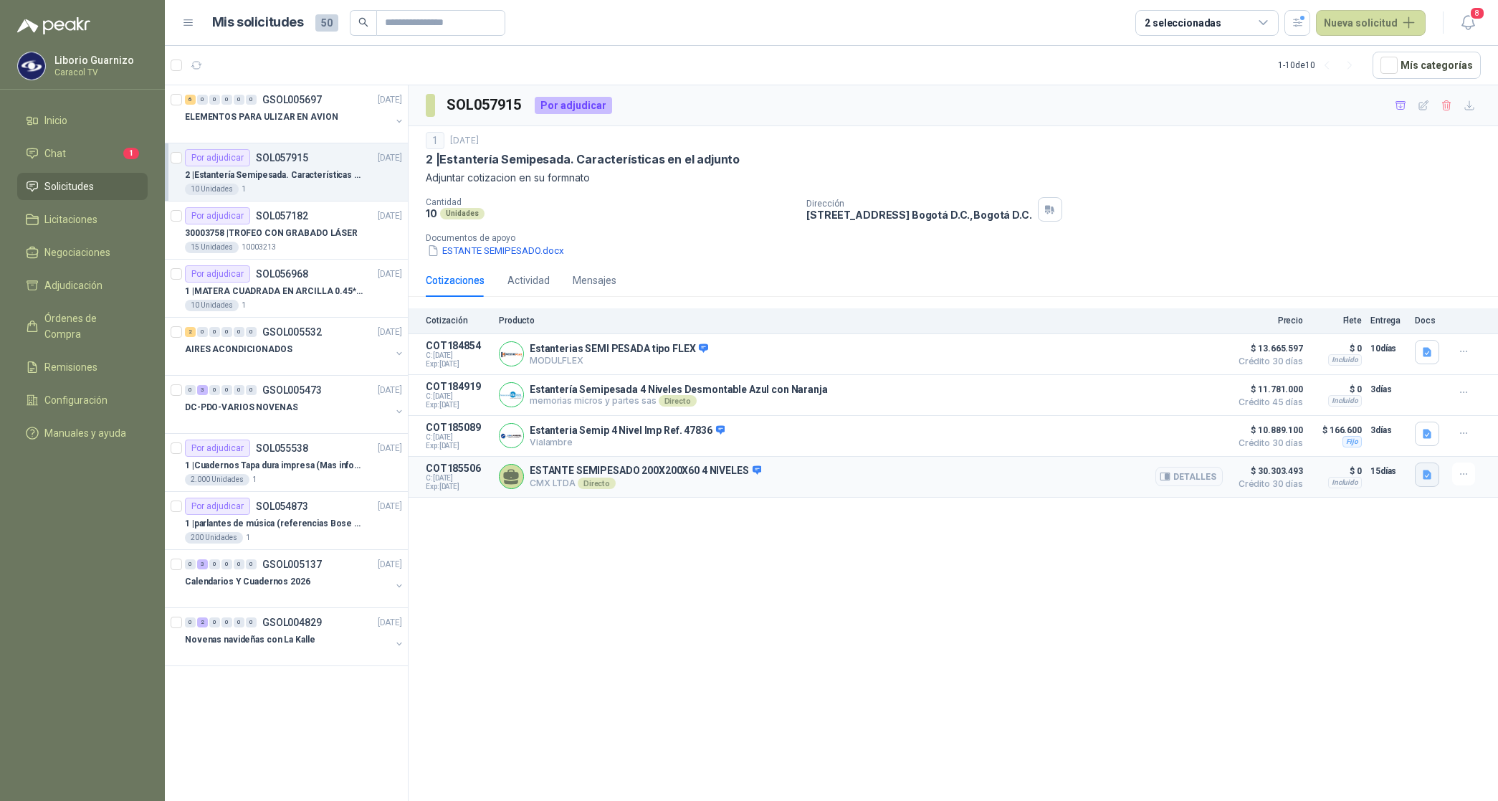
click at [1418, 474] on button "button" at bounding box center [1427, 474] width 24 height 24
click at [1409, 442] on button "Doc1.docx" at bounding box center [1399, 446] width 64 height 15
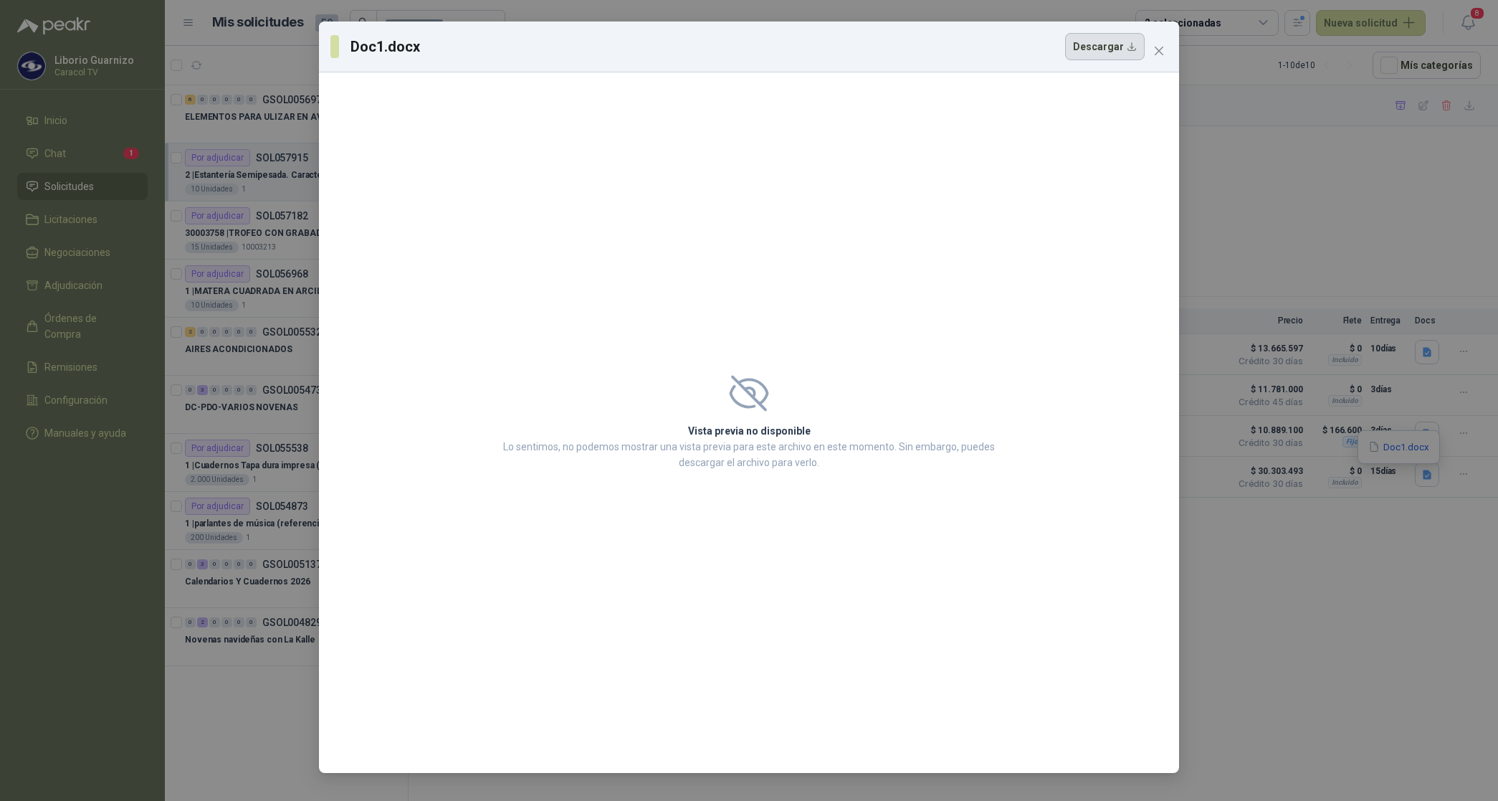
click at [1101, 44] on button "Descargar" at bounding box center [1105, 46] width 80 height 27
click at [1159, 52] on icon "close" at bounding box center [1159, 50] width 11 height 11
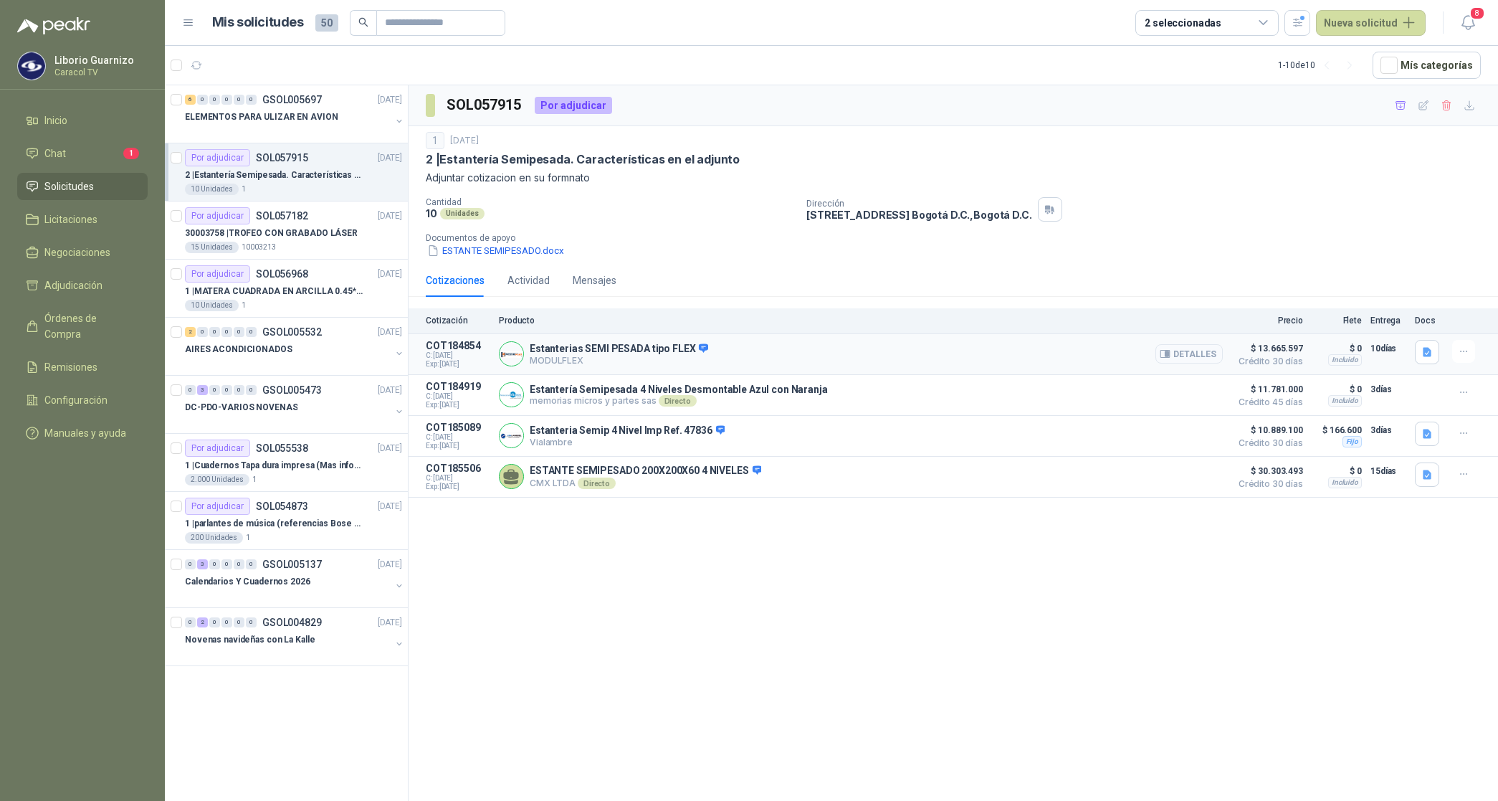
click at [1190, 355] on button "Detalles" at bounding box center [1189, 353] width 67 height 19
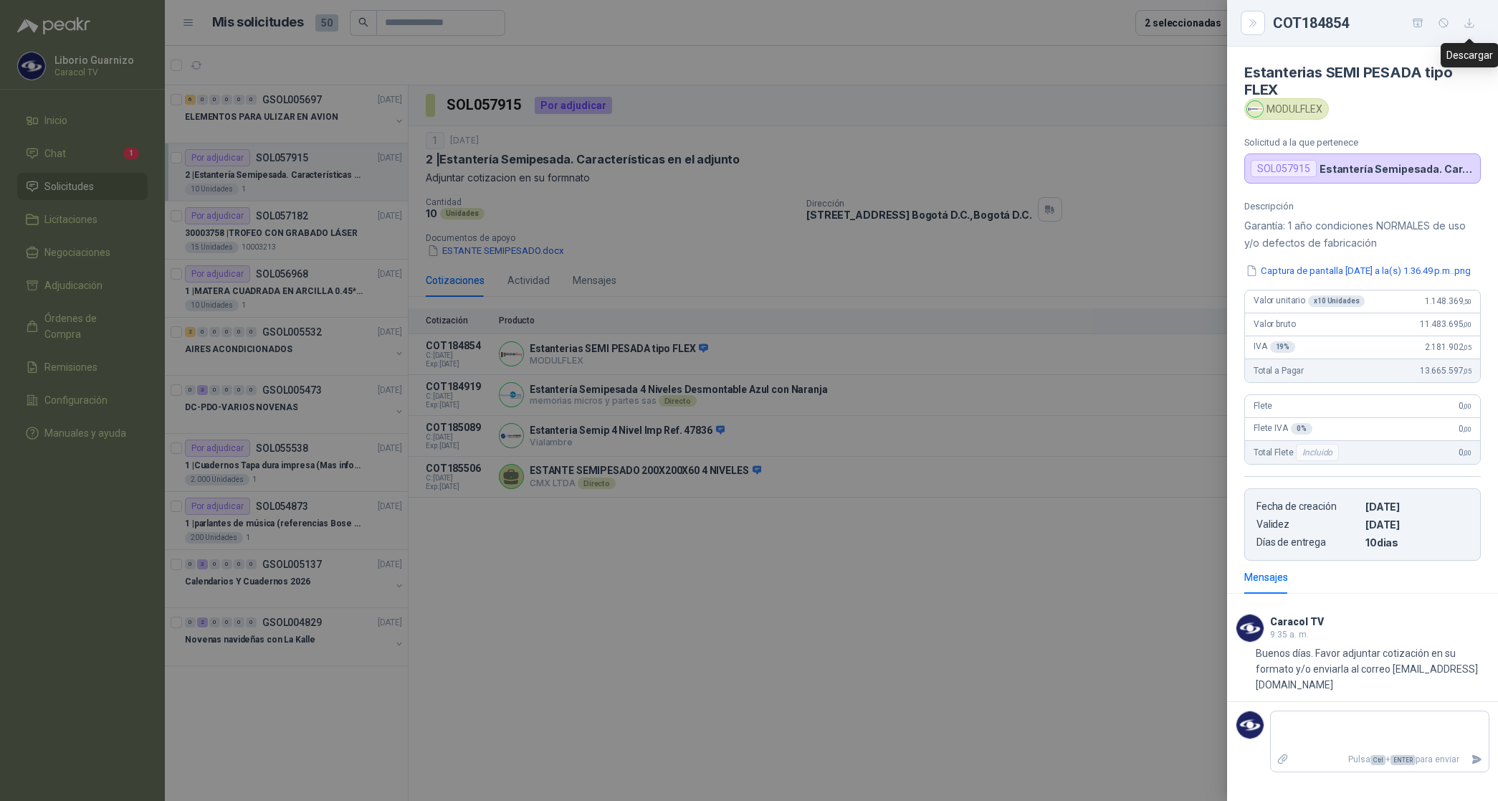
click at [1472, 23] on icon "button" at bounding box center [1470, 23] width 12 height 12
click at [1041, 492] on div at bounding box center [749, 400] width 1498 height 801
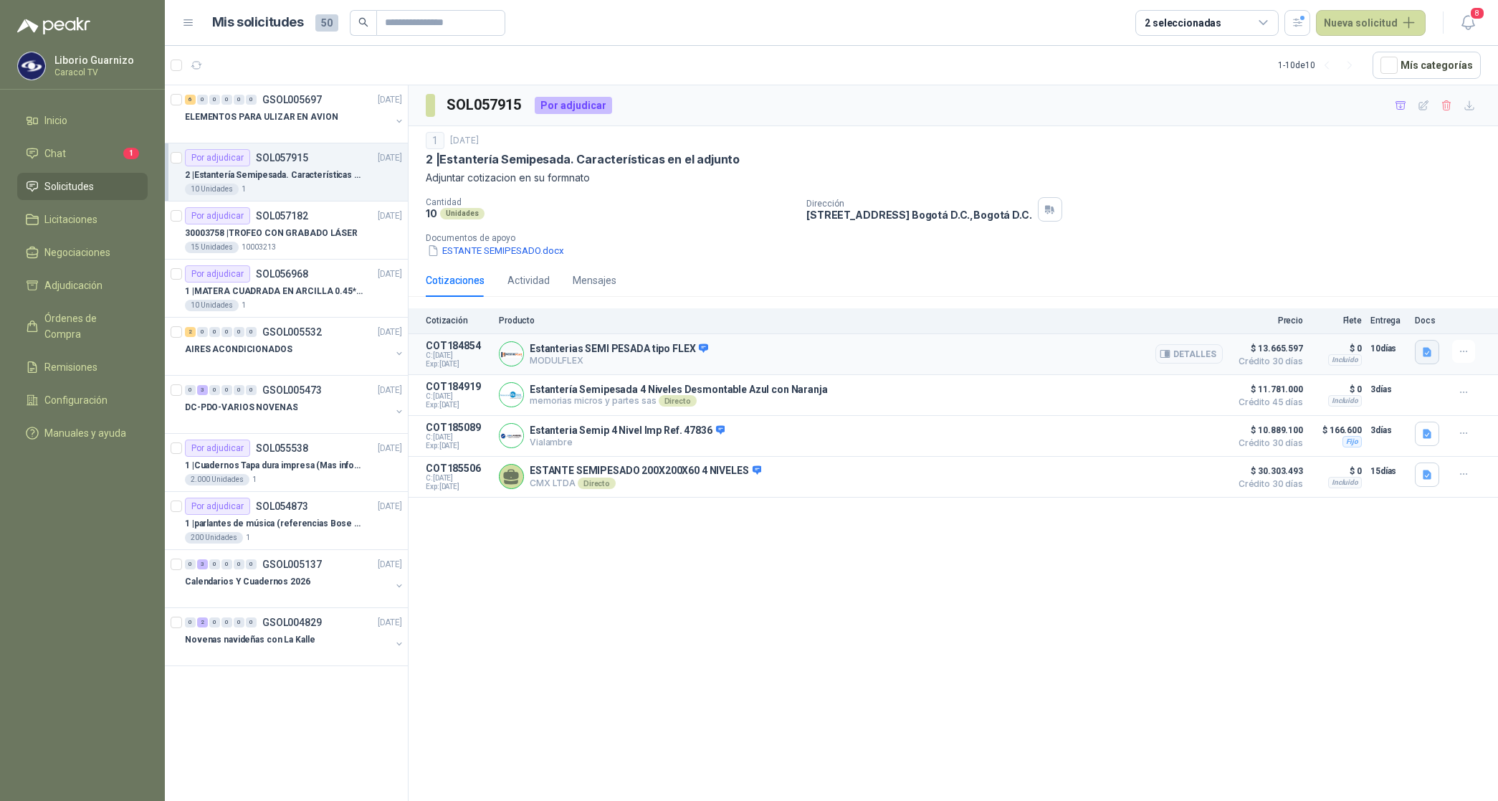
click at [1427, 353] on icon "button" at bounding box center [1427, 351] width 9 height 9
click at [1385, 323] on button "Captura de pantalla [DATE] a la(s) 1.36.49 p.m..png" at bounding box center [1317, 320] width 228 height 15
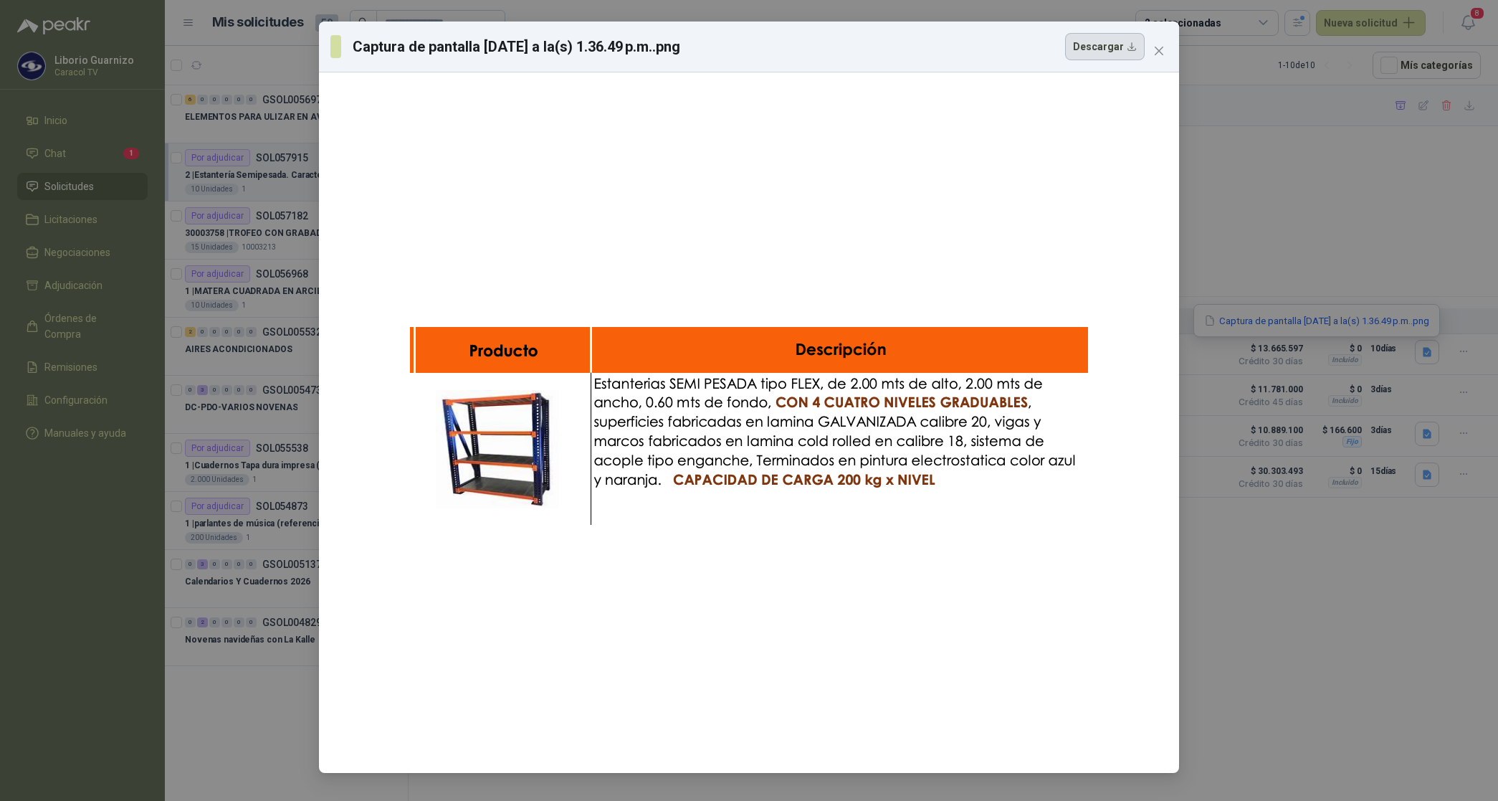
click at [1116, 52] on button "Descargar" at bounding box center [1105, 46] width 80 height 27
click at [1323, 589] on div "Captura de pantalla [DATE] a la(s) 1.36.49 p.m..png Descargar" at bounding box center [749, 400] width 1498 height 801
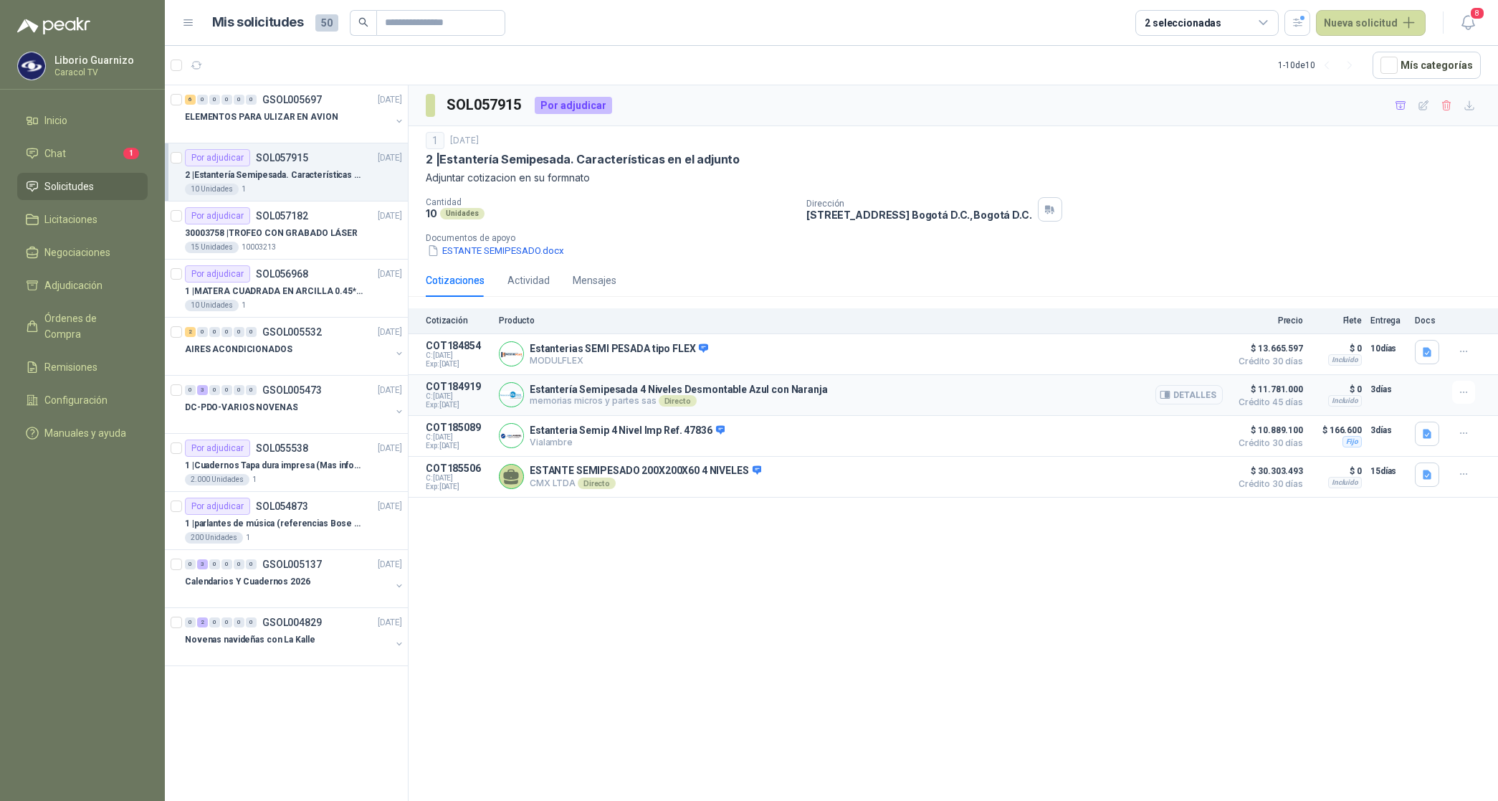
click at [1197, 391] on button "Detalles" at bounding box center [1189, 394] width 67 height 19
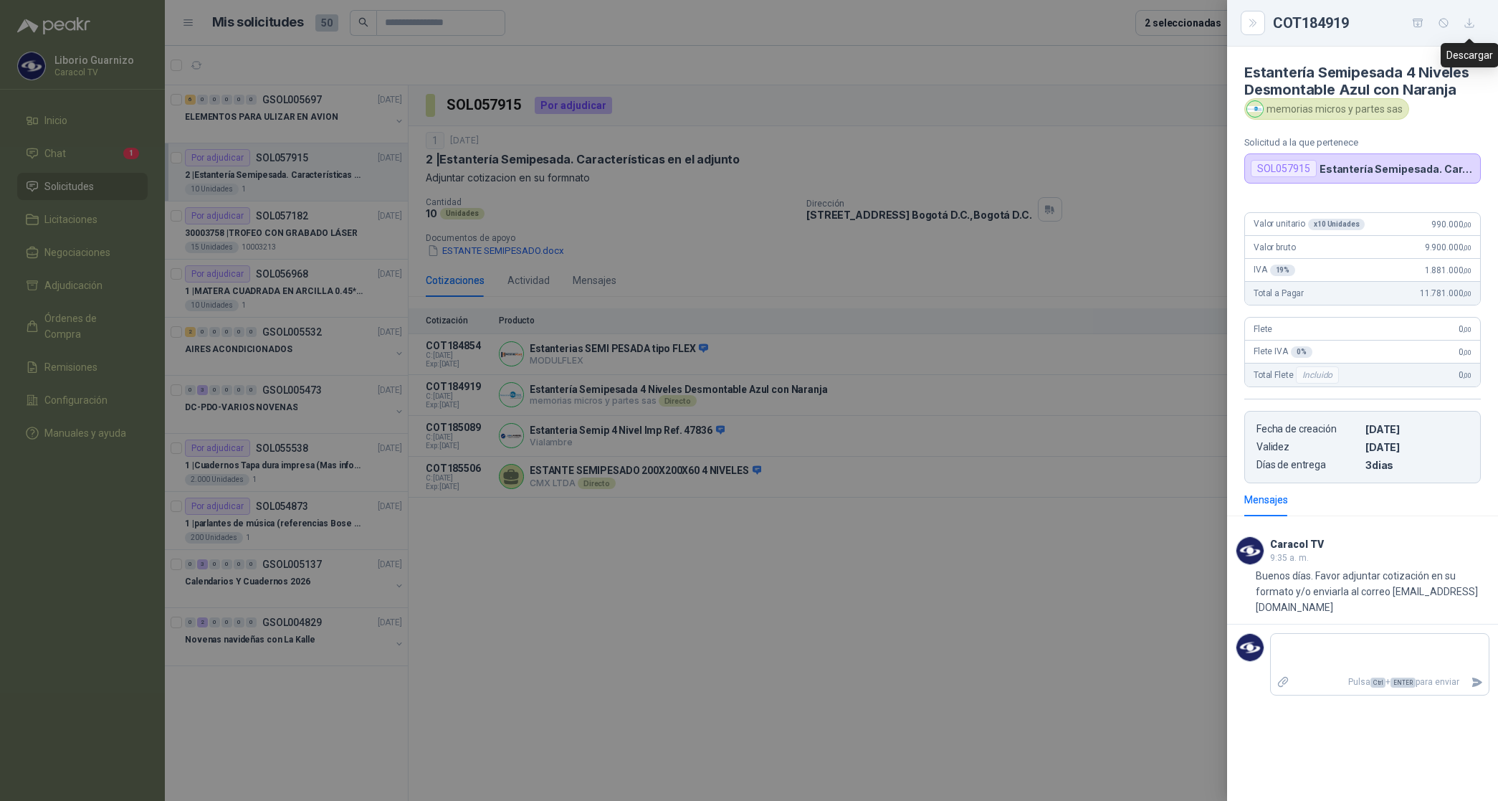
click at [1471, 22] on icon "button" at bounding box center [1470, 23] width 12 height 12
click at [746, 735] on div at bounding box center [749, 400] width 1498 height 801
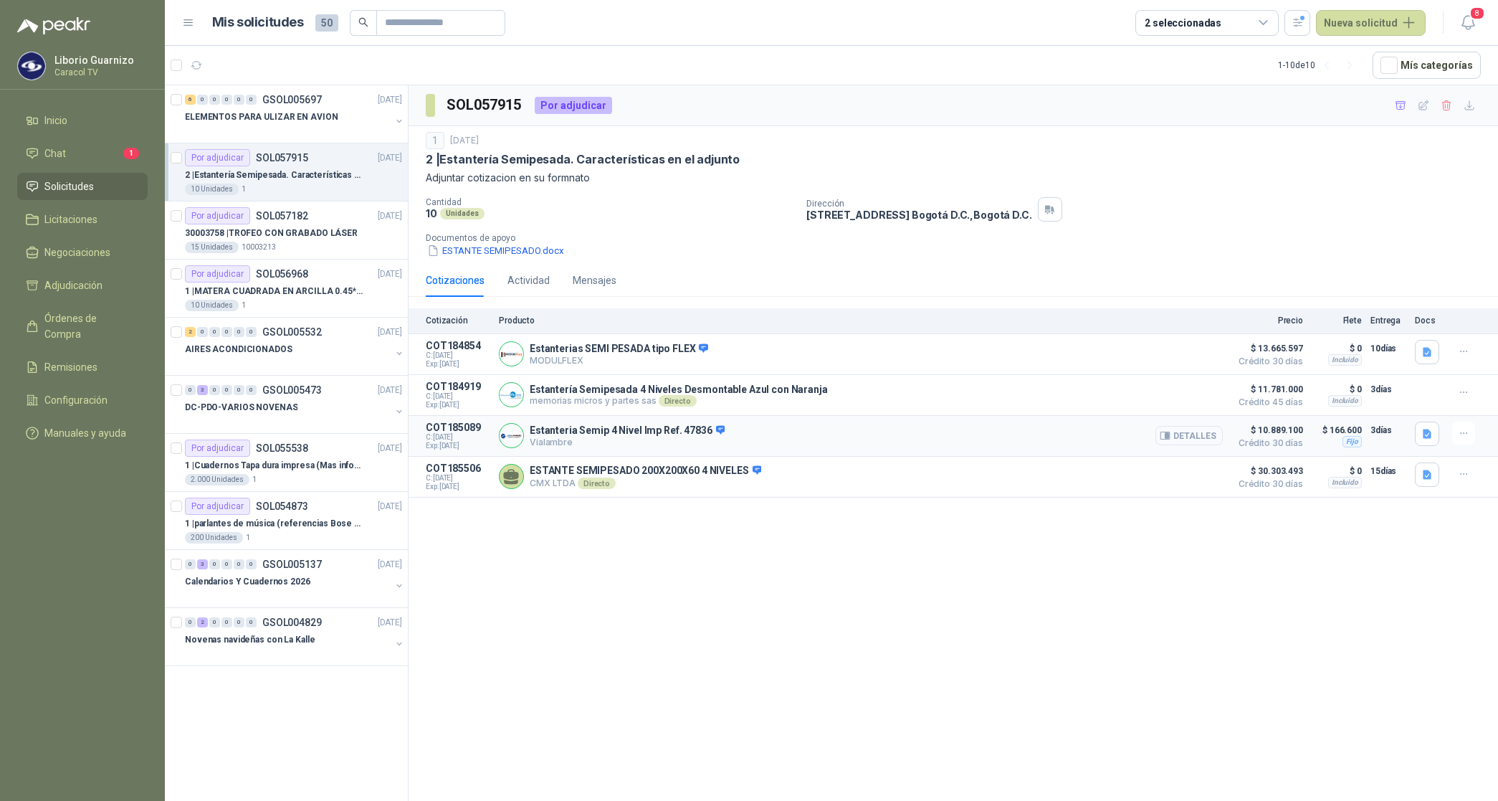
click at [1187, 442] on button "Detalles" at bounding box center [1189, 435] width 67 height 19
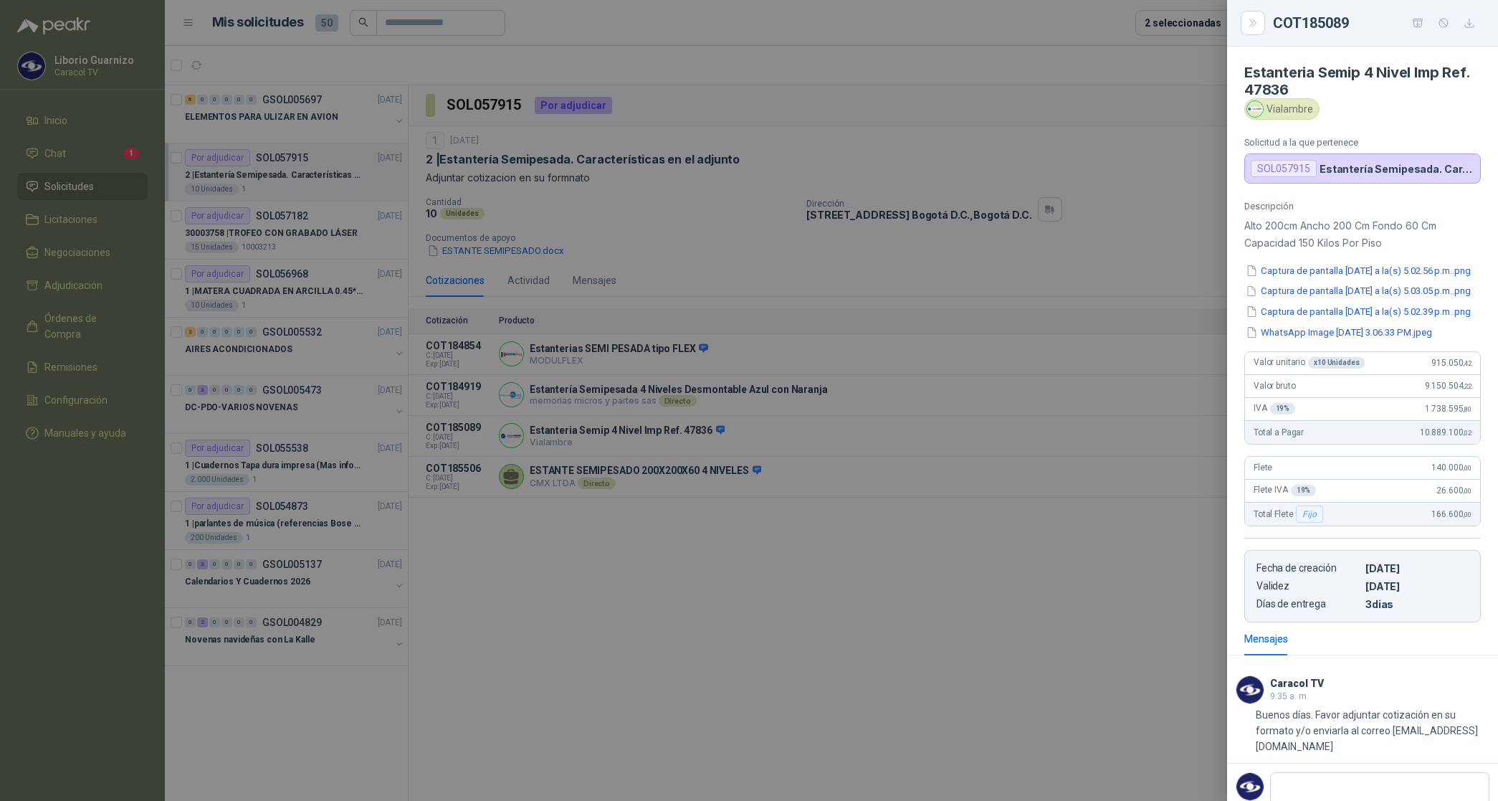
click at [977, 579] on div at bounding box center [749, 400] width 1498 height 801
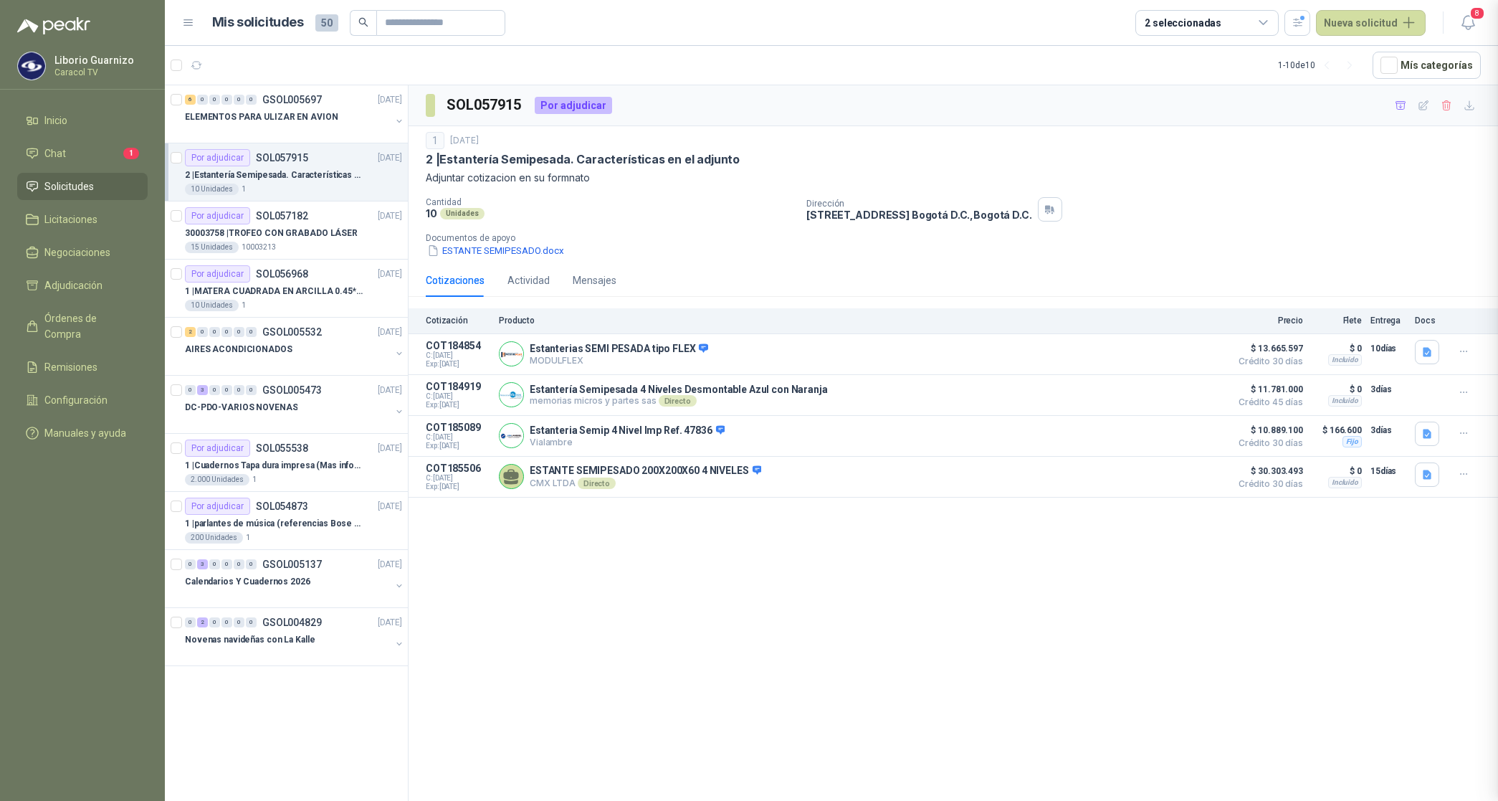
scroll to position [80, 0]
click at [1425, 432] on icon "button" at bounding box center [1428, 434] width 12 height 12
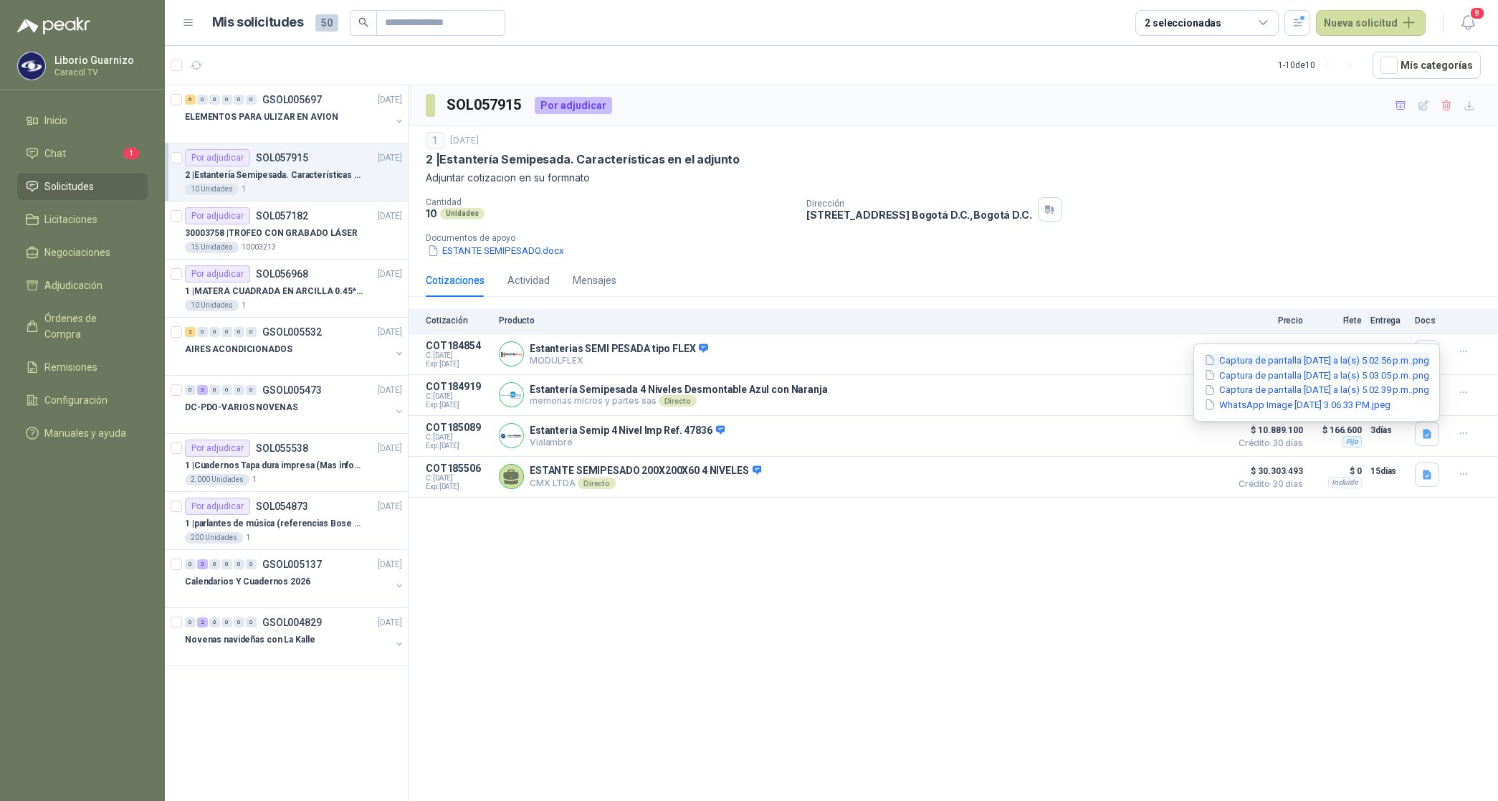
click at [1382, 358] on button "Captura de pantalla [DATE] a la(s) 5.02.56 p.m..png" at bounding box center [1317, 360] width 228 height 15
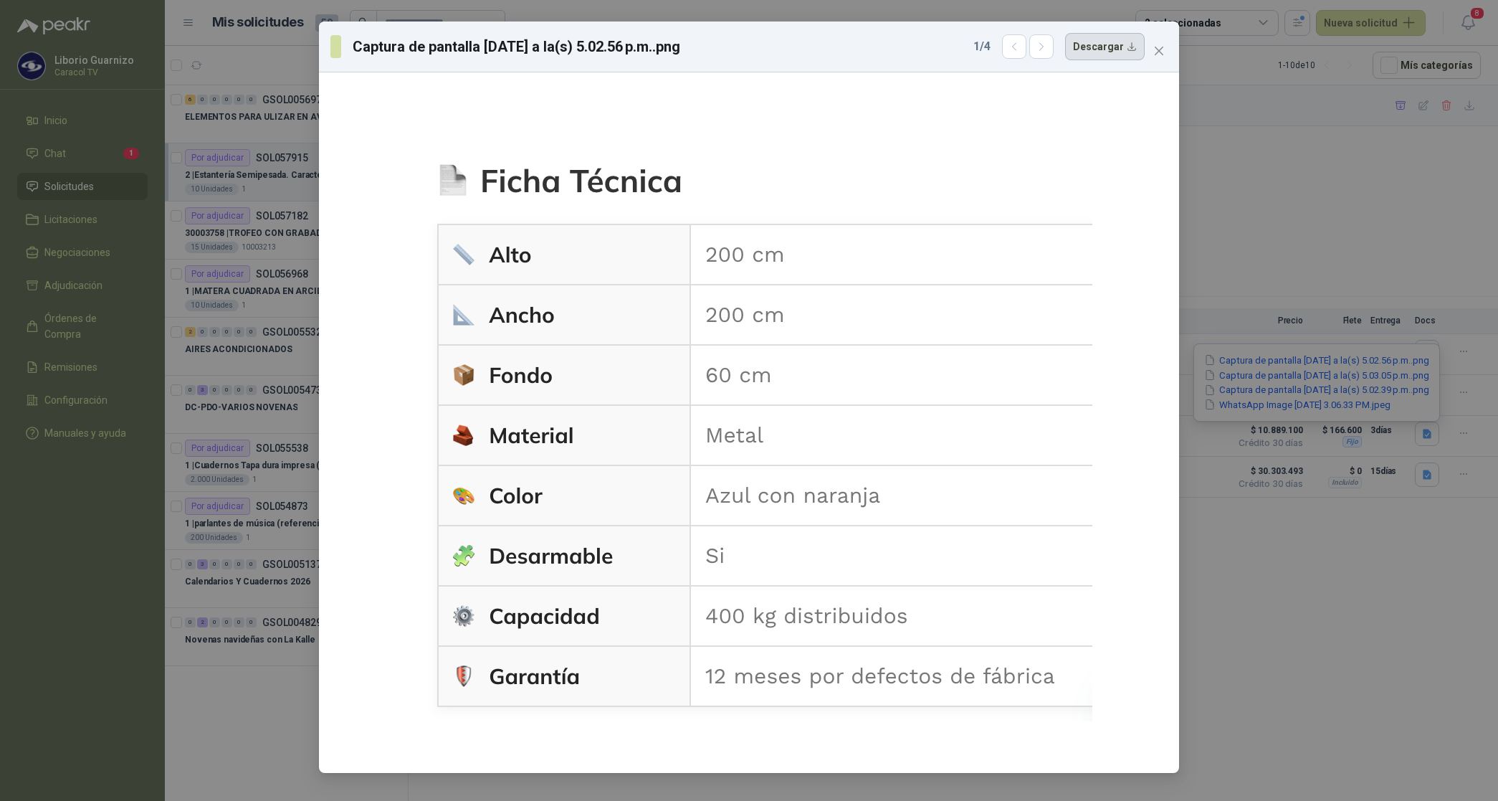
click at [1126, 44] on button "Descargar" at bounding box center [1105, 46] width 80 height 27
click at [1334, 661] on div "Captura de pantalla [DATE] a la(s) 5.02.56 p.m..png 1 / 4 Descargar" at bounding box center [749, 400] width 1498 height 801
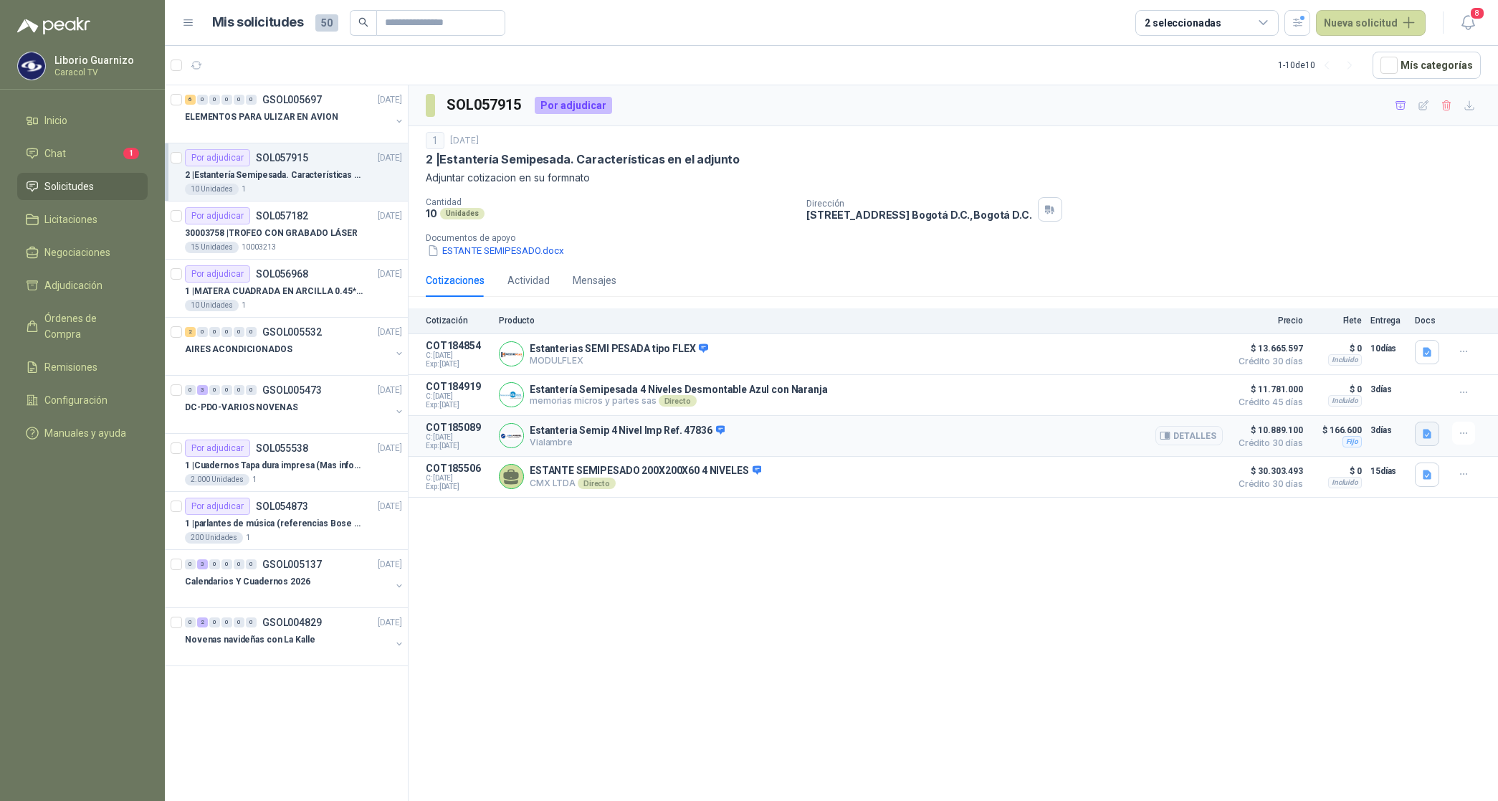
click at [1428, 428] on button "button" at bounding box center [1427, 434] width 24 height 24
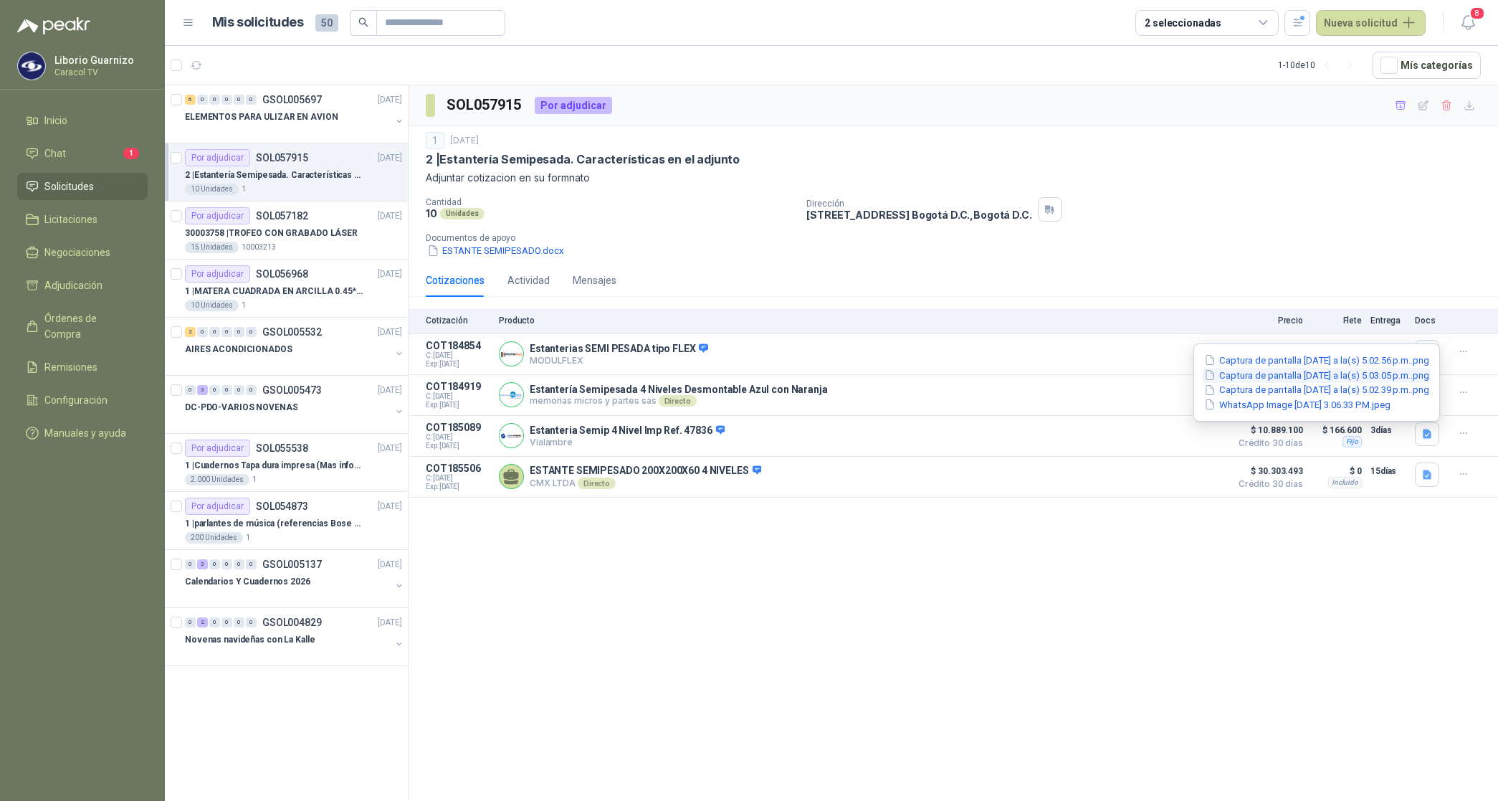
click at [1374, 375] on button "Captura de pantalla [DATE] a la(s) 5.03.05 p.m..png" at bounding box center [1317, 375] width 228 height 15
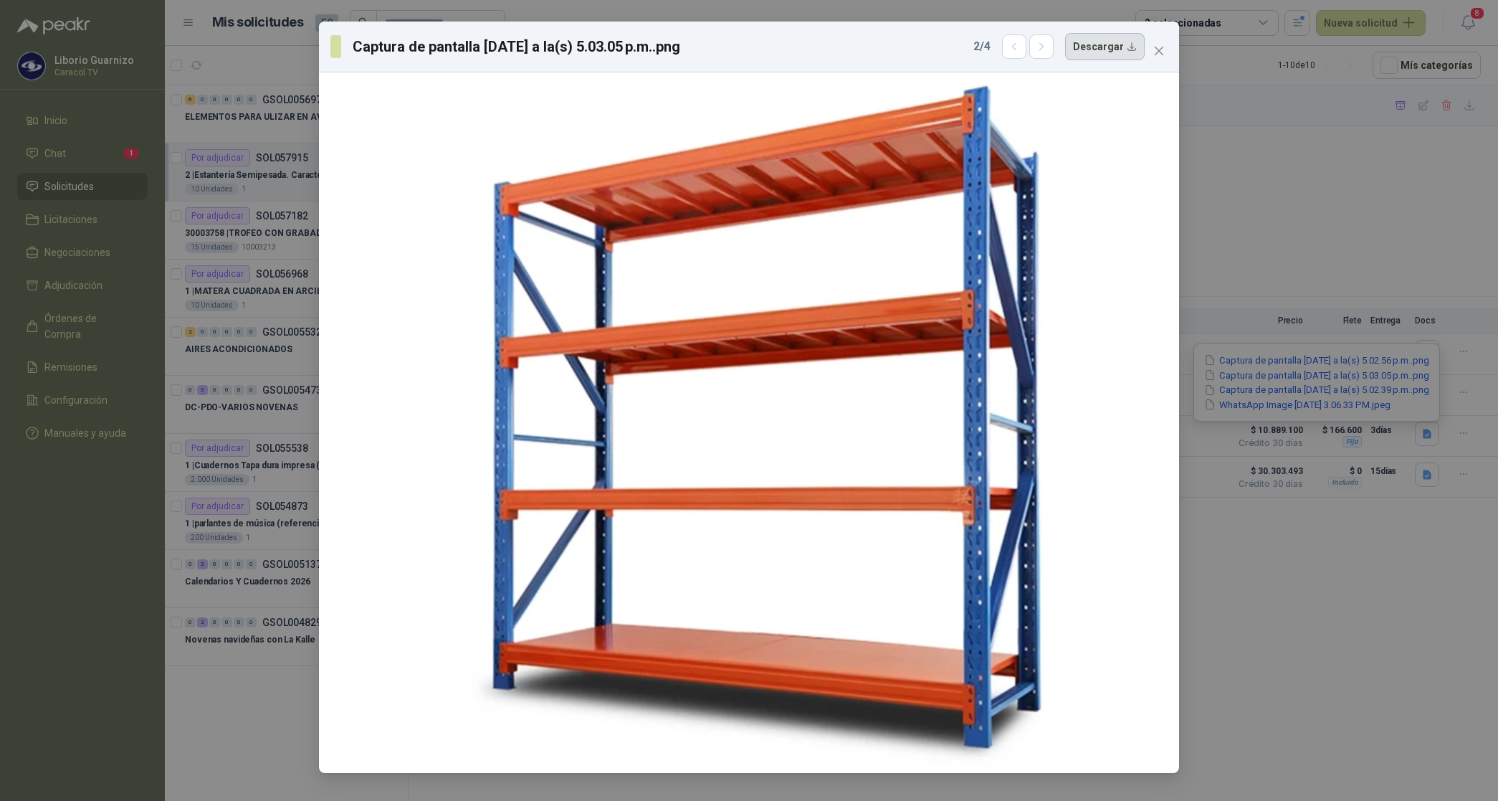
click at [1109, 37] on button "Descargar" at bounding box center [1105, 46] width 80 height 27
click at [1428, 434] on div "Captura de pantalla [DATE] a la(s) 5.03.05 p.m..png 2 / 4 Descargar" at bounding box center [749, 400] width 1498 height 801
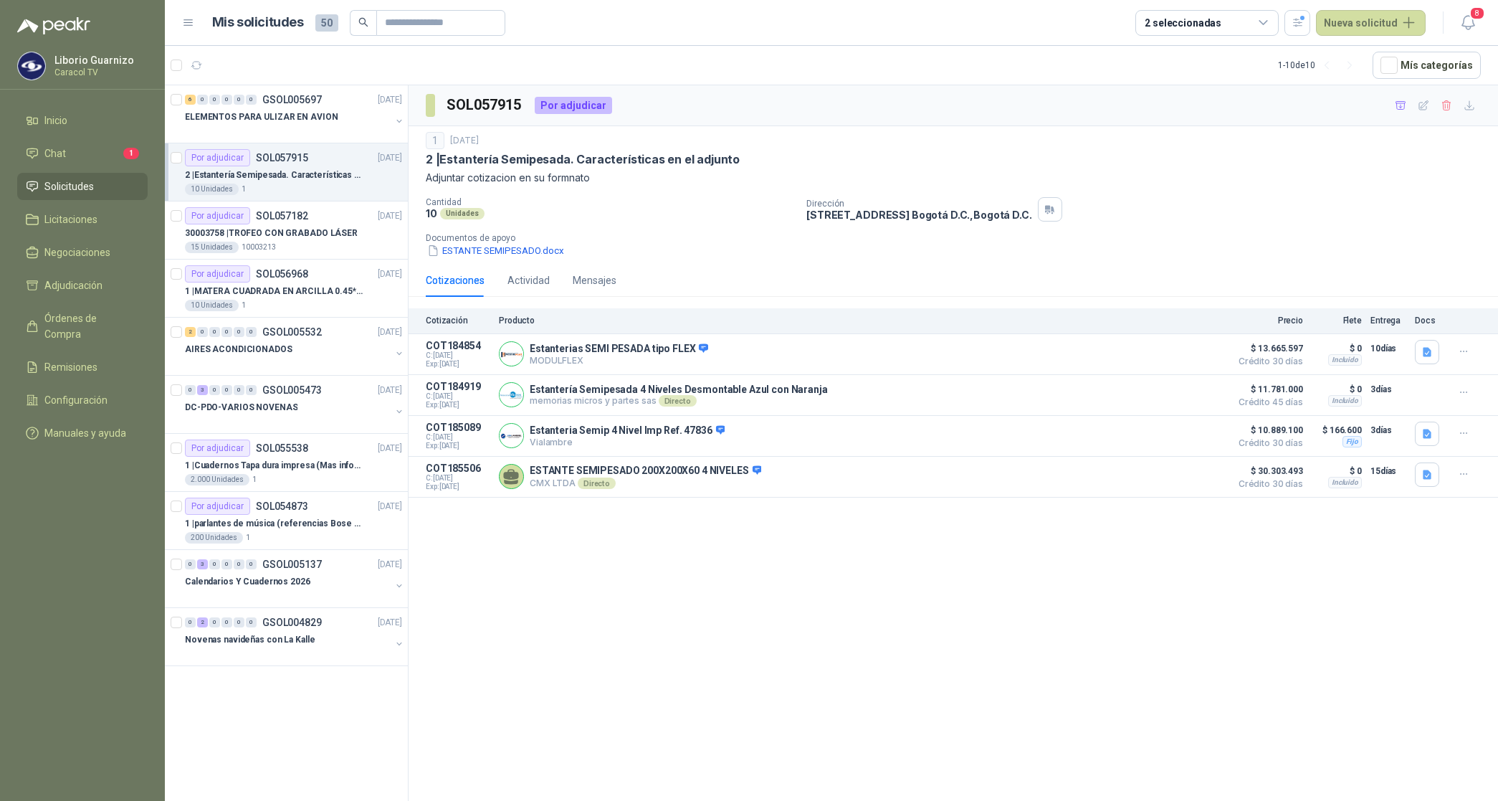
click at [1428, 434] on icon "button" at bounding box center [1427, 433] width 9 height 9
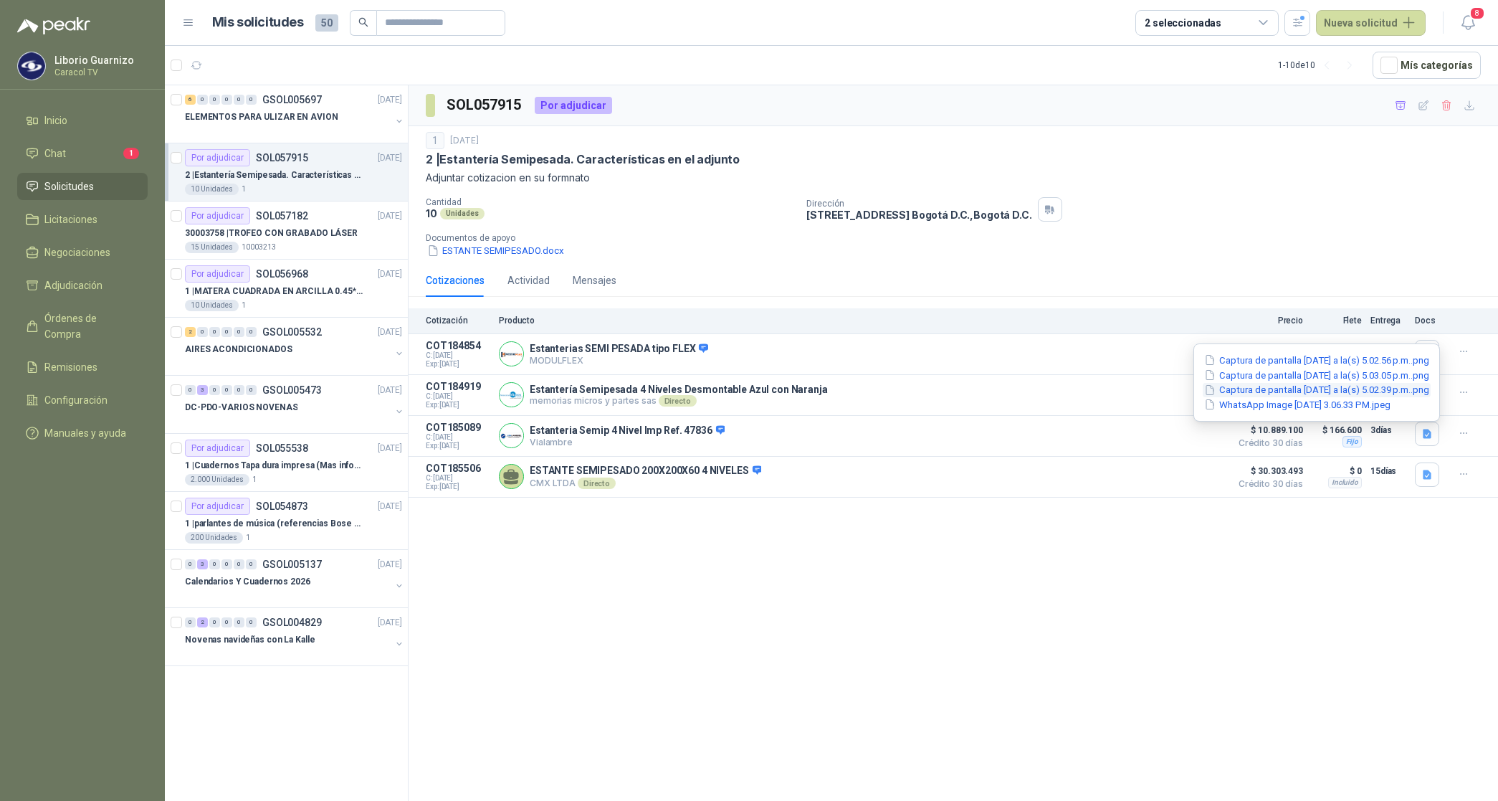
click at [1373, 389] on button "Captura de pantalla [DATE] a la(s) 5.02.39 p.m..png" at bounding box center [1317, 390] width 228 height 15
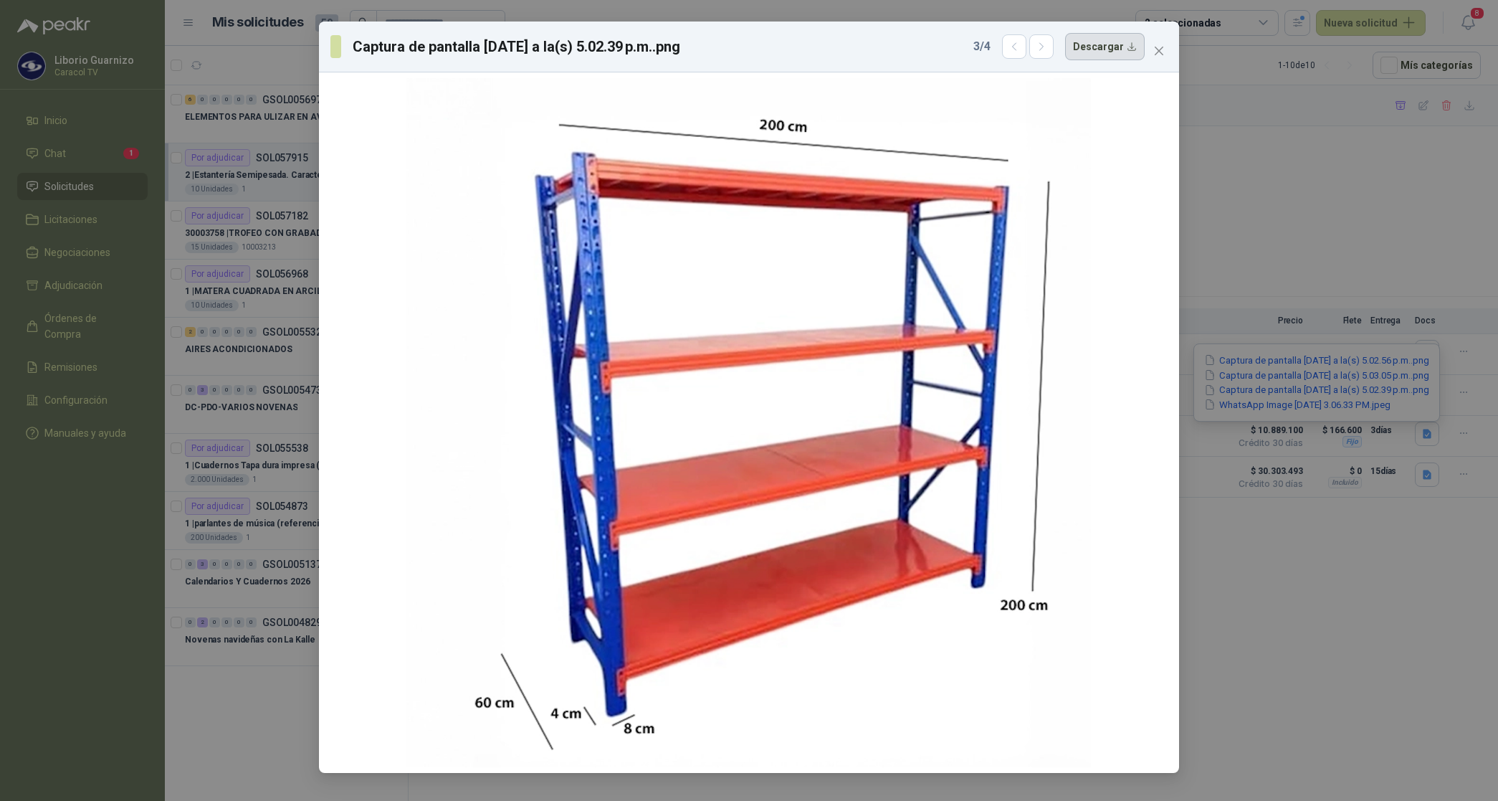
click at [1118, 47] on button "Descargar" at bounding box center [1105, 46] width 80 height 27
drag, startPoint x: 1422, startPoint y: 637, endPoint x: 1423, endPoint y: 575, distance: 61.7
click at [1422, 637] on div "Captura de pantalla [DATE] a la(s) 5.02.39 p.m..png 3 / 4 Descargar" at bounding box center [749, 400] width 1498 height 801
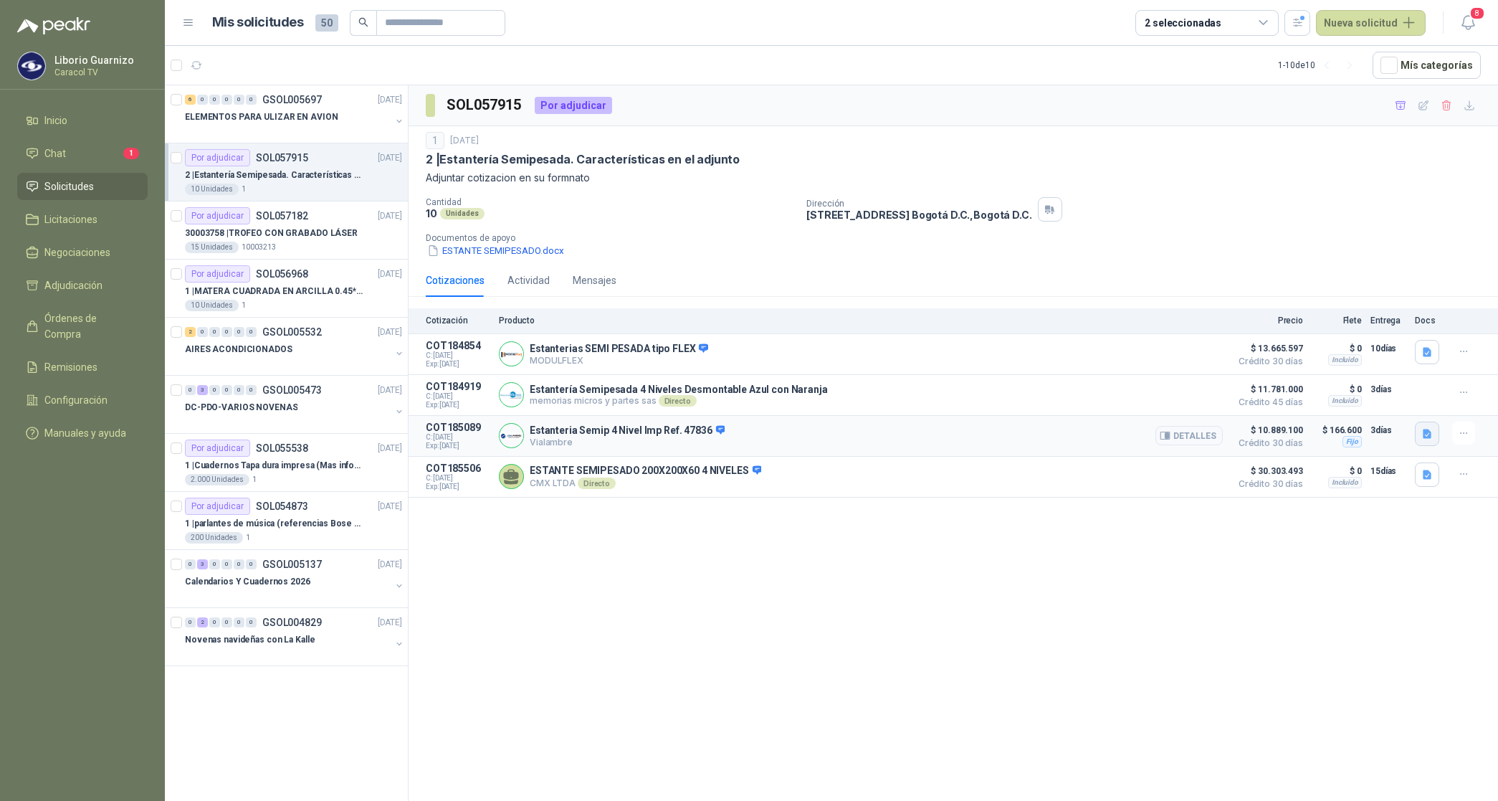
click at [1424, 437] on icon "button" at bounding box center [1427, 433] width 9 height 9
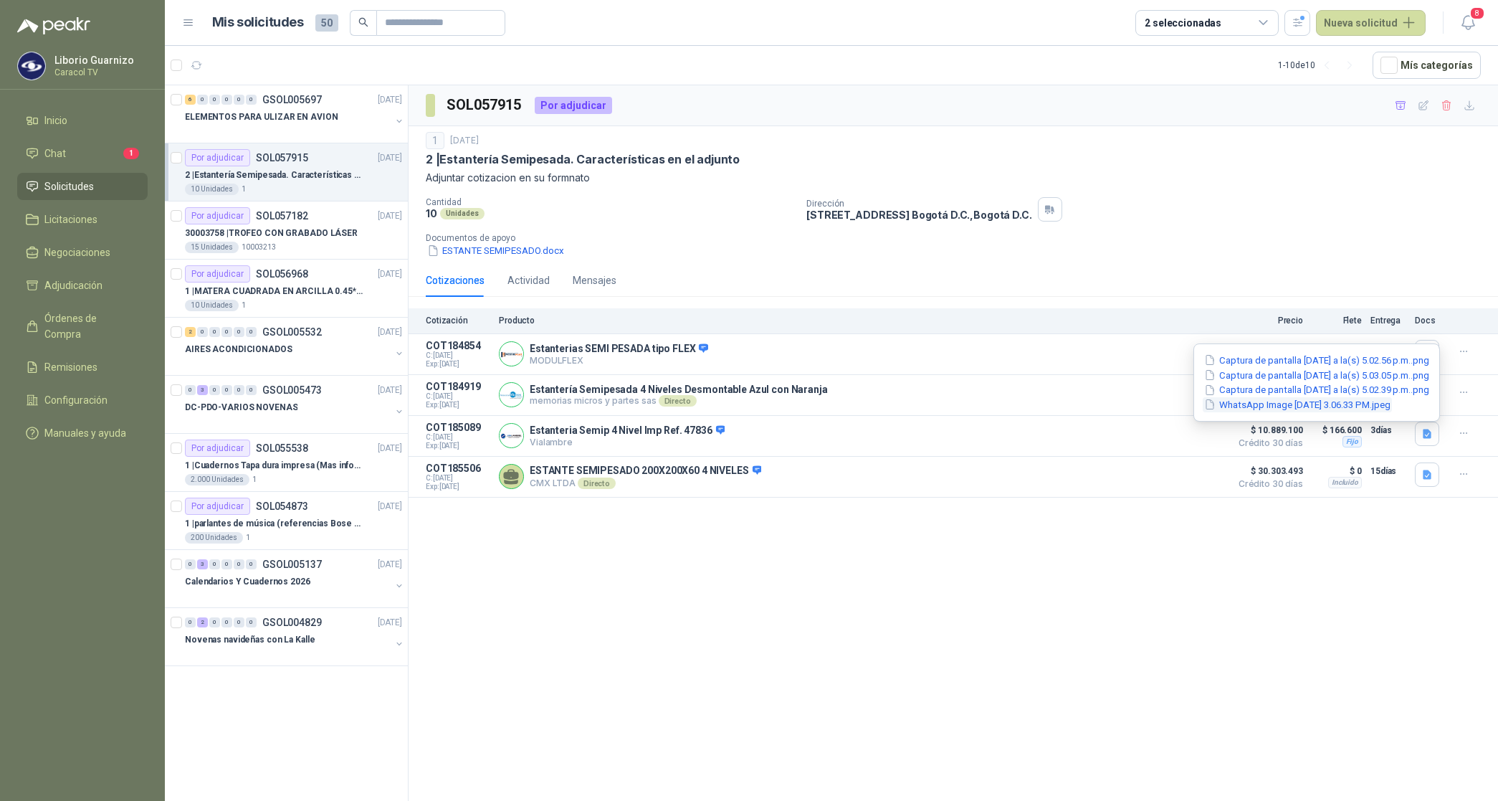
click at [1374, 403] on button "WhatsApp Image [DATE] 3.06.33 PM.jpeg" at bounding box center [1297, 404] width 189 height 15
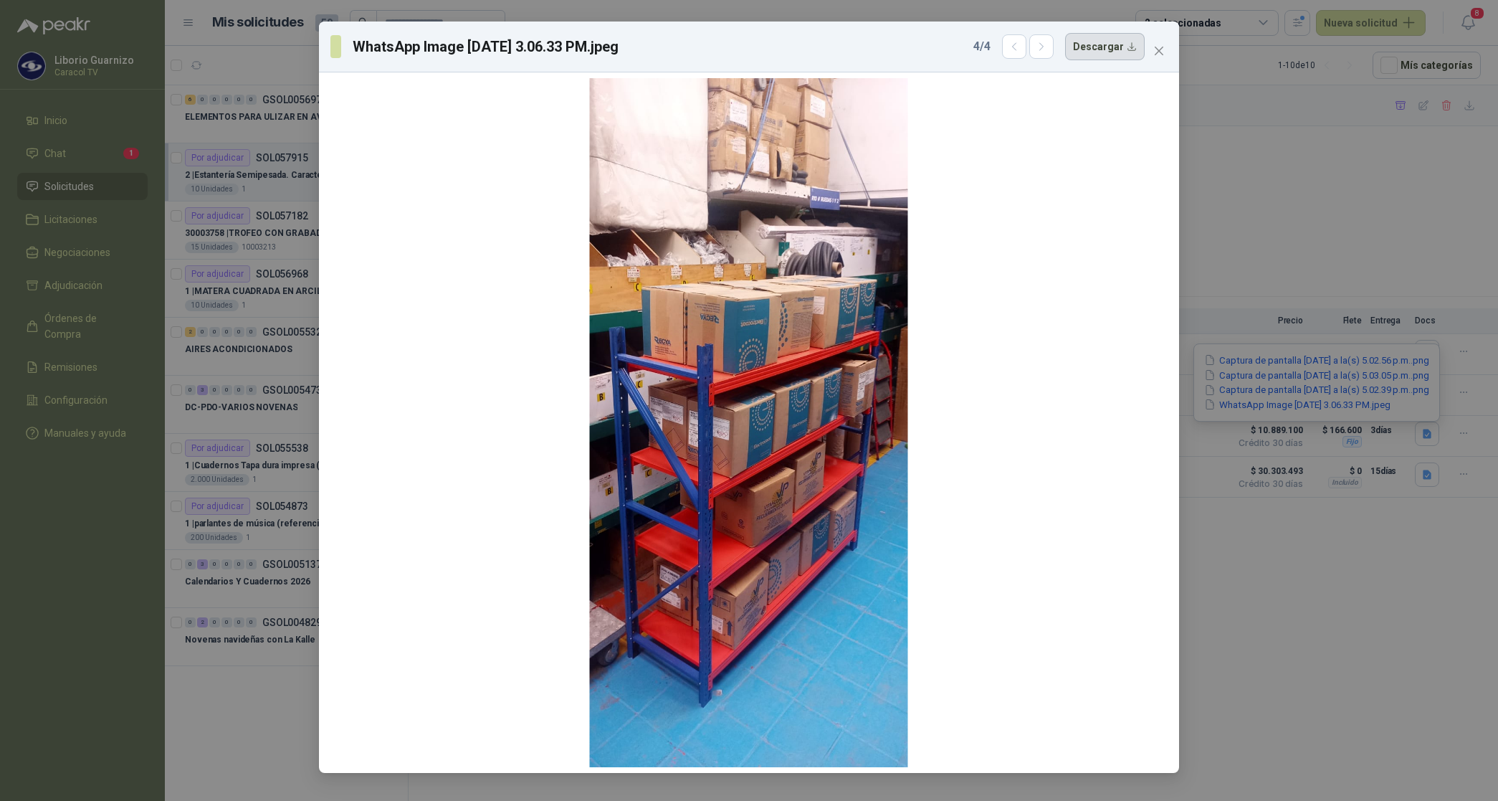
click at [1097, 44] on button "Descargar" at bounding box center [1105, 46] width 80 height 27
click at [1356, 621] on div "WhatsApp Image [DATE] 3.06.33 PM.jpeg 4 / 4 Descargar" at bounding box center [749, 400] width 1498 height 801
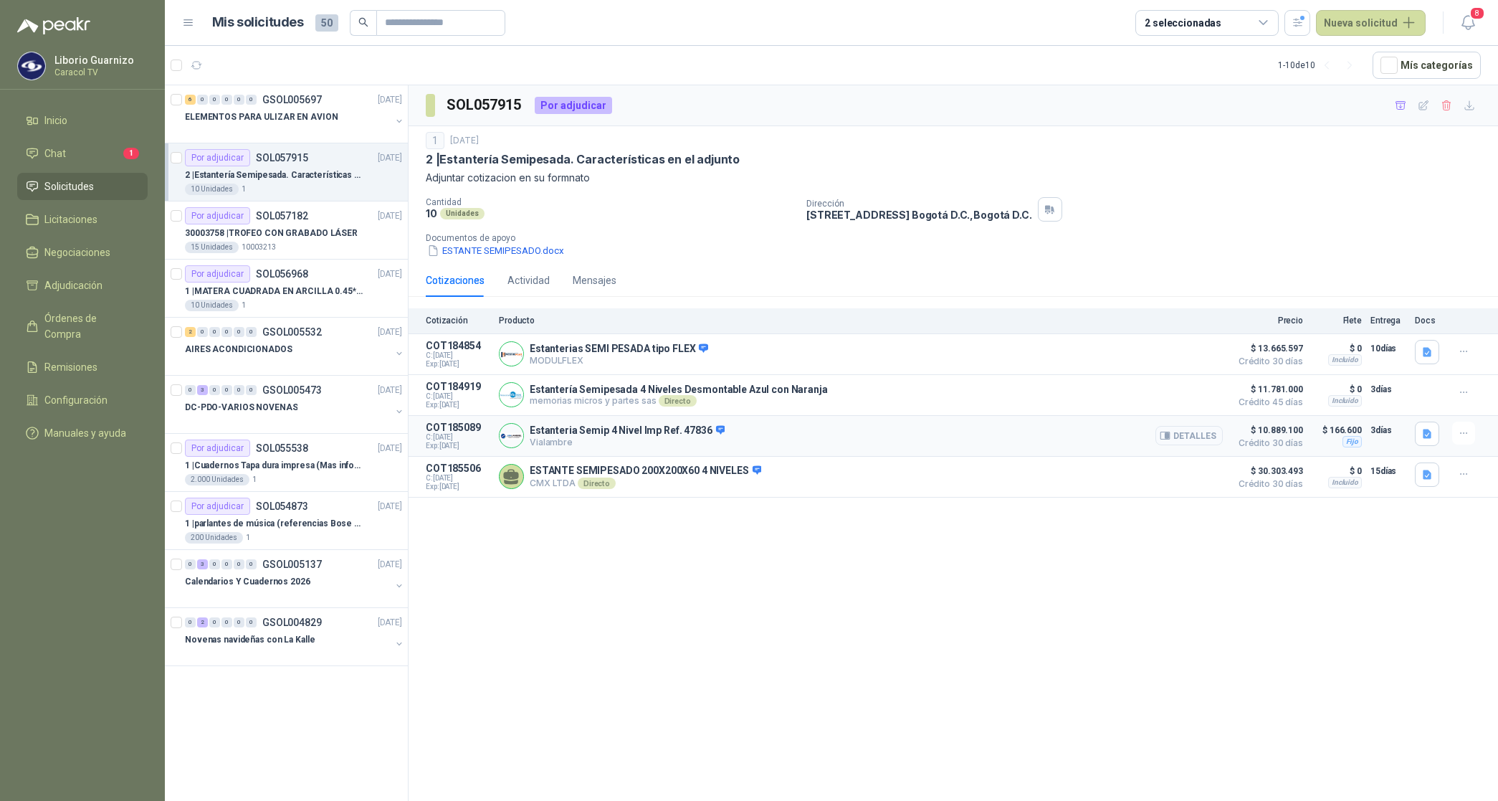
click at [1202, 438] on button "Detalles" at bounding box center [1189, 435] width 67 height 19
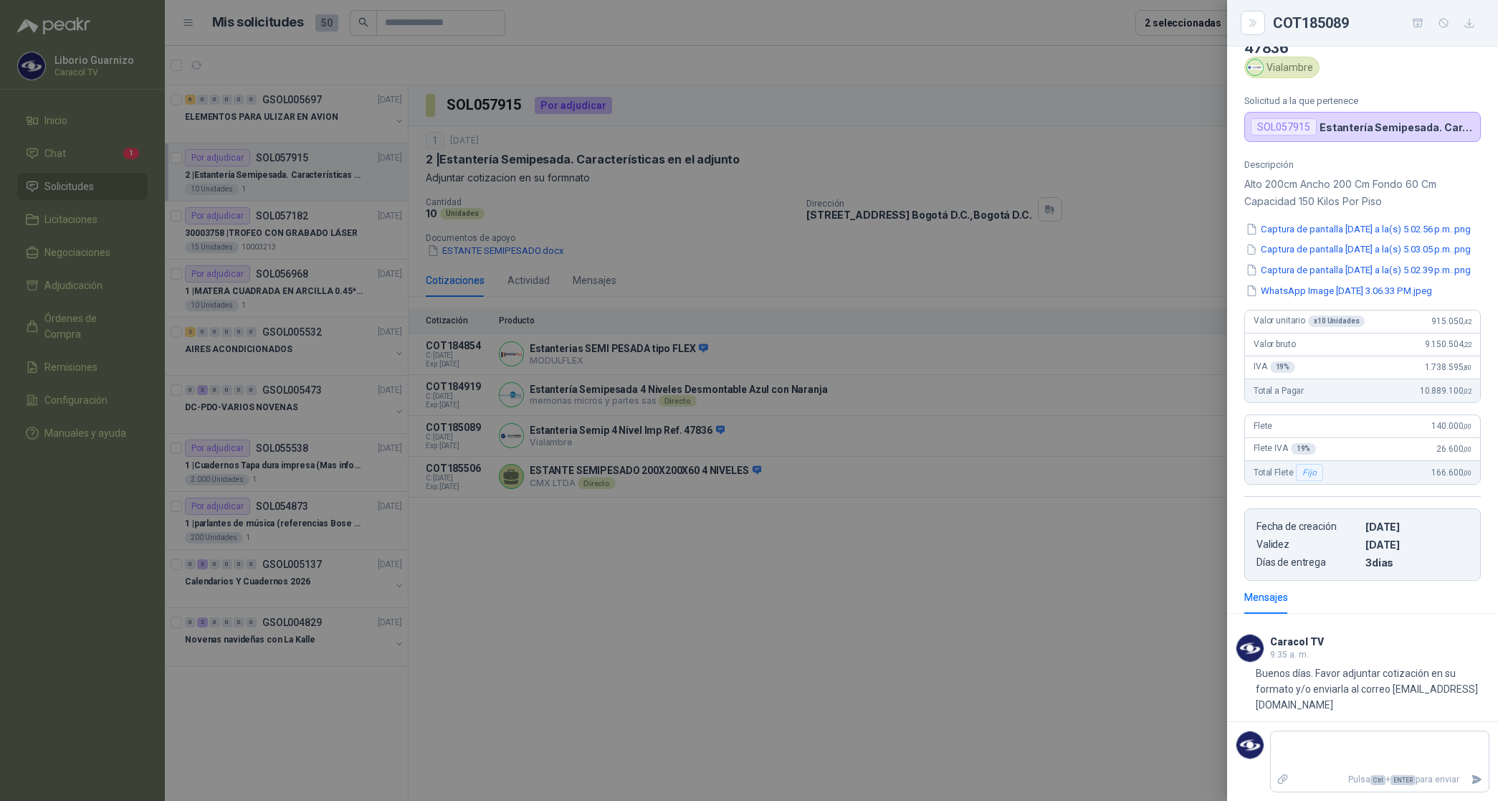
click at [1468, 26] on icon "button" at bounding box center [1470, 23] width 12 height 12
click at [749, 617] on div at bounding box center [749, 400] width 1498 height 801
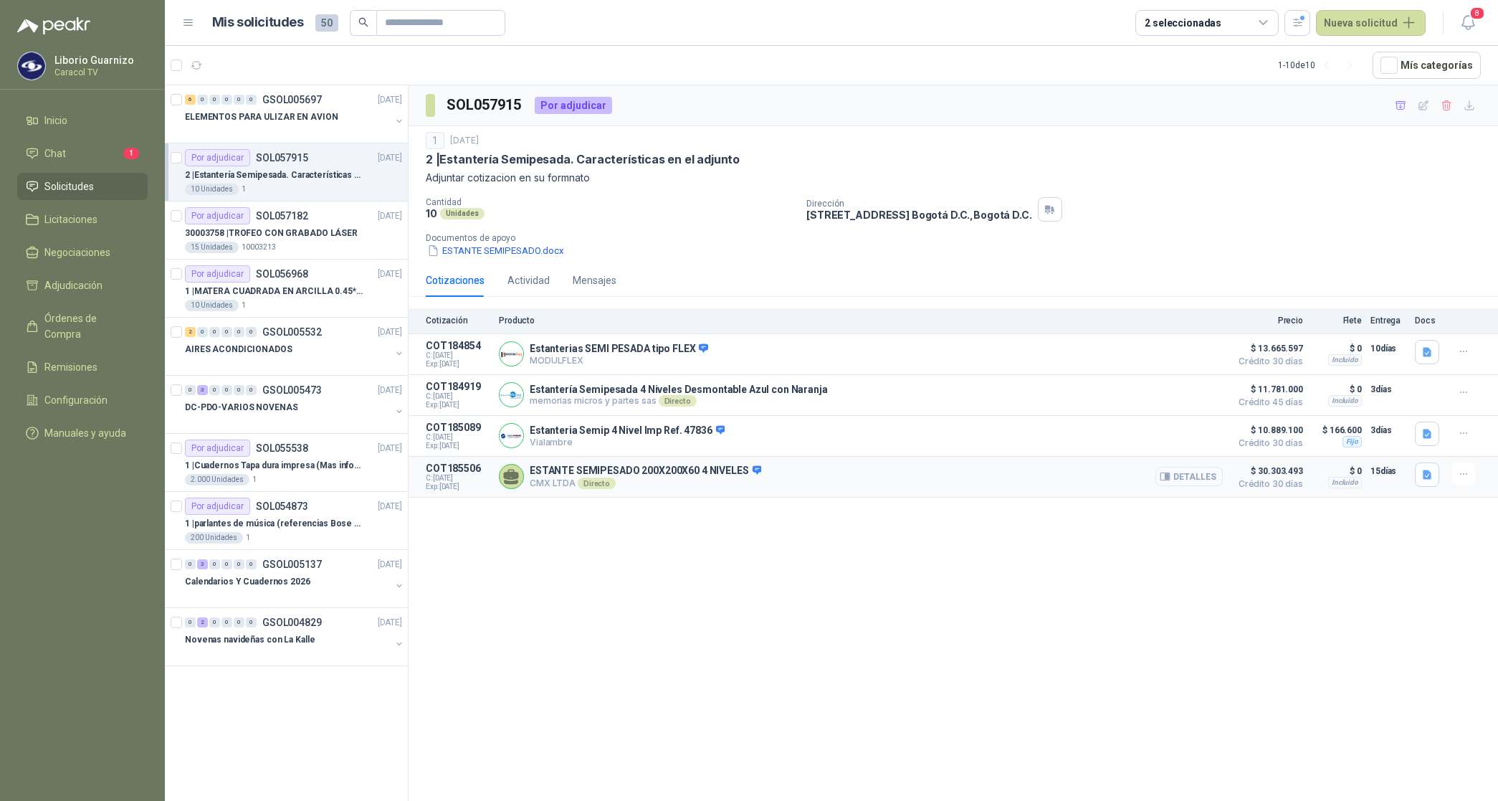
click at [1189, 484] on button "Detalles" at bounding box center [1189, 476] width 67 height 19
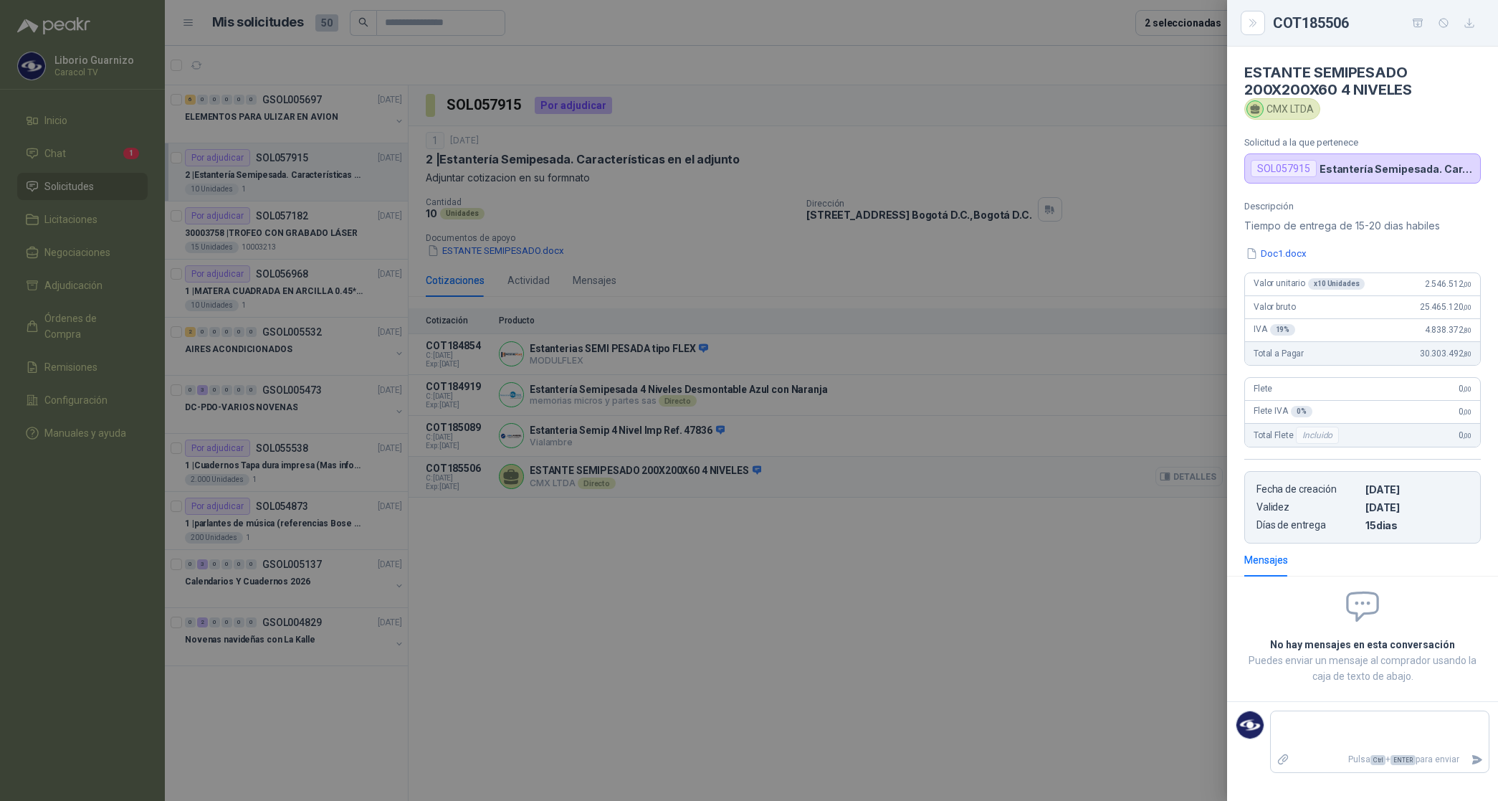
scroll to position [0, 0]
click at [1470, 22] on icon "button" at bounding box center [1470, 23] width 12 height 12
click at [1018, 595] on div at bounding box center [749, 400] width 1498 height 801
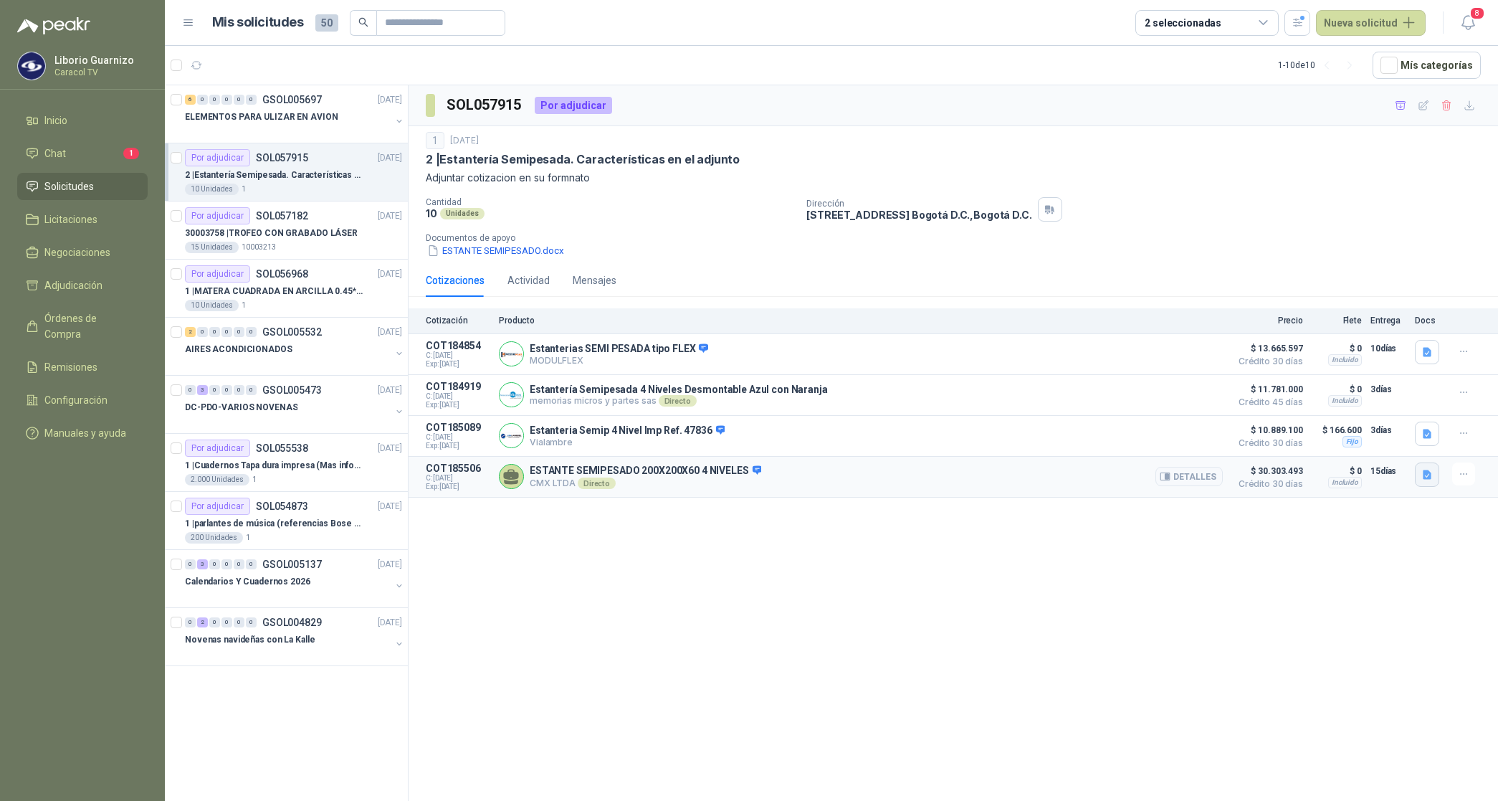
click at [1425, 479] on icon "button" at bounding box center [1427, 474] width 9 height 9
click at [1420, 448] on button "Doc1.docx" at bounding box center [1399, 446] width 64 height 15
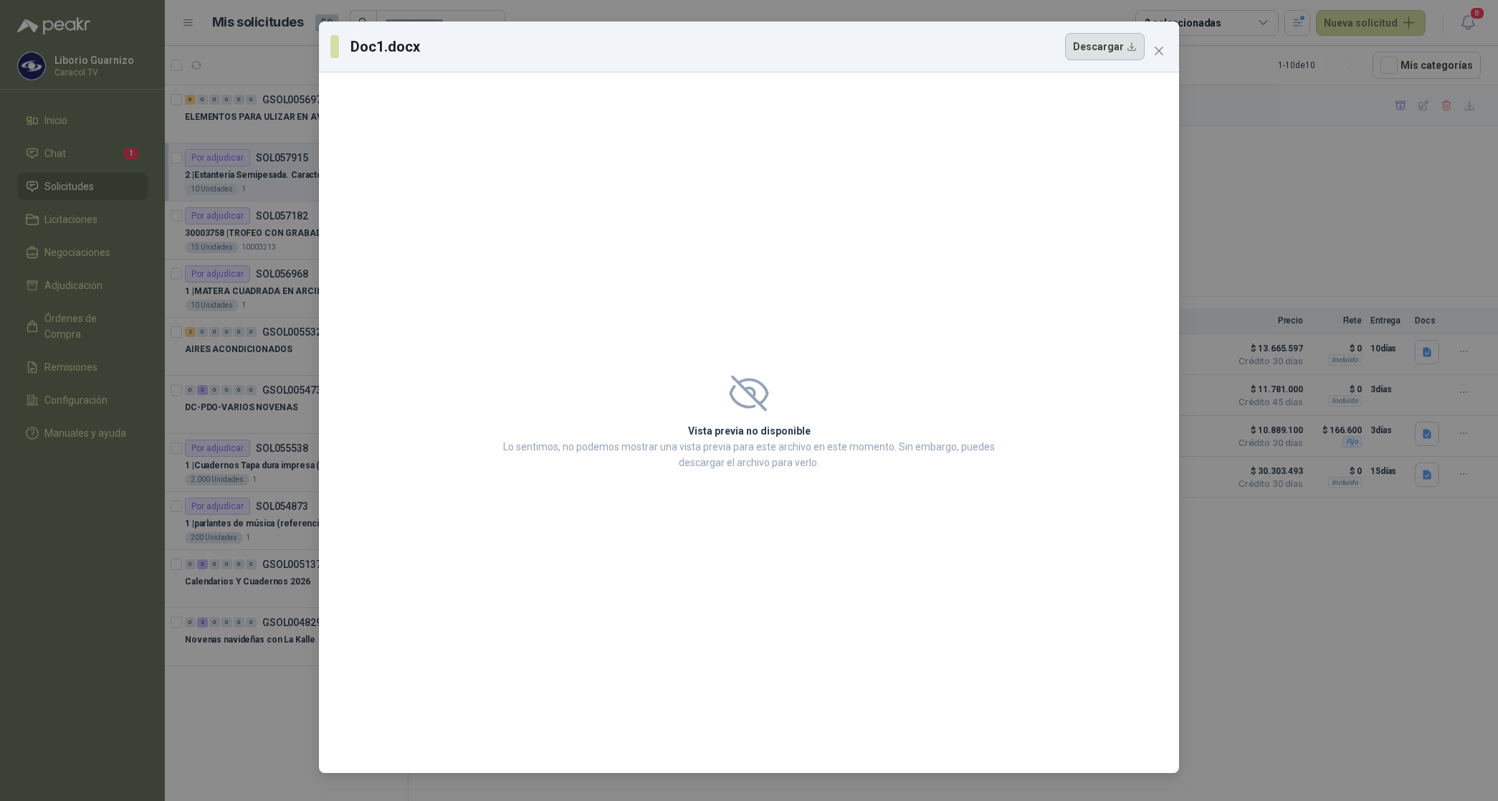
click at [1116, 40] on button "Descargar" at bounding box center [1105, 46] width 80 height 27
drag, startPoint x: 1324, startPoint y: 743, endPoint x: 1133, endPoint y: 786, distance: 195.3
click at [1324, 743] on div "Doc1.docx Descargar Vista previa no disponible Lo sentimos, no podemos mostrar …" at bounding box center [749, 400] width 1498 height 801
